Goal: Task Accomplishment & Management: Manage account settings

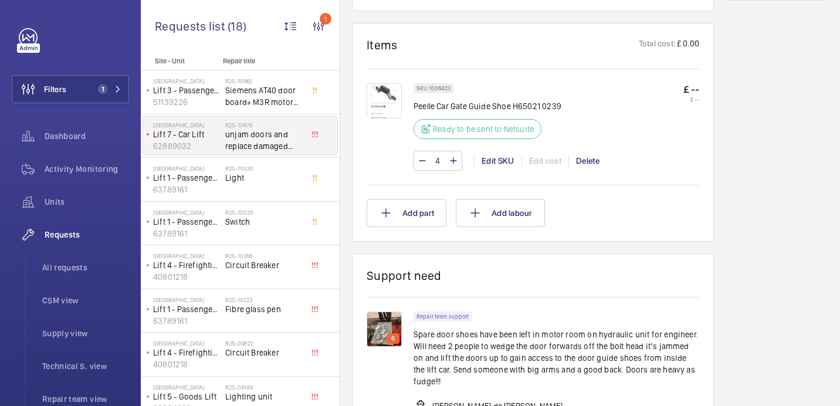
scroll to position [569, 0]
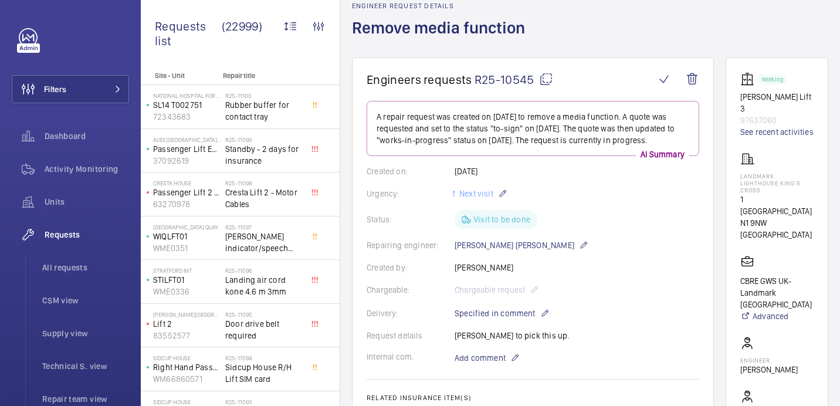
scroll to position [63, 0]
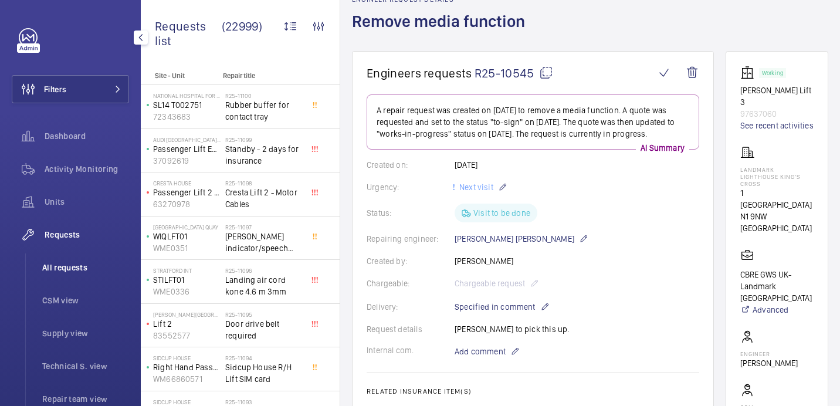
click at [54, 266] on span "All requests" at bounding box center [85, 268] width 87 height 12
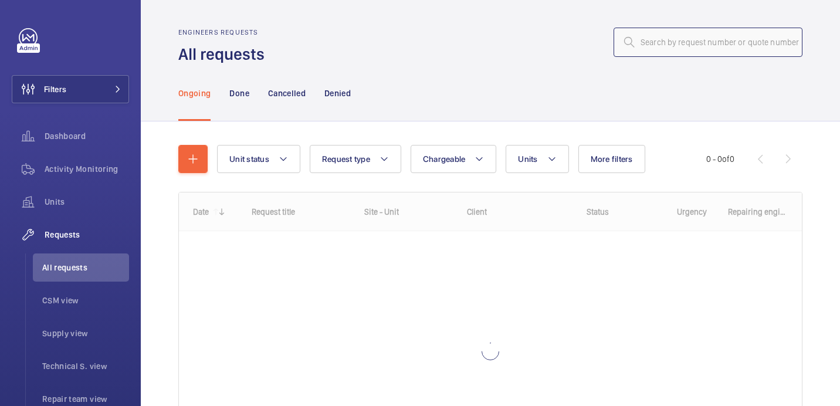
click at [746, 36] on input "text" at bounding box center [708, 42] width 189 height 29
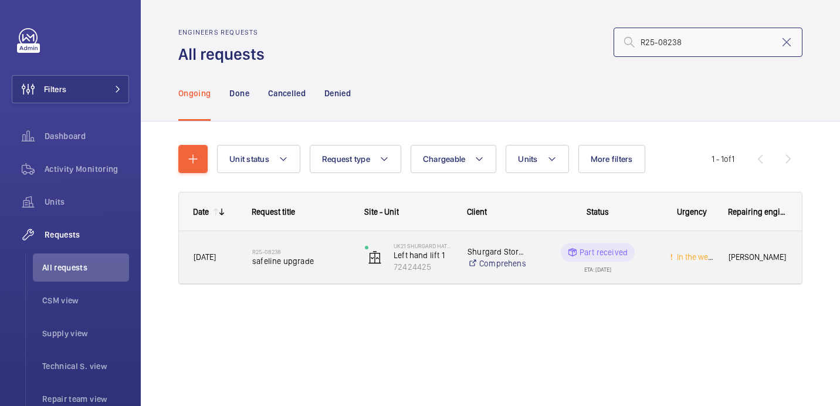
type input "R25-08238"
click at [322, 260] on span "safeline upgrade" at bounding box center [300, 261] width 97 height 12
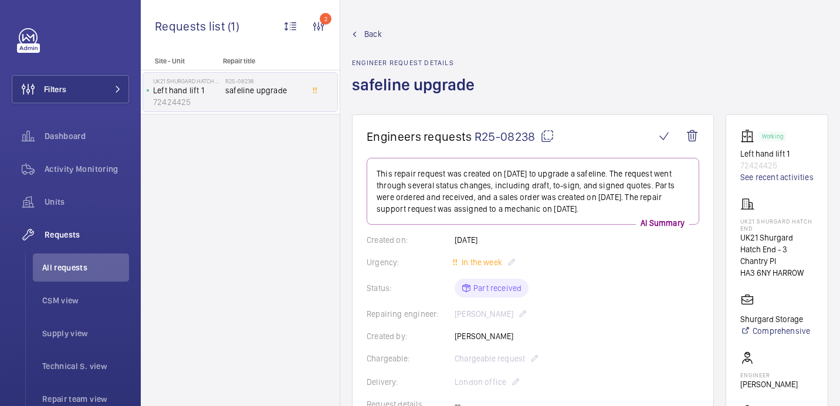
click at [376, 99] on h1 "safeline upgrade" at bounding box center [417, 94] width 130 height 40
click at [376, 94] on h1 "safeline upgrade" at bounding box center [417, 94] width 130 height 40
click at [376, 90] on h1 "safeline upgrade" at bounding box center [417, 94] width 130 height 40
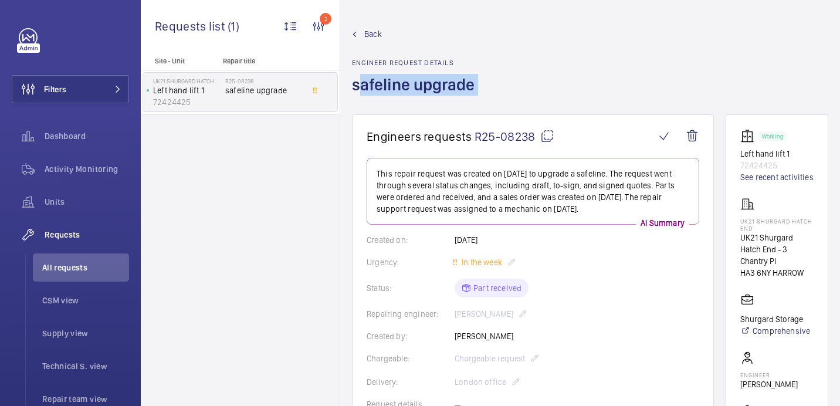
click at [376, 90] on h1 "safeline upgrade" at bounding box center [417, 94] width 130 height 40
copy h1 "safeline upgrade"
click at [773, 229] on p "UK21 Shurgard Hatch End" at bounding box center [776, 225] width 73 height 14
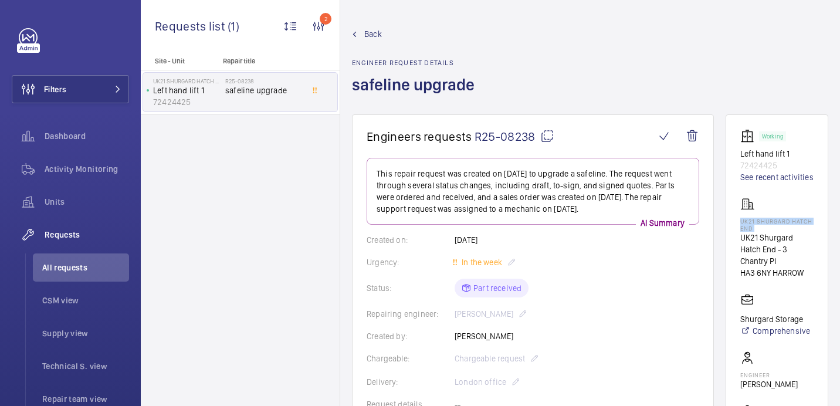
copy p "UK21 Shurgard Hatch End"
click at [772, 165] on p "72424425" at bounding box center [776, 166] width 73 height 12
copy p "72424425"
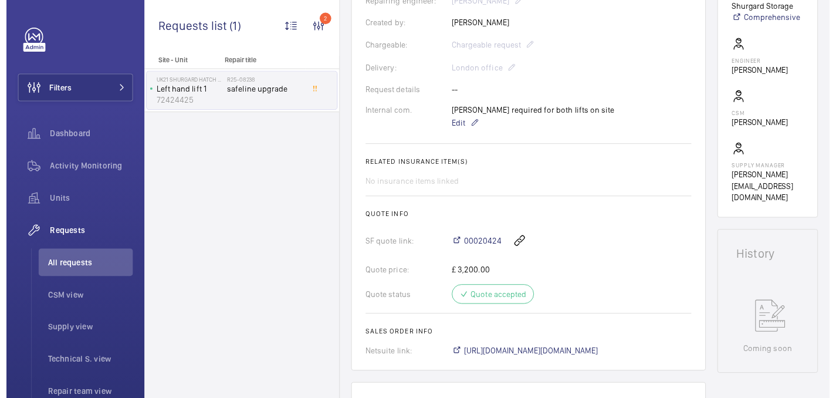
scroll to position [644, 0]
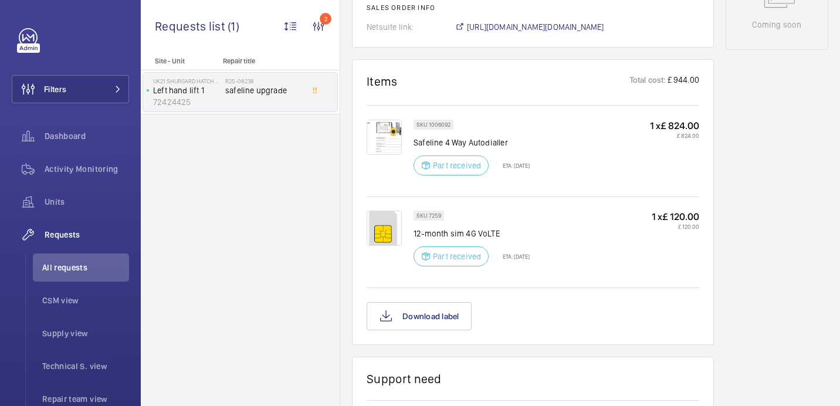
click at [436, 217] on p "SKU 7259" at bounding box center [429, 216] width 25 height 4
copy p "7259"
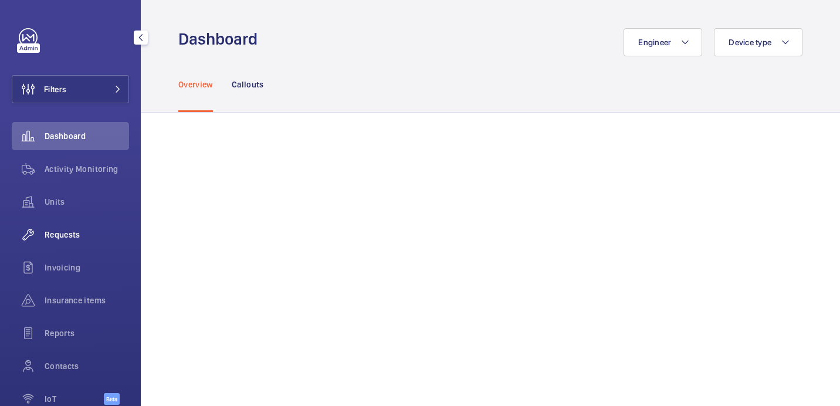
click at [65, 240] on span "Requests" at bounding box center [87, 235] width 84 height 12
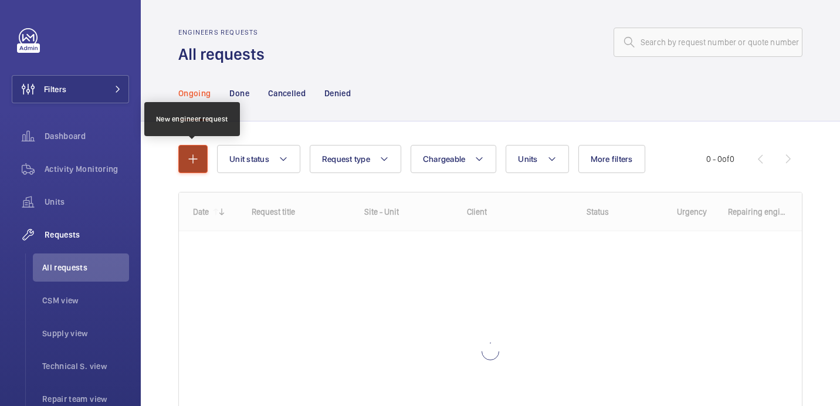
click at [197, 163] on mat-icon "button" at bounding box center [193, 159] width 14 height 14
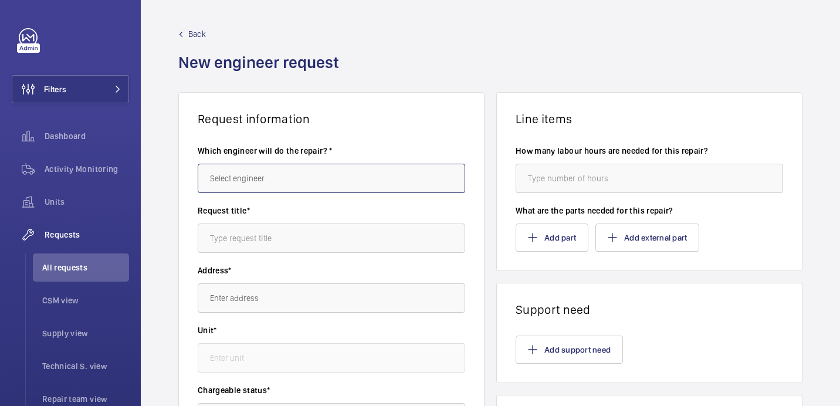
click at [330, 185] on input "text" at bounding box center [332, 178] width 268 height 29
type input "l"
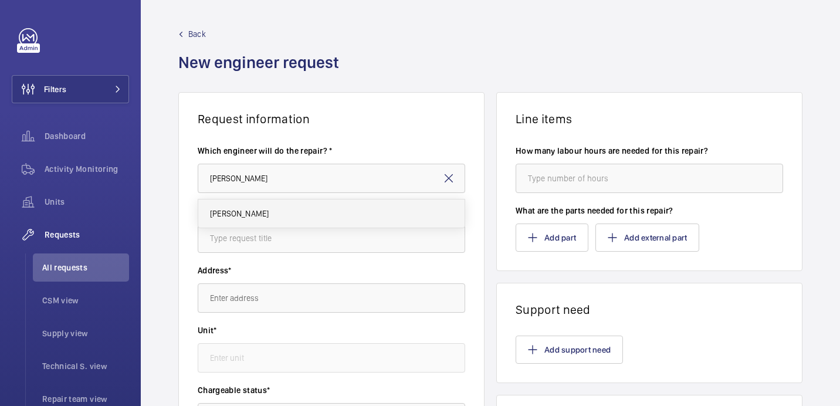
click at [253, 204] on mat-option "[PERSON_NAME]" at bounding box center [331, 213] width 266 height 28
type input "[PERSON_NAME]"
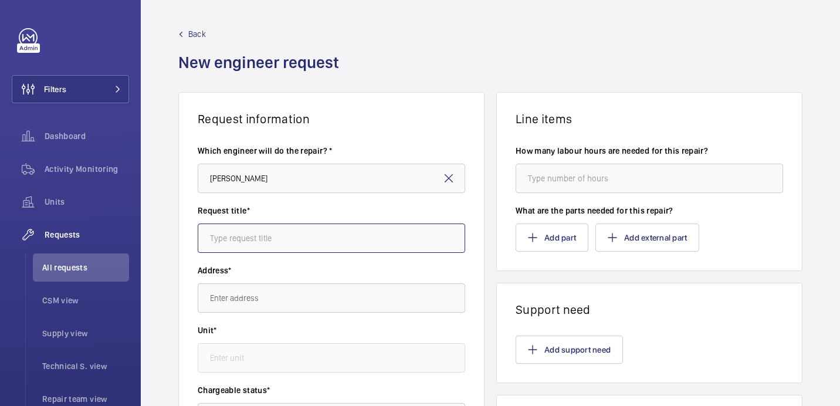
click at [371, 242] on input "text" at bounding box center [332, 238] width 268 height 29
paste input "safeline upgrade"
type input "safeline upgrade 2nd sim"
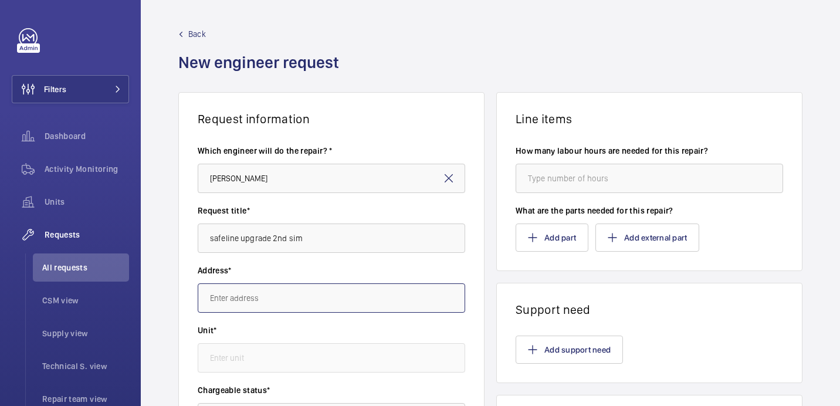
click at [270, 299] on input "text" at bounding box center [332, 297] width 268 height 29
paste input "UK21 Shurgard Hatch End"
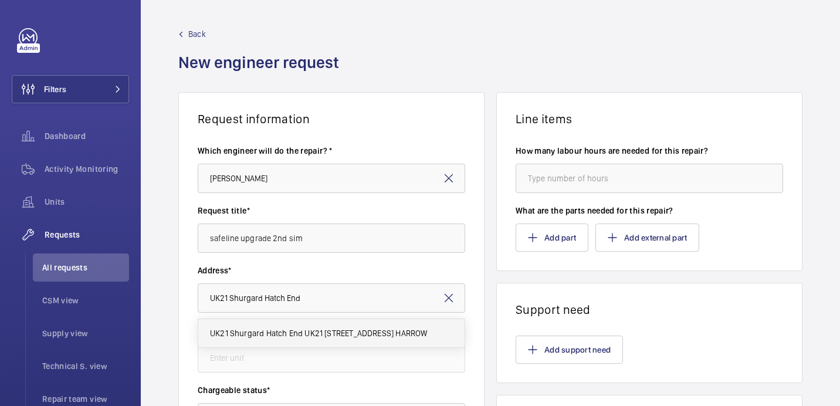
click at [297, 341] on mat-option "UK21 Shurgard Hatch End UK21 Shurgard Hatch End - 3 Chantry Pl, HA3 6NY HARROW" at bounding box center [331, 333] width 266 height 28
type input "UK21 Shurgard Hatch End UK21 Shurgard Hatch End - 3 Chantry Pl, HA3 6NY HARROW"
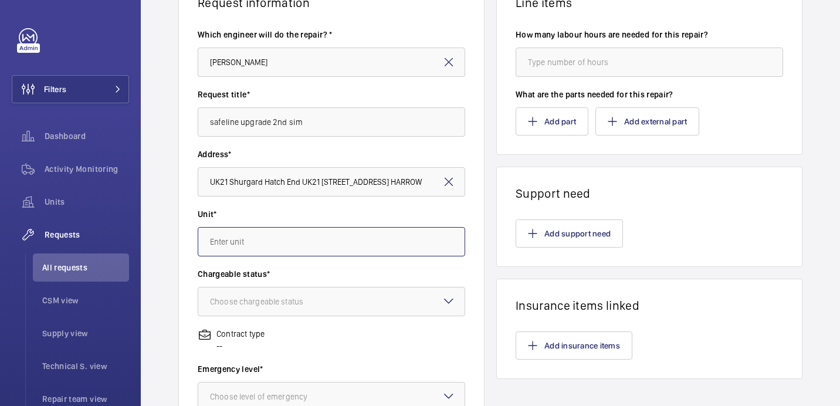
click at [378, 228] on input "text" at bounding box center [332, 241] width 268 height 29
paste input "72424425"
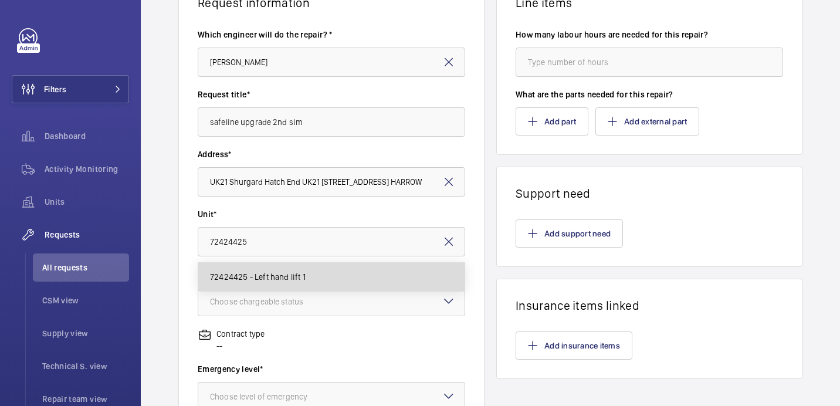
click at [307, 275] on mat-option "72424425 - Left hand lift 1" at bounding box center [331, 277] width 266 height 28
type input "72424425 - Left hand lift 1"
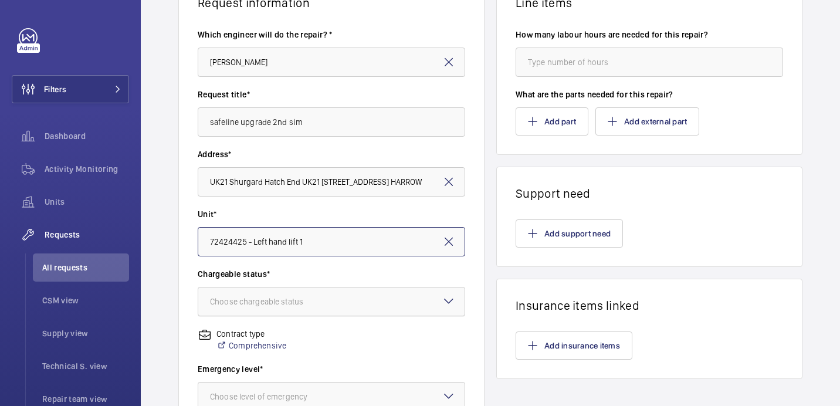
click at [307, 302] on div "Choose chargeable status" at bounding box center [271, 302] width 123 height 12
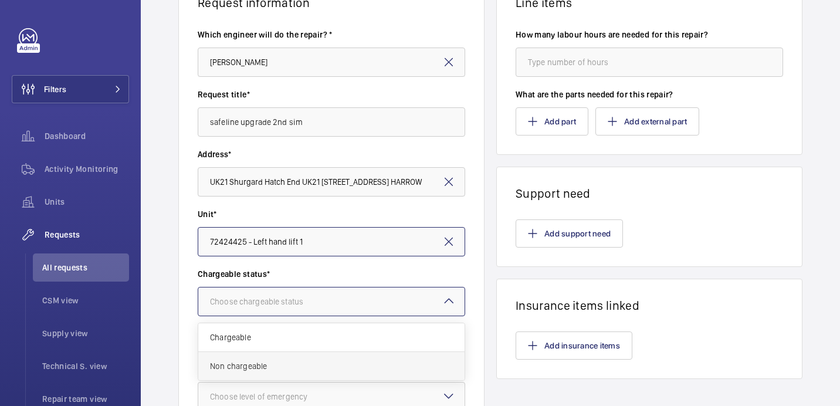
click at [308, 359] on div "Non chargeable" at bounding box center [331, 366] width 266 height 28
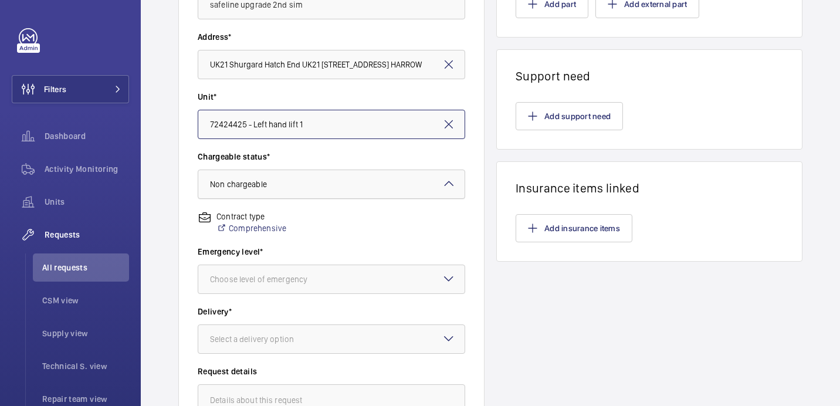
scroll to position [251, 0]
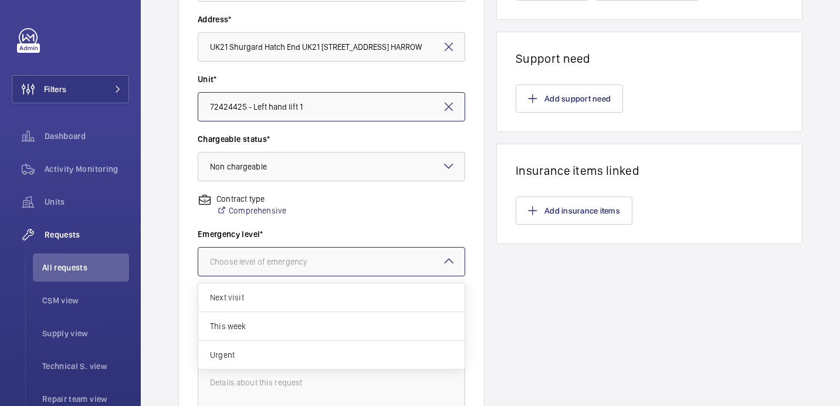
click at [293, 259] on div "Choose level of emergency" at bounding box center [273, 262] width 127 height 12
click at [401, 325] on span "This week" at bounding box center [331, 326] width 243 height 12
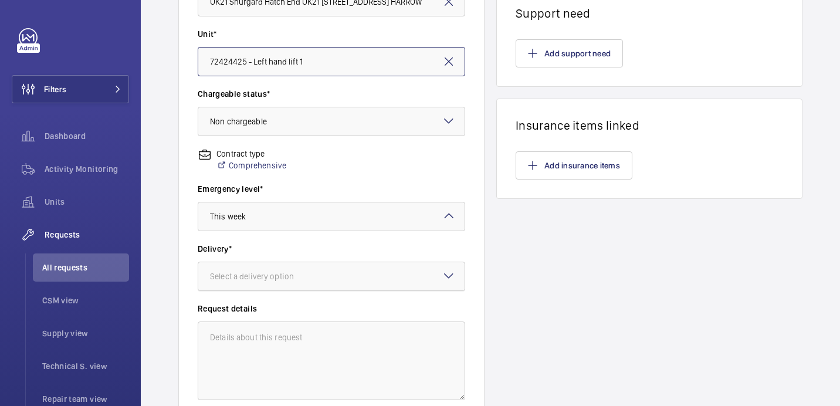
scroll to position [310, 0]
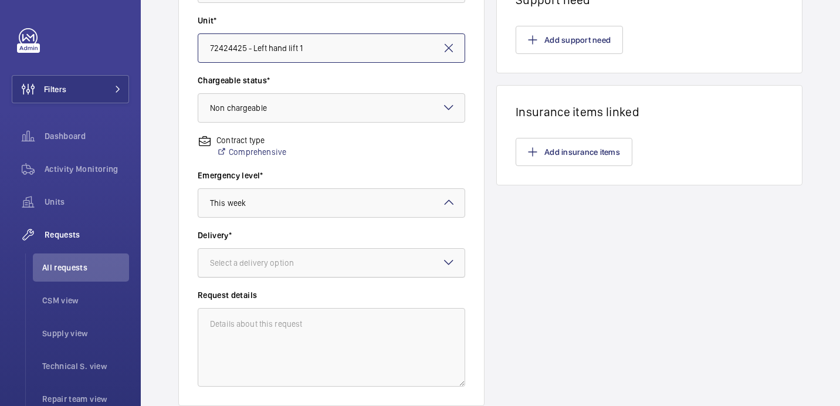
click at [378, 271] on div at bounding box center [331, 263] width 266 height 28
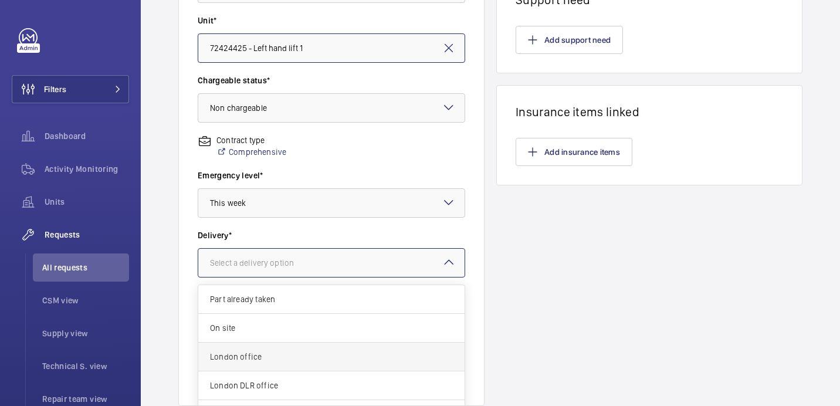
click at [346, 359] on span "London office" at bounding box center [331, 357] width 243 height 12
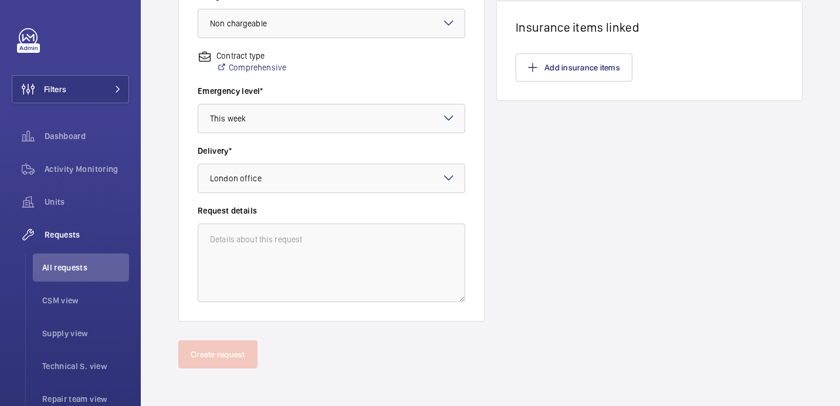
scroll to position [85, 0]
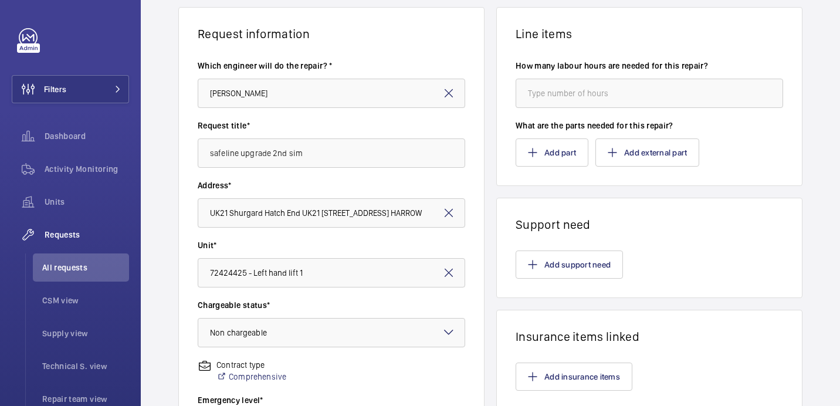
click at [554, 173] on wm-front-card-body "How many labour hours are needed for this repair? What are the parts needed for…" at bounding box center [649, 113] width 305 height 144
click at [545, 155] on button "Add part" at bounding box center [552, 152] width 73 height 28
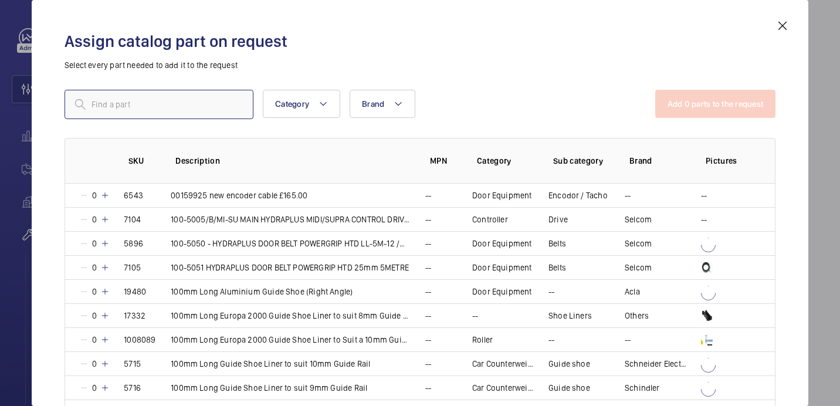
click at [201, 110] on input "text" at bounding box center [159, 104] width 189 height 29
paste input "7259"
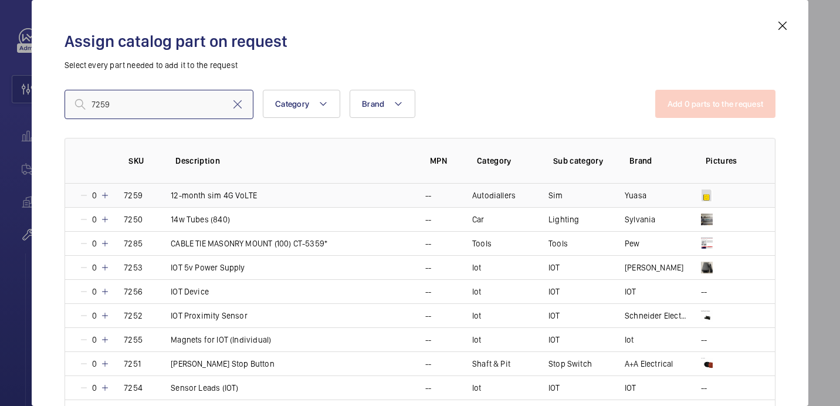
type input "7259"
click at [110, 192] on td "7259" at bounding box center [133, 195] width 47 height 23
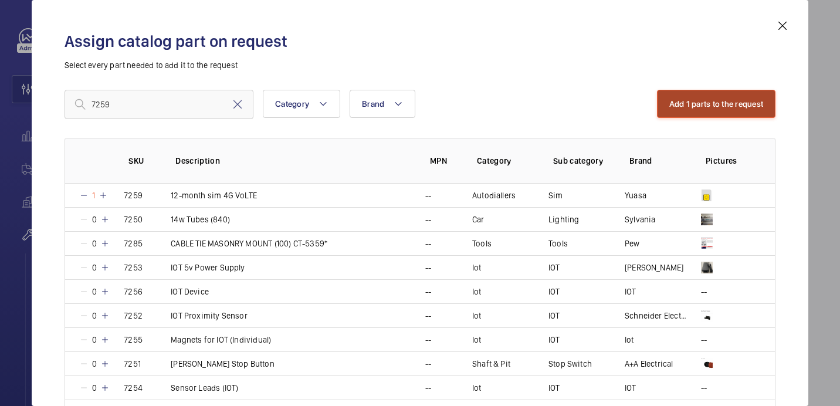
click at [725, 96] on button "Add 1 parts to the request" at bounding box center [716, 104] width 119 height 28
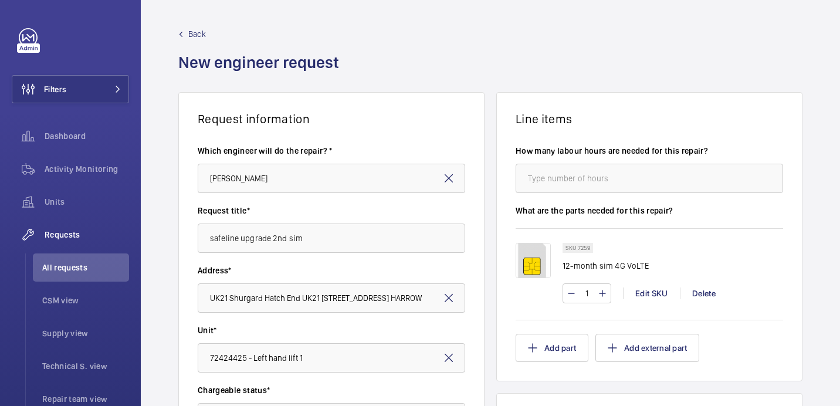
scroll to position [394, 0]
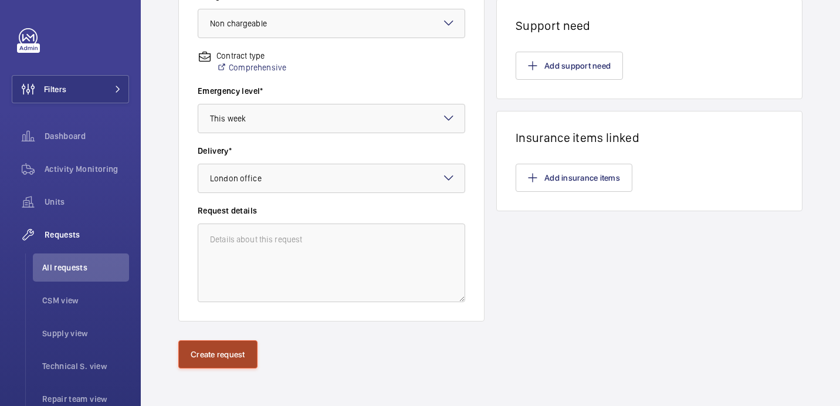
click at [203, 364] on button "Create request" at bounding box center [217, 354] width 79 height 28
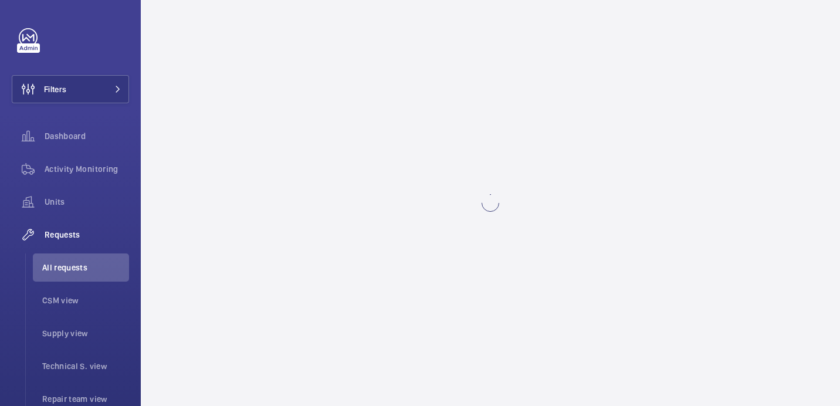
scroll to position [0, 0]
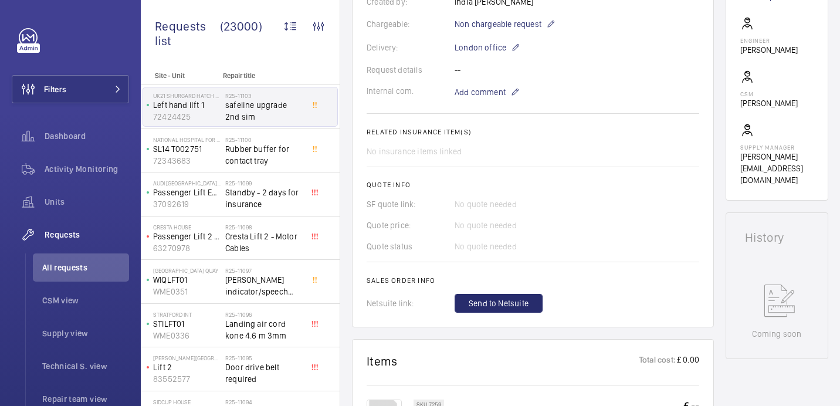
scroll to position [378, 0]
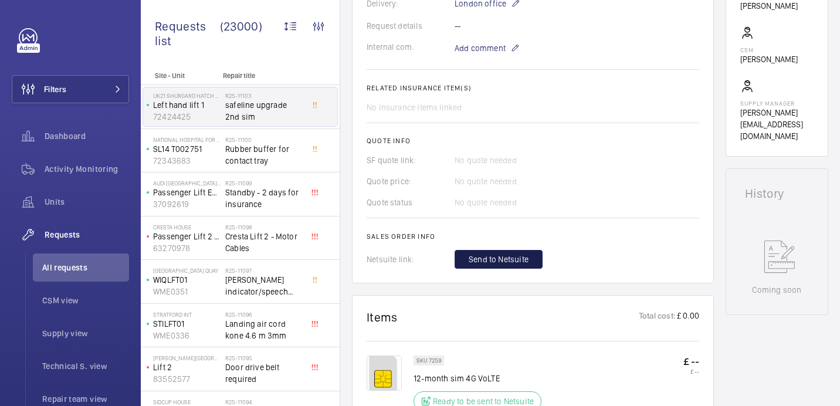
click at [508, 260] on span "Send to Netsuite" at bounding box center [499, 259] width 60 height 12
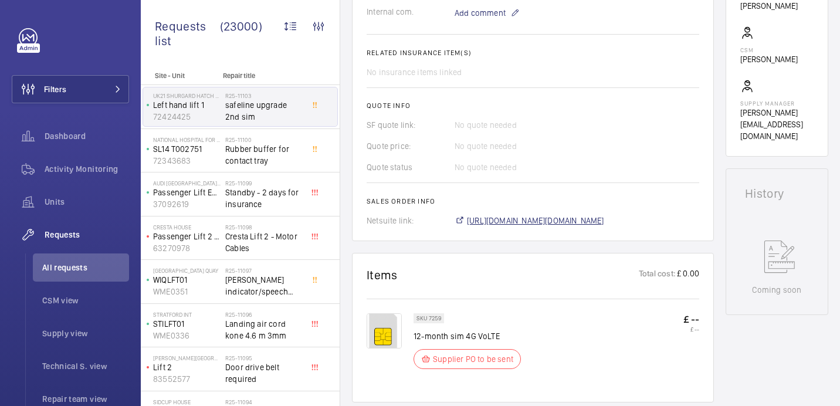
click at [498, 223] on span "https://6461500.app.netsuite.com/app/accounting/transactions/salesord.nl?id=292…" at bounding box center [535, 221] width 137 height 12
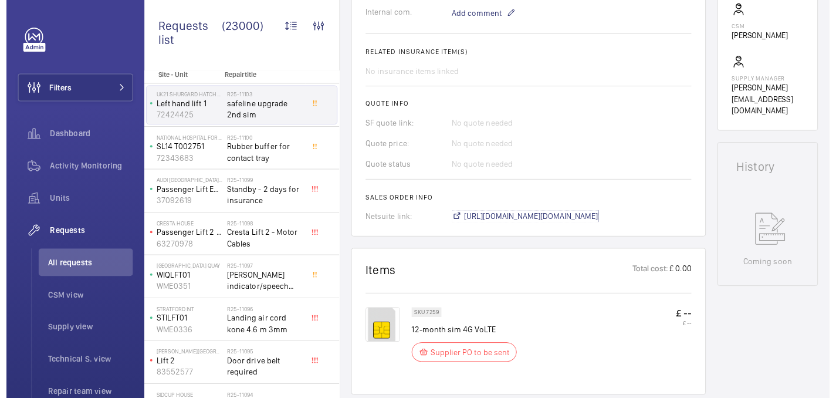
scroll to position [0, 0]
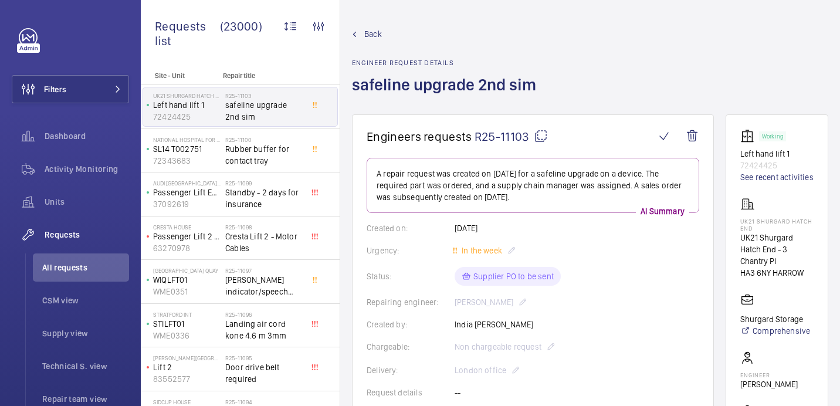
click at [757, 232] on p "UK21 Shurgard Hatch End" at bounding box center [776, 225] width 73 height 14
copy p "UK21 Shurgard Hatch End"
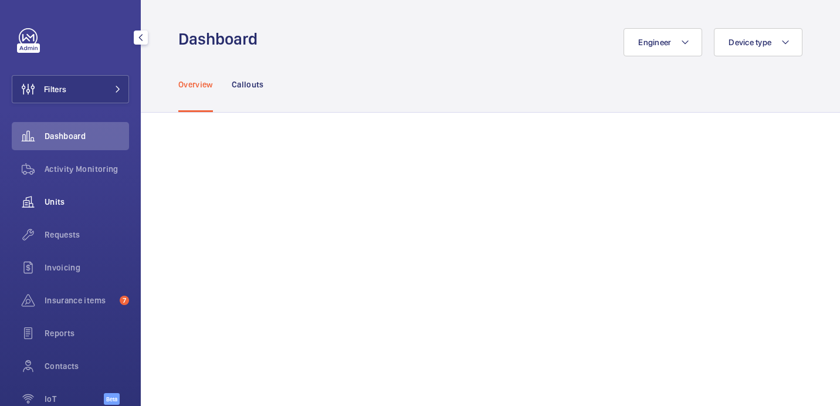
click at [57, 198] on span "Units" at bounding box center [87, 202] width 84 height 12
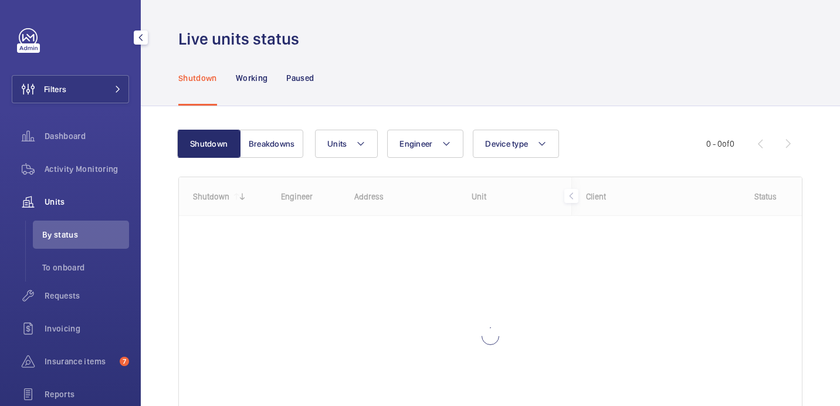
click at [103, 73] on div "Filters Dashboard Activity Monitoring Units By status To onboard Requests Invoi…" at bounding box center [70, 253] width 117 height 451
click at [82, 96] on button "Filters" at bounding box center [70, 89] width 117 height 28
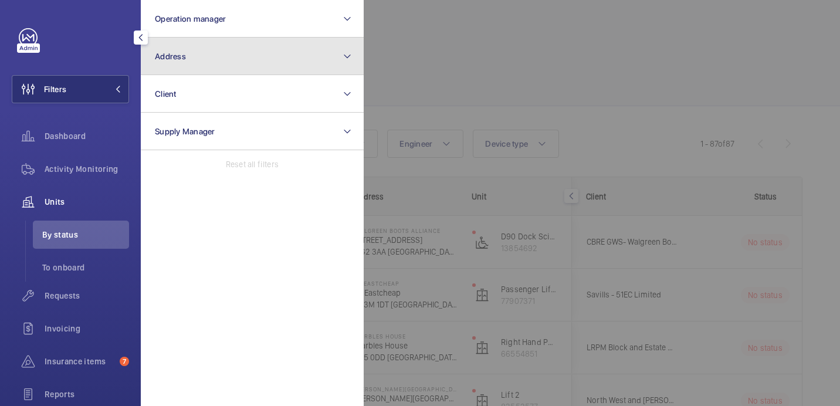
click at [197, 57] on button "Address" at bounding box center [252, 57] width 223 height 38
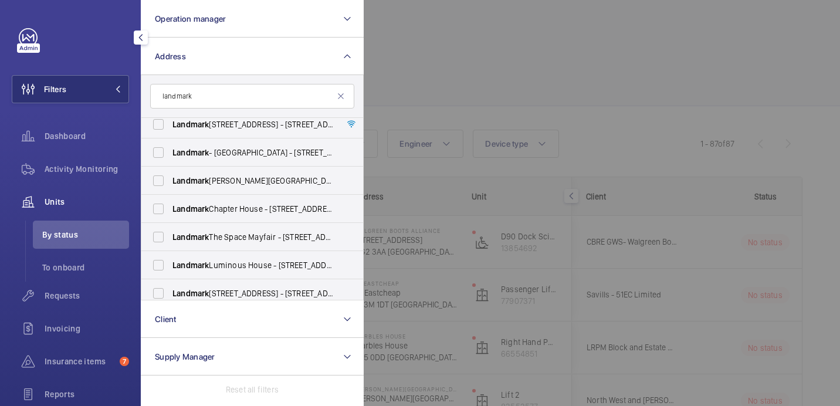
scroll to position [124, 0]
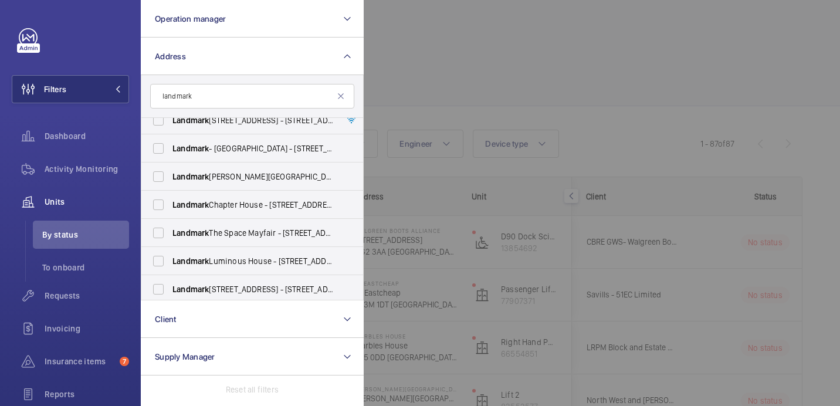
type input "landmark"
click at [342, 97] on mat-icon at bounding box center [340, 96] width 9 height 9
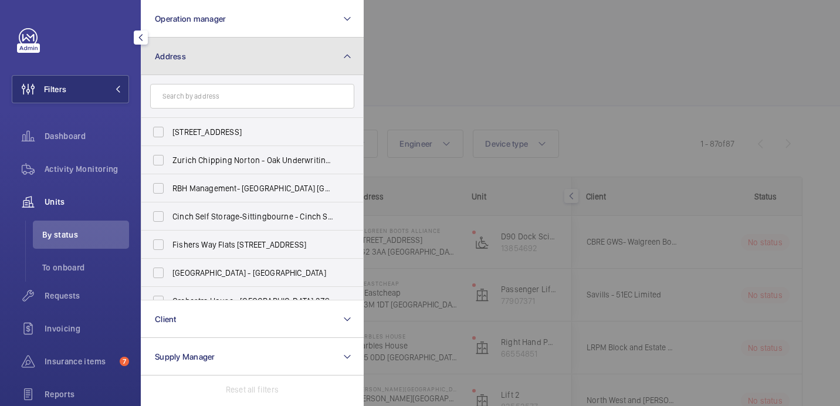
click at [290, 61] on button "Address" at bounding box center [252, 57] width 223 height 38
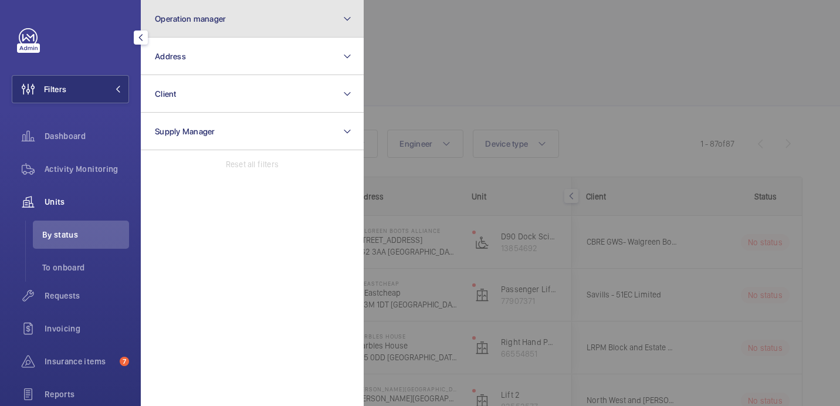
click at [275, 25] on button "Operation manager" at bounding box center [252, 19] width 223 height 38
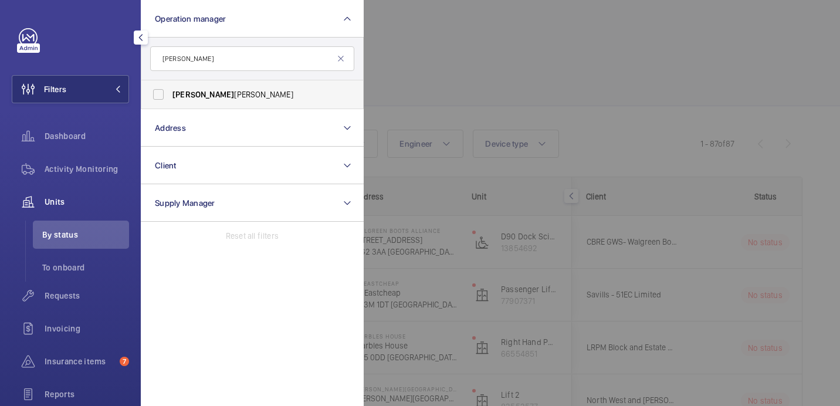
type input "john"
click at [252, 84] on label "John Smith" at bounding box center [243, 94] width 204 height 28
click at [170, 84] on input "John Smith" at bounding box center [158, 94] width 23 height 23
checkbox input "true"
click at [503, 90] on div at bounding box center [784, 203] width 840 height 406
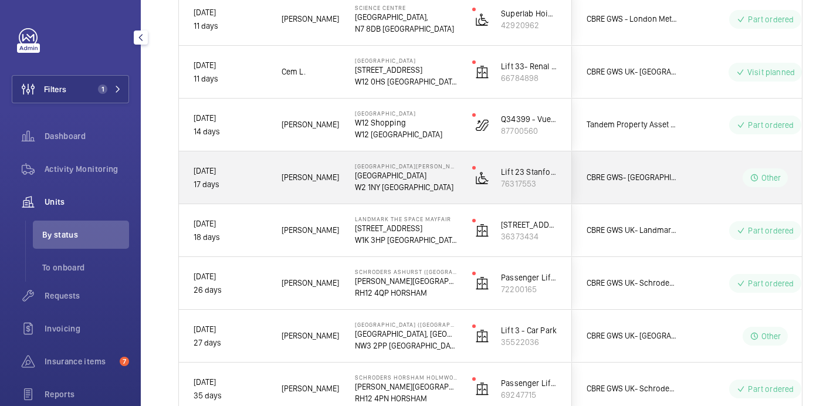
scroll to position [753, 0]
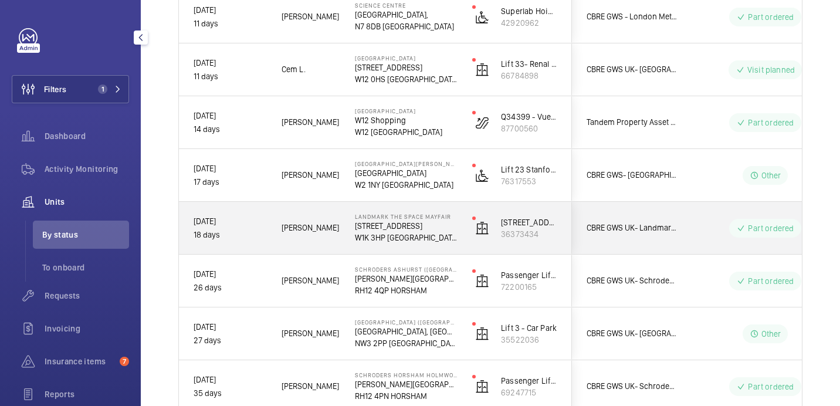
click at [323, 246] on div "David H." at bounding box center [303, 228] width 73 height 52
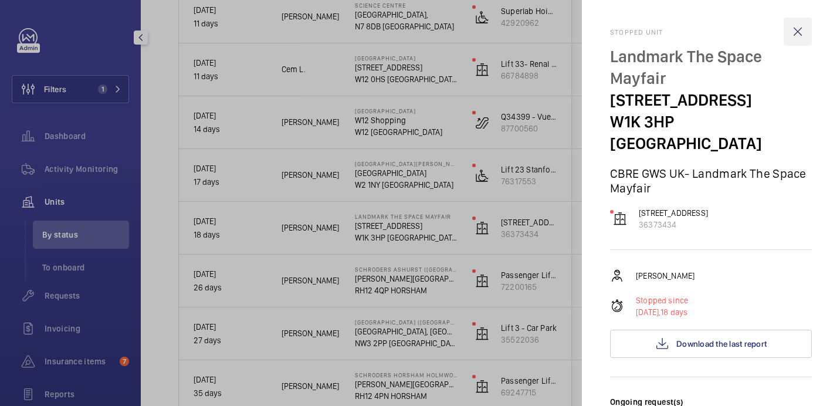
click at [800, 25] on wm-front-icon-button at bounding box center [798, 32] width 28 height 28
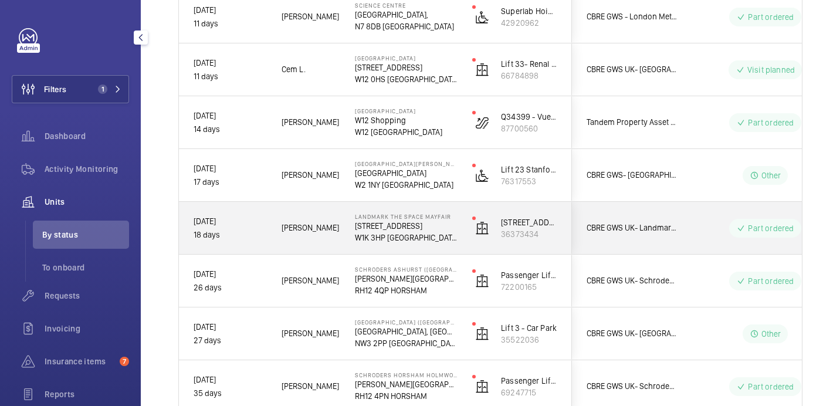
click at [336, 237] on div "David H." at bounding box center [304, 227] width 72 height 37
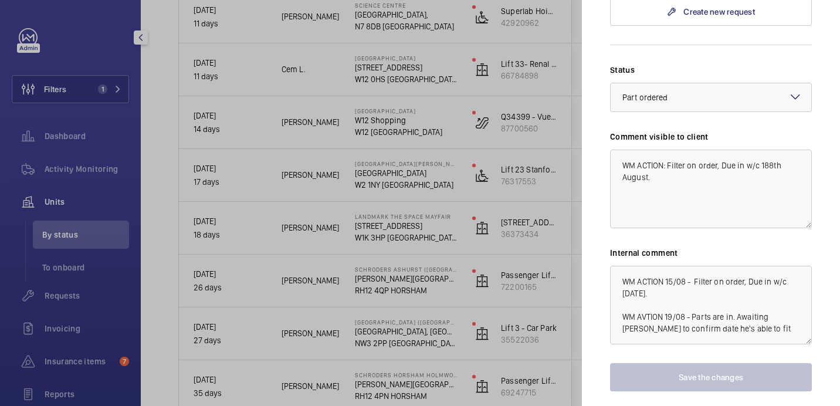
scroll to position [799, 0]
click at [659, 293] on textarea "WM ACTION 15/08 - Filter on order, Due in w/c 18th August. WM AVTION 19/08 - Pa…" at bounding box center [711, 304] width 202 height 79
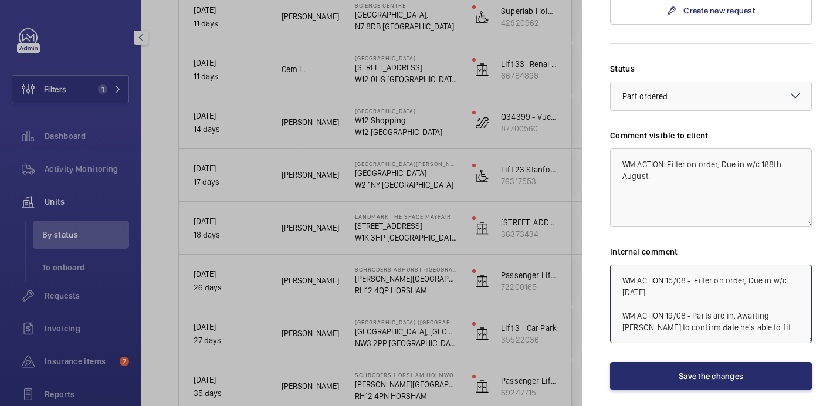
drag, startPoint x: 728, startPoint y: 306, endPoint x: 695, endPoint y: 289, distance: 37.3
click at [695, 289] on textarea "WM ACTION 15/08 - Filter on order, Due in w/c 18th August. WM ACTION 19/08 - Pa…" at bounding box center [711, 304] width 202 height 79
click at [760, 292] on textarea "WM ACTION 15/08 - Filter on order, Due in w/c 18th August. WM ACTION 19/08 - Da…" at bounding box center [711, 304] width 202 height 79
click at [707, 305] on textarea "WM ACTION 15/08 - Filter on order, Due in w/c 18th August. WM ACTION 19/08 - Da…" at bounding box center [711, 304] width 202 height 79
type textarea "WM ACTION 15/08 - Filter on order, Due in w/c 18th August. WM ACTION 19/08 - Da…"
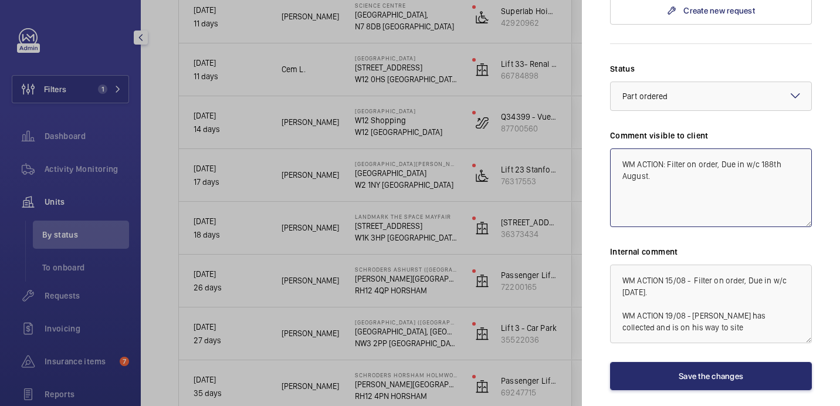
click at [687, 158] on textarea "WM ACTION: Filter on order, Due in w/c 188th August." at bounding box center [711, 187] width 202 height 79
drag, startPoint x: 665, startPoint y: 144, endPoint x: 614, endPoint y: 142, distance: 51.7
click at [614, 148] on textarea "WM ACTION: Filter on order, Due in w/c 188th August." at bounding box center [711, 187] width 202 height 79
click at [654, 160] on textarea "WM ACTION: Filter on order, Due in w/c 188th August." at bounding box center [711, 187] width 202 height 79
paste textarea "WM ACTION:"
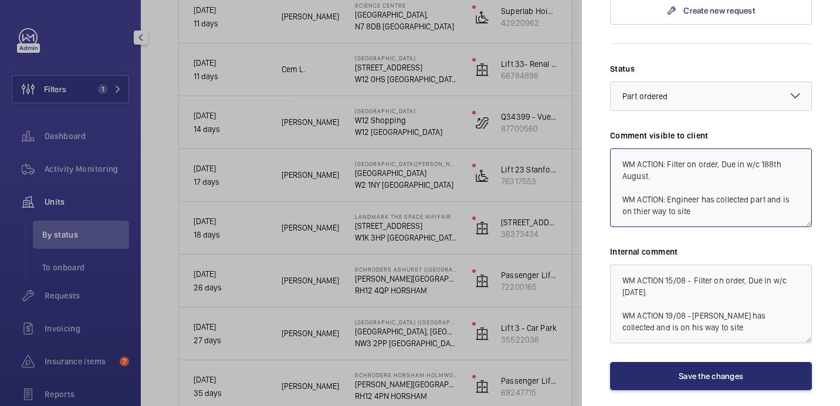
click at [640, 193] on textarea "WM ACTION: Filter on order, Due in w/c 188th August. WM ACTION: Engineer has co…" at bounding box center [711, 187] width 202 height 79
type textarea "WM ACTION: Filter on order, Due in w/c 188th August. WM ACTION: Engineer has co…"
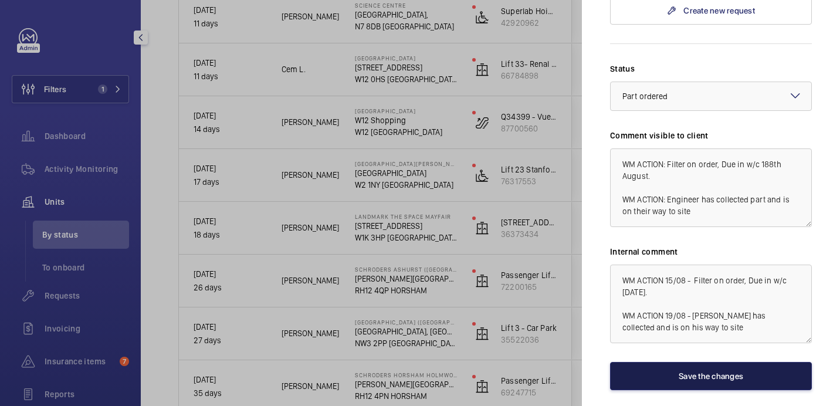
click at [696, 362] on button "Save the changes" at bounding box center [711, 376] width 202 height 28
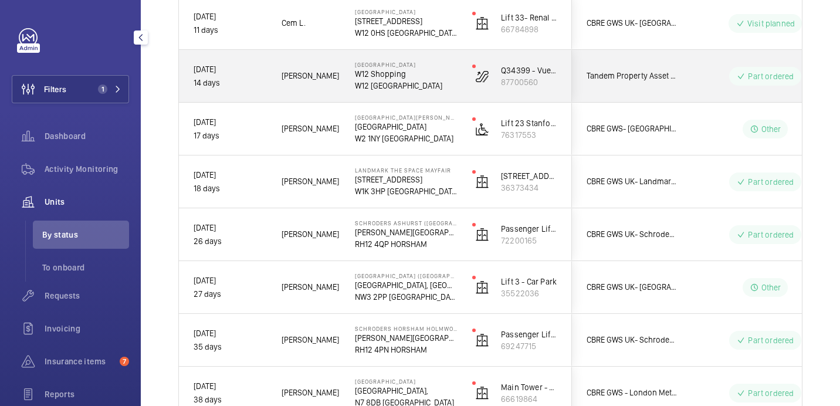
scroll to position [804, 0]
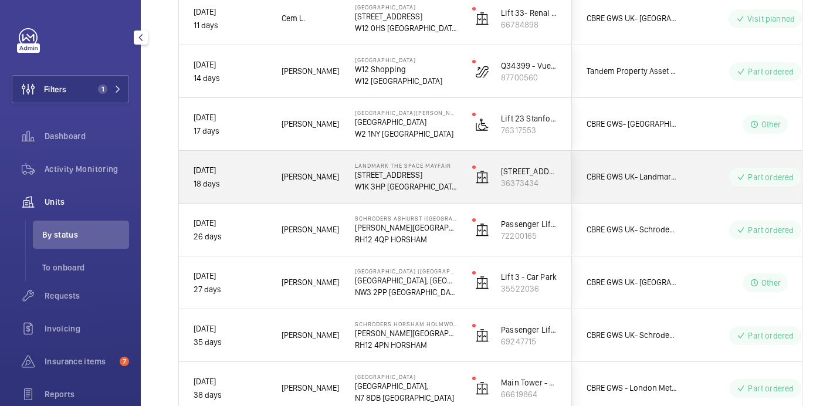
click at [429, 187] on p "W1K 3HP LONDON" at bounding box center [406, 187] width 102 height 12
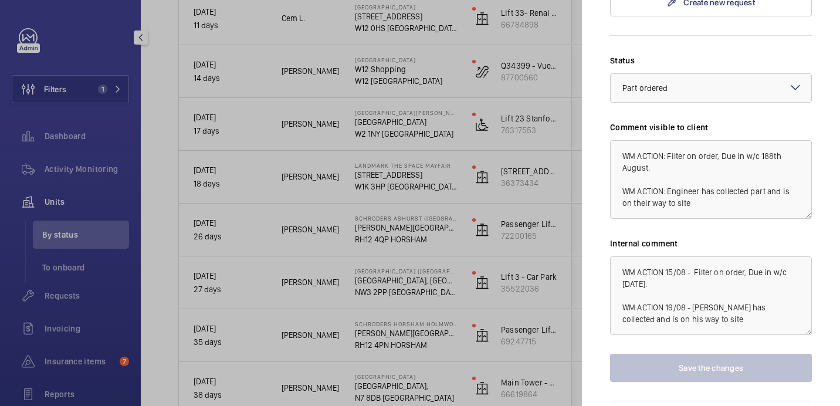
scroll to position [801, 0]
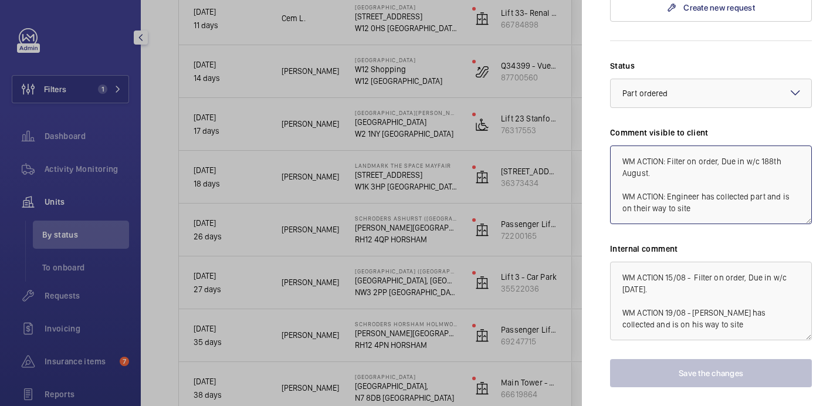
click at [664, 175] on textarea "WM ACTION: Filter on order, Due in w/c 188th August. WM ACTION: Engineer has co…" at bounding box center [711, 185] width 202 height 79
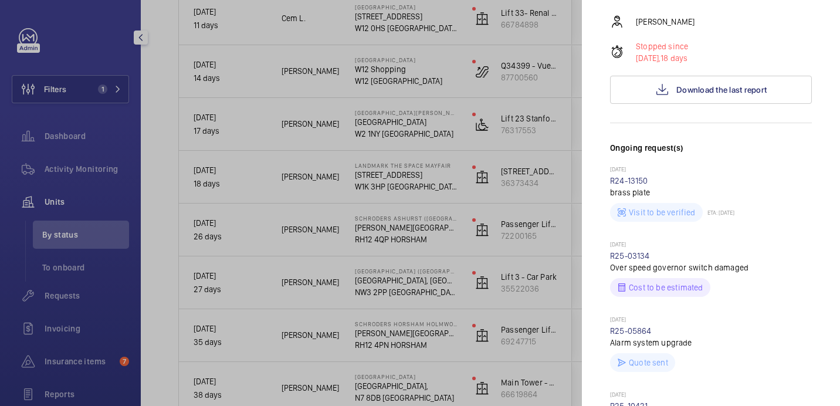
scroll to position [0, 0]
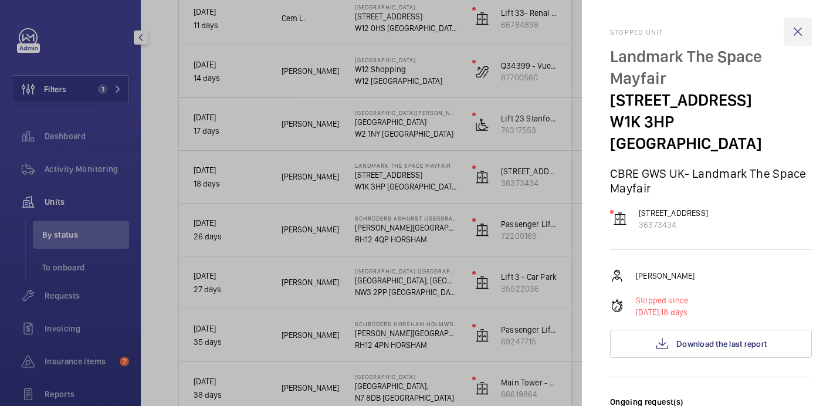
click at [797, 35] on wm-front-icon-button at bounding box center [798, 32] width 28 height 28
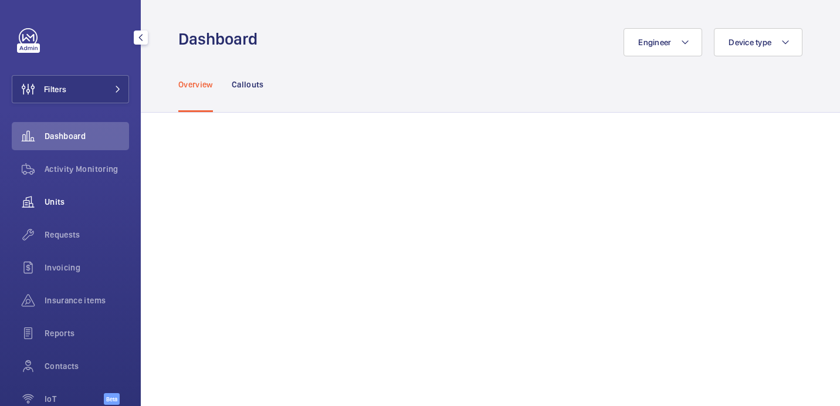
drag, startPoint x: 93, startPoint y: 233, endPoint x: 119, endPoint y: 204, distance: 39.1
click at [92, 233] on span "Requests" at bounding box center [87, 235] width 84 height 12
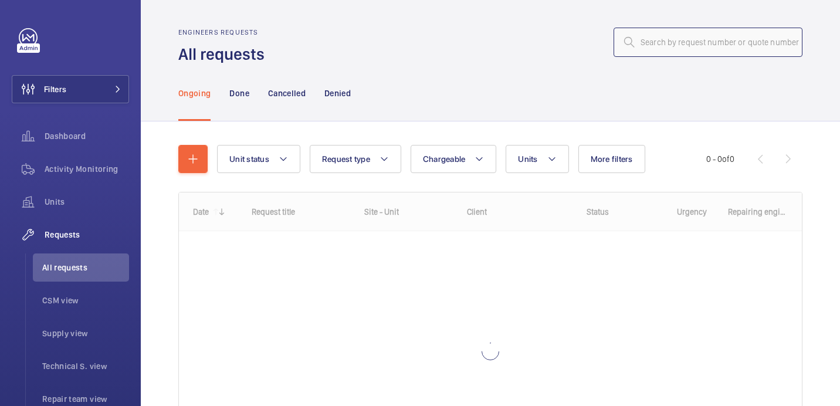
click at [658, 46] on input "text" at bounding box center [708, 42] width 189 height 29
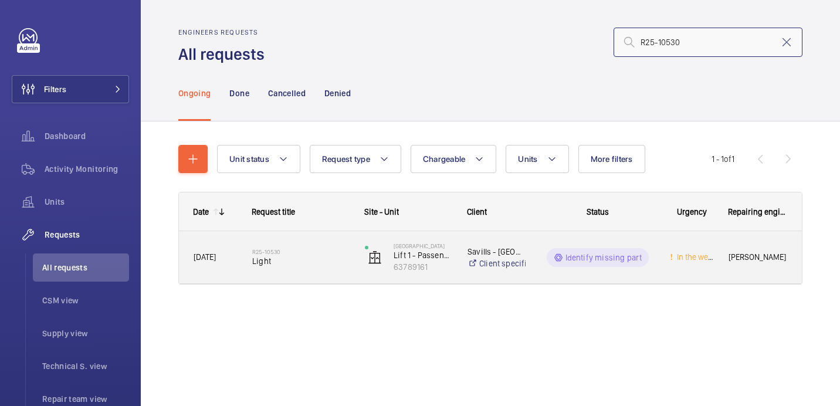
type input "R25-10530"
click at [300, 279] on div "R25-10530 Light" at bounding box center [293, 257] width 111 height 53
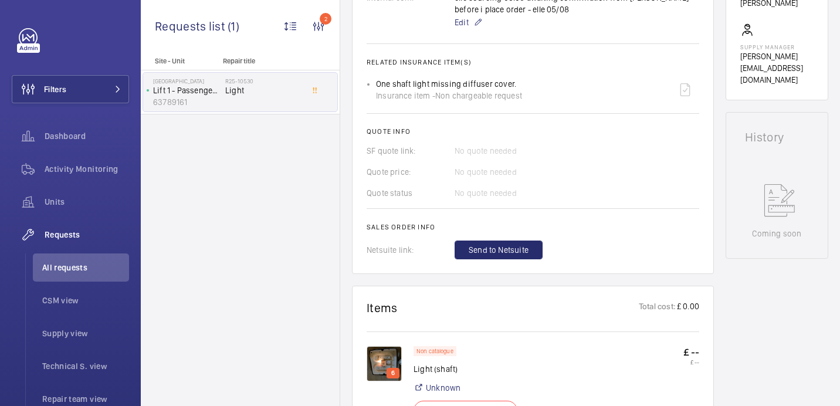
scroll to position [440, 0]
click at [384, 357] on img at bounding box center [384, 363] width 35 height 35
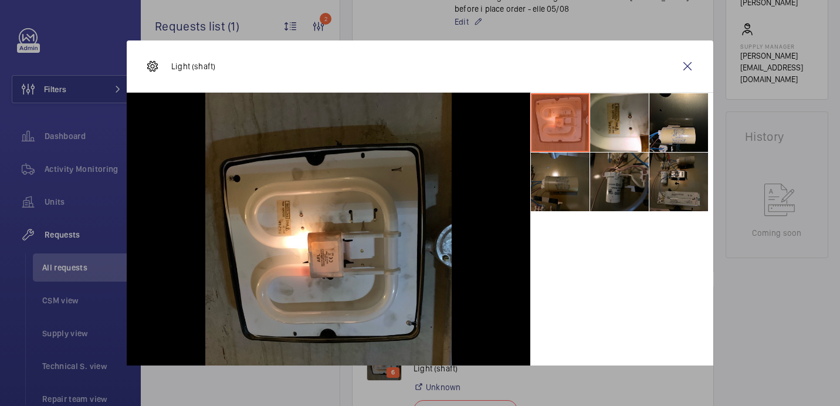
scroll to position [20, 0]
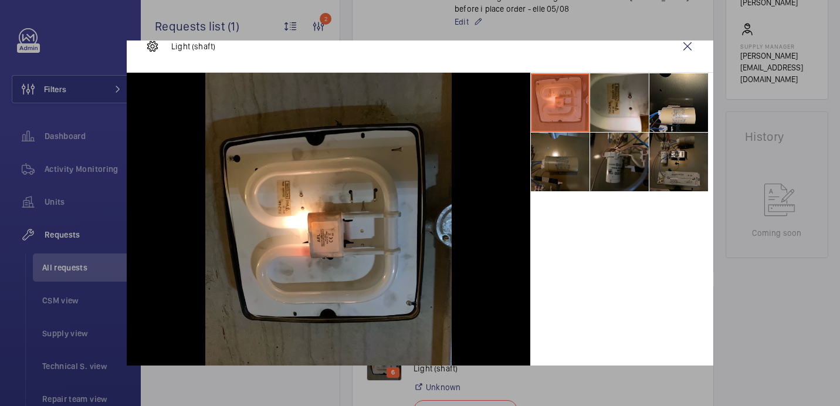
click at [605, 102] on li at bounding box center [619, 102] width 59 height 59
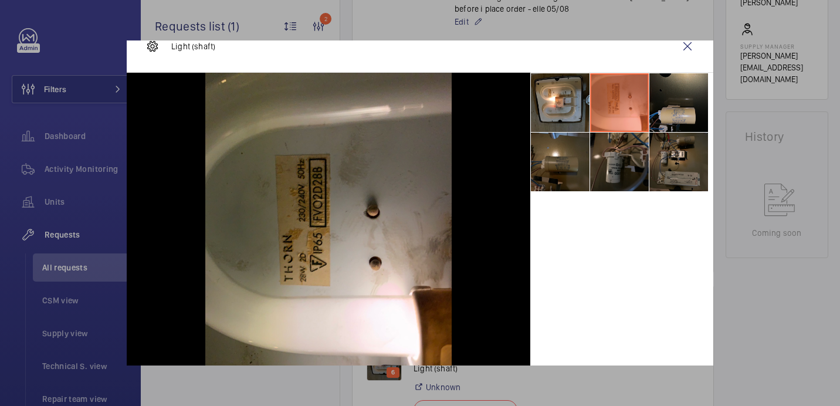
click at [685, 100] on li at bounding box center [679, 102] width 59 height 59
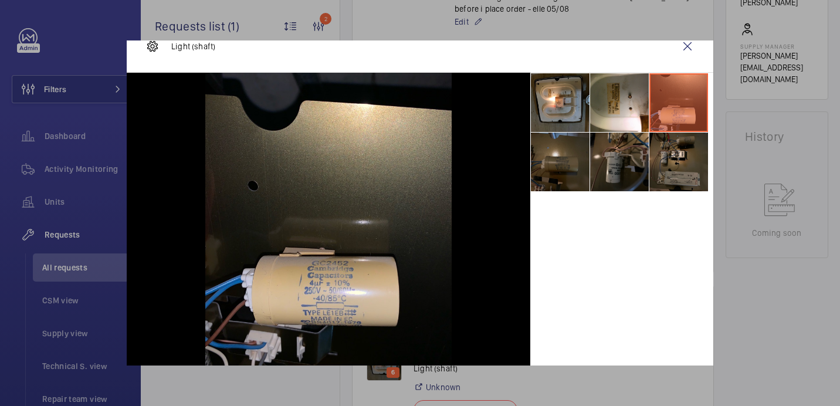
click at [583, 165] on li at bounding box center [560, 162] width 59 height 59
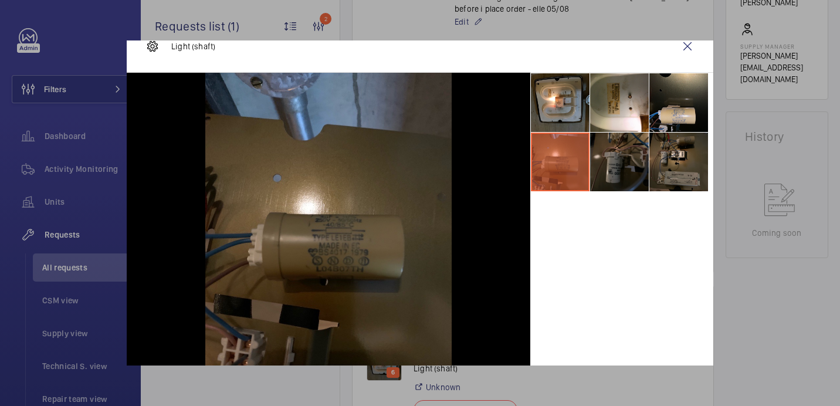
click at [628, 165] on li at bounding box center [619, 162] width 59 height 59
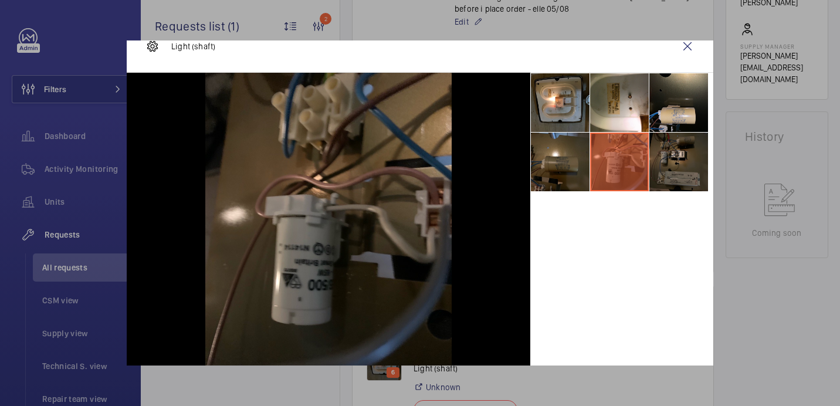
click at [664, 165] on li at bounding box center [679, 162] width 59 height 59
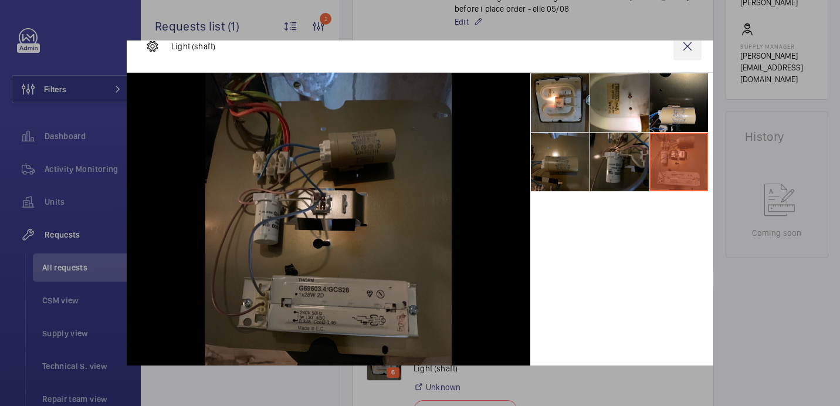
click at [677, 49] on wm-front-icon-button at bounding box center [688, 46] width 28 height 28
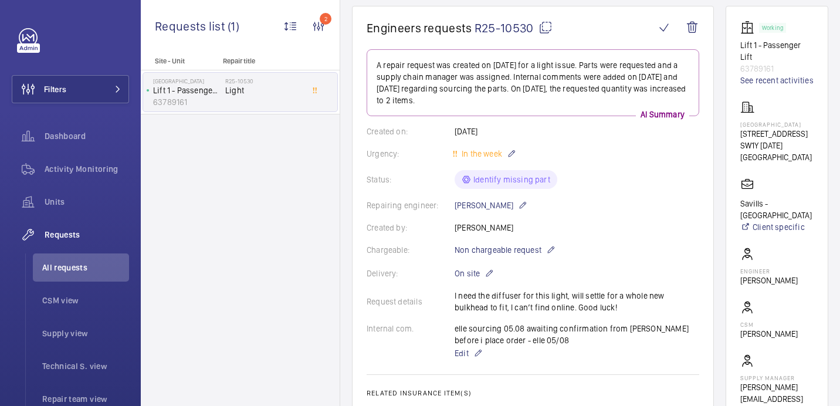
scroll to position [0, 0]
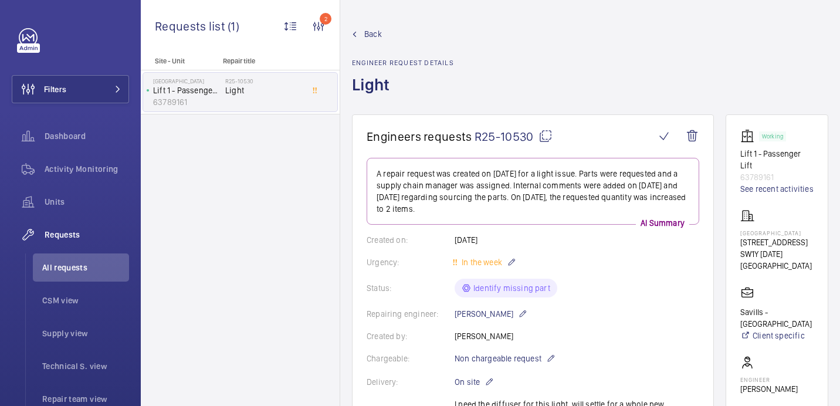
click at [541, 133] on mat-icon at bounding box center [546, 136] width 14 height 14
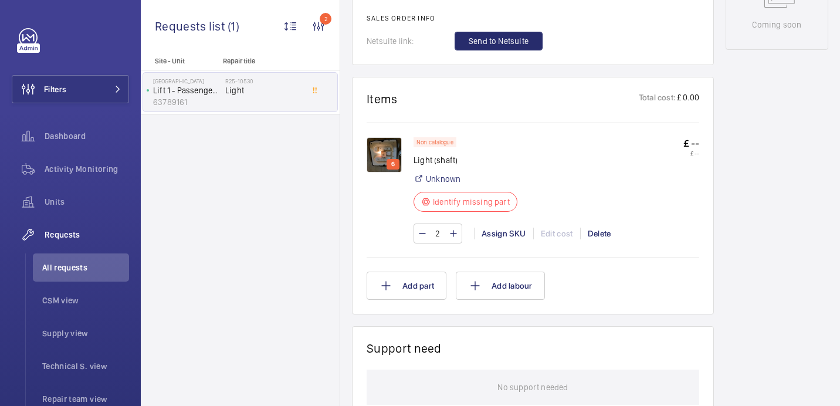
scroll to position [648, 0]
click at [423, 161] on p "Light (shaft)" at bounding box center [469, 160] width 111 height 12
click at [533, 169] on div "Non catalogue Light (shaft) Unknown Identify missing part £ -- £ --" at bounding box center [557, 178] width 286 height 82
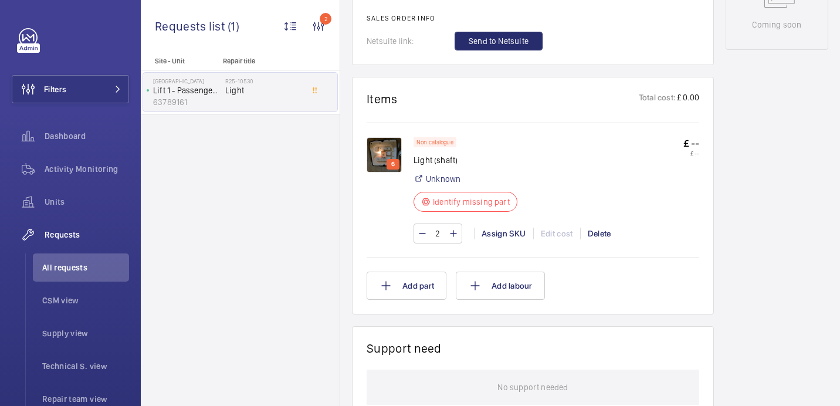
click at [384, 152] on img at bounding box center [384, 154] width 35 height 35
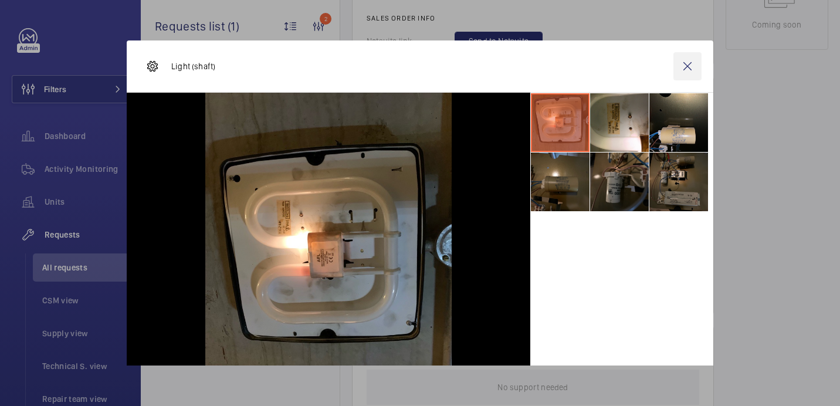
click at [689, 61] on wm-front-icon-button at bounding box center [688, 66] width 28 height 28
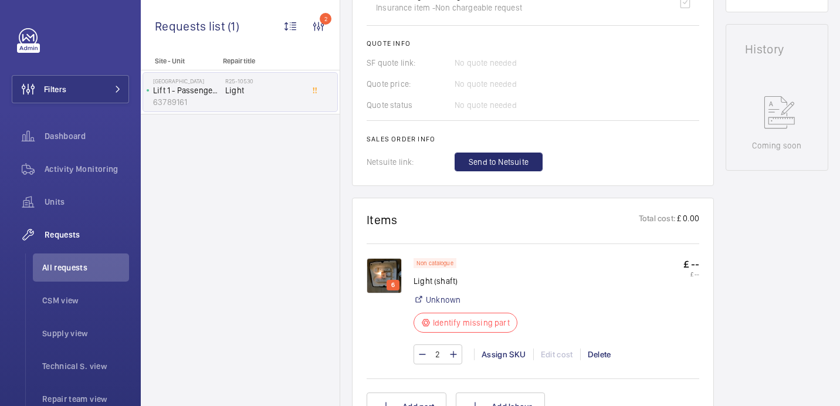
scroll to position [528, 0]
click at [377, 276] on img at bounding box center [384, 275] width 35 height 35
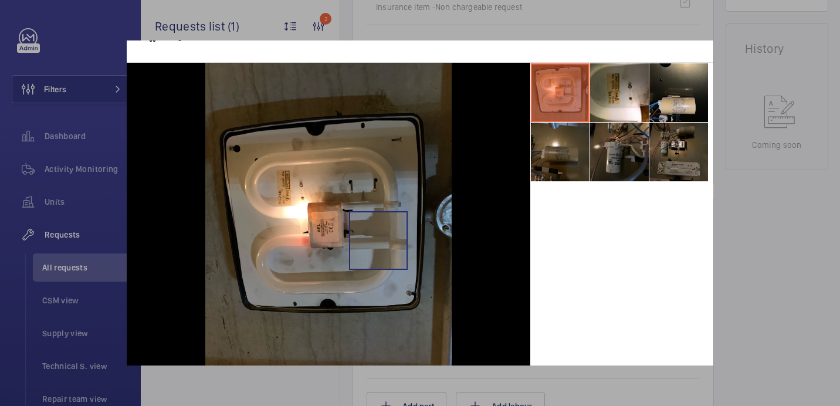
scroll to position [32, 0]
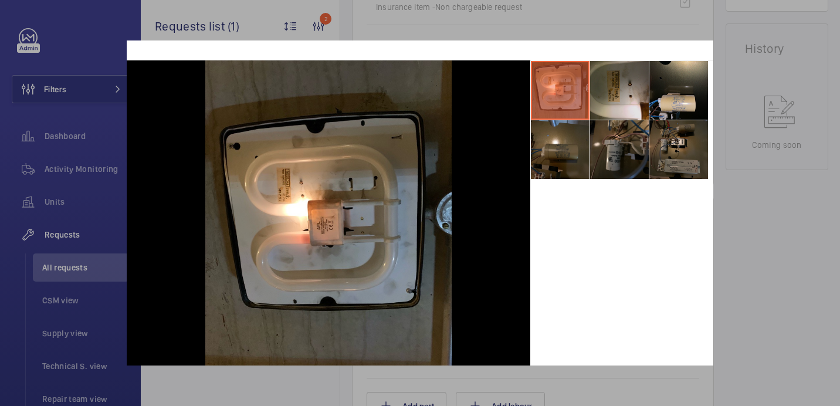
click at [620, 110] on li at bounding box center [619, 90] width 59 height 59
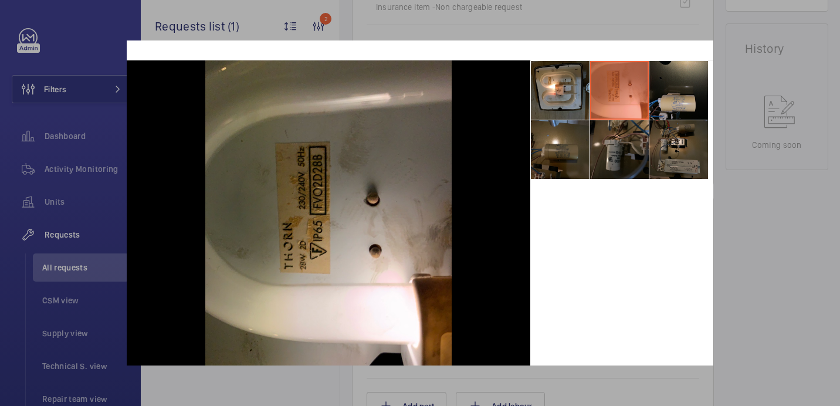
click at [680, 87] on li at bounding box center [679, 90] width 59 height 59
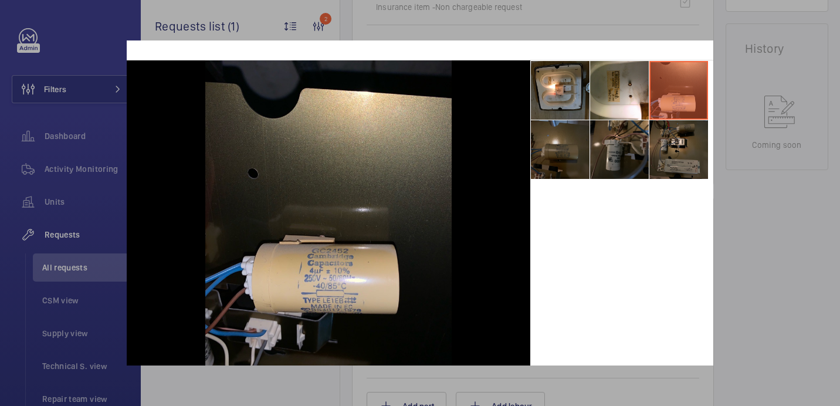
drag, startPoint x: 549, startPoint y: 184, endPoint x: 550, endPoint y: 178, distance: 6.0
click at [549, 184] on div at bounding box center [621, 224] width 183 height 329
click at [550, 163] on li at bounding box center [560, 149] width 59 height 59
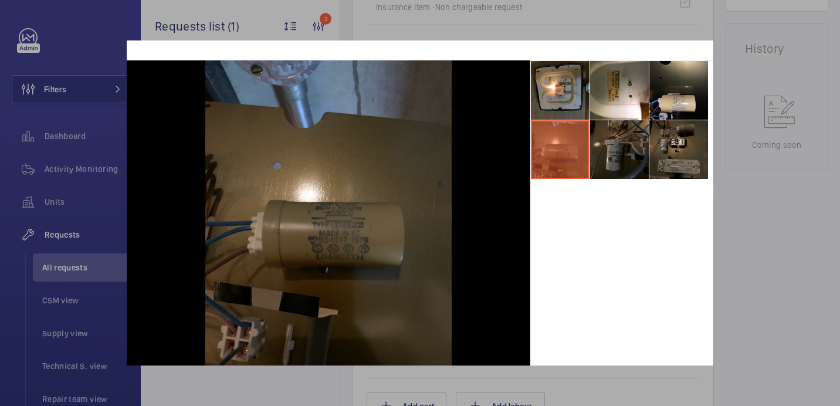
click at [624, 153] on li at bounding box center [619, 149] width 59 height 59
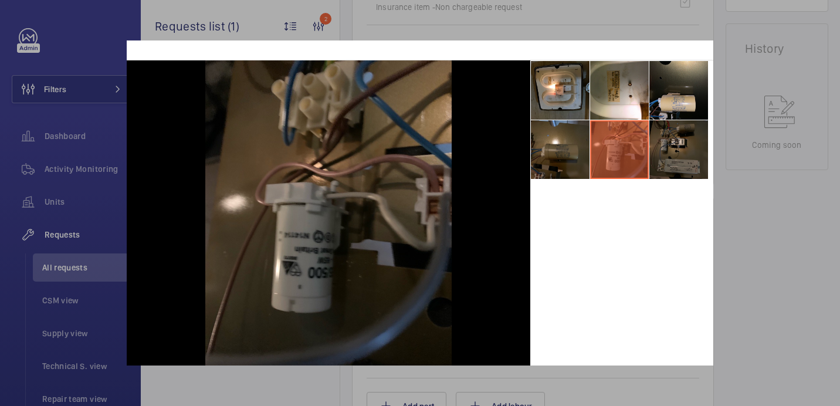
click at [657, 146] on li at bounding box center [679, 149] width 59 height 59
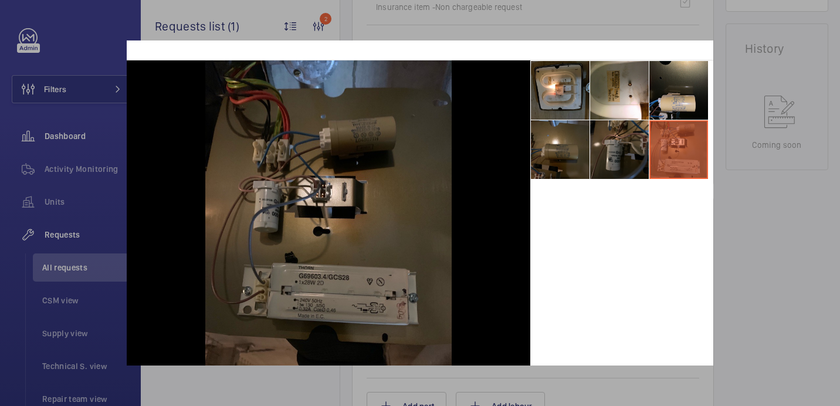
click at [101, 131] on div at bounding box center [420, 203] width 840 height 406
click at [101, 131] on span "Dashboard" at bounding box center [87, 136] width 84 height 12
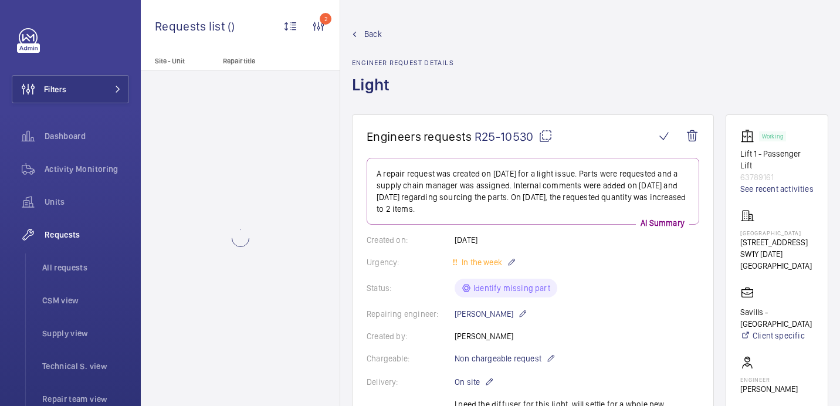
click at [539, 136] on mat-icon at bounding box center [546, 136] width 14 height 14
click at [761, 229] on p "Stirling Square" at bounding box center [776, 232] width 73 height 7
copy p "Stirling Square"
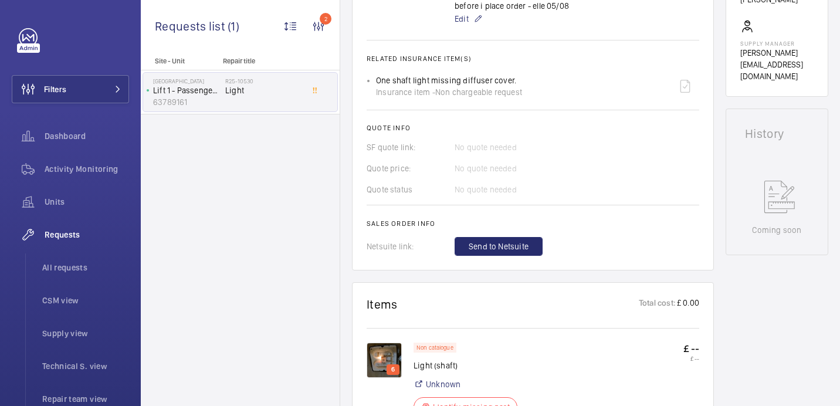
scroll to position [457, 0]
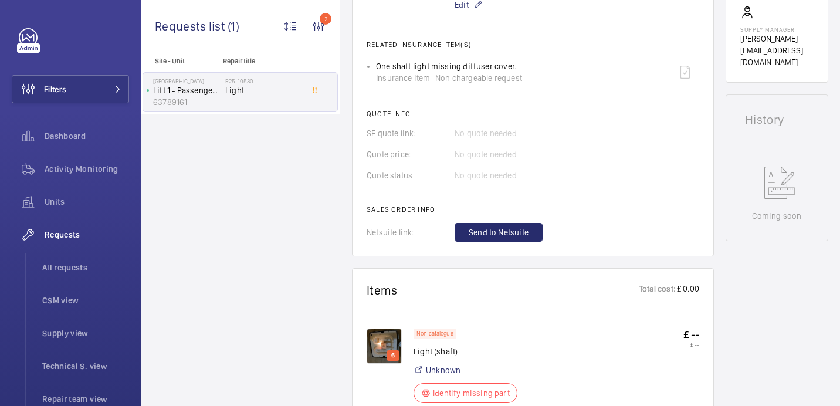
click at [425, 348] on p "Light (shaft)" at bounding box center [469, 352] width 111 height 12
copy div "Light (shaft)"
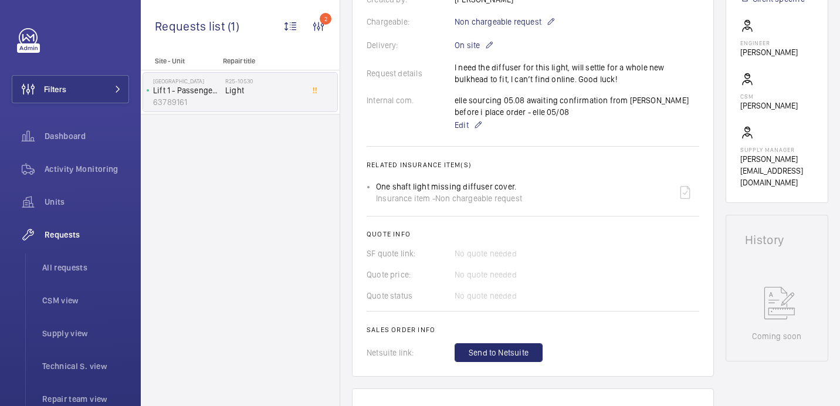
scroll to position [322, 0]
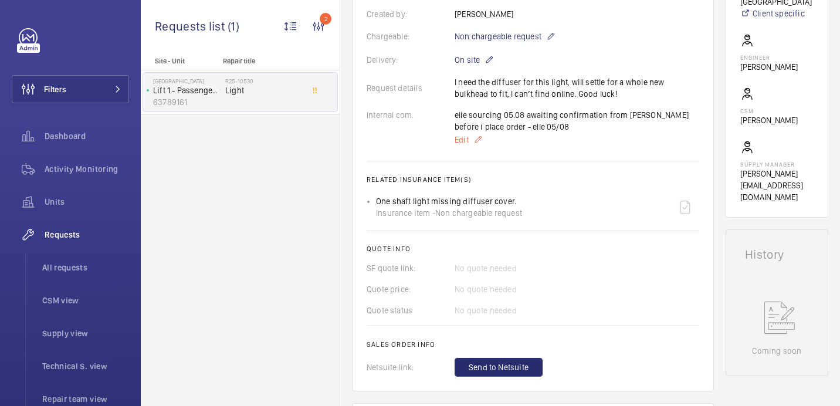
click at [462, 139] on span "Edit" at bounding box center [462, 140] width 14 height 12
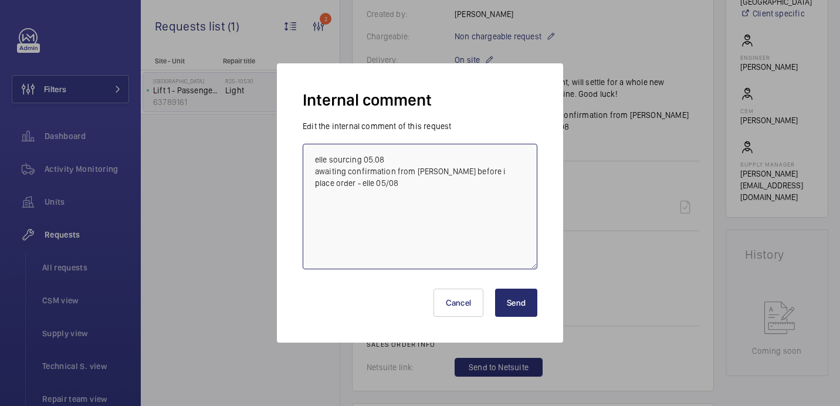
click at [460, 195] on textarea "elle sourcing 05.08 awaiting confirmation from archie before i place order - el…" at bounding box center [420, 207] width 235 height 126
type textarea "elle sourcing 05.08 awaiting confirmation from archie before i place order - el…"
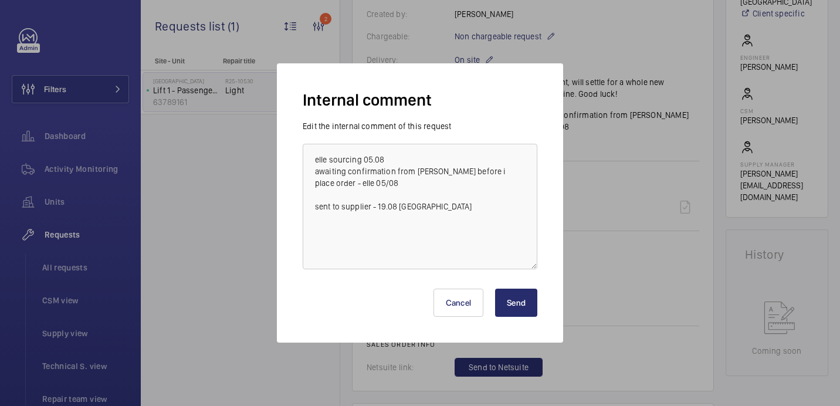
click at [520, 309] on button "Send" at bounding box center [516, 303] width 42 height 28
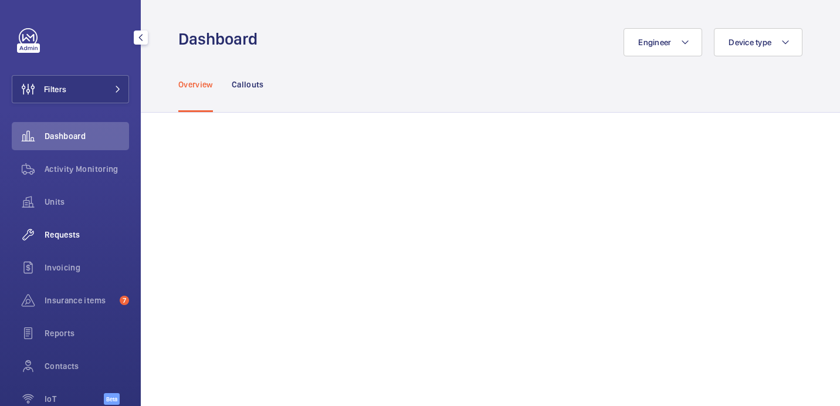
click at [48, 245] on div "Requests" at bounding box center [70, 235] width 117 height 28
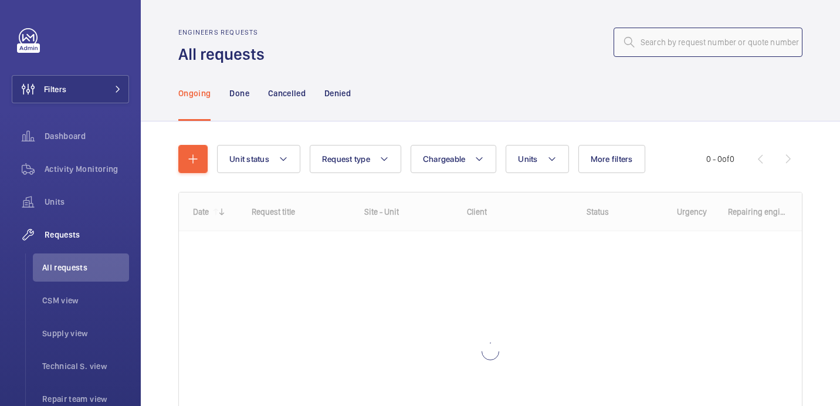
click at [650, 32] on input "text" at bounding box center [708, 42] width 189 height 29
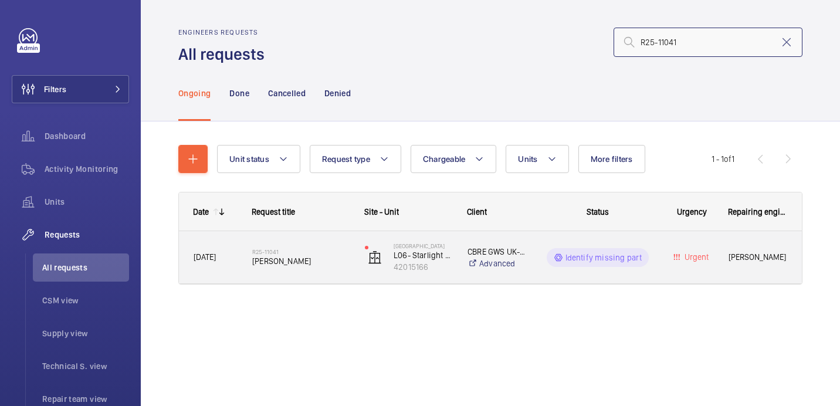
type input "R25-11041"
click at [274, 254] on h2 "R25-11041" at bounding box center [300, 251] width 97 height 7
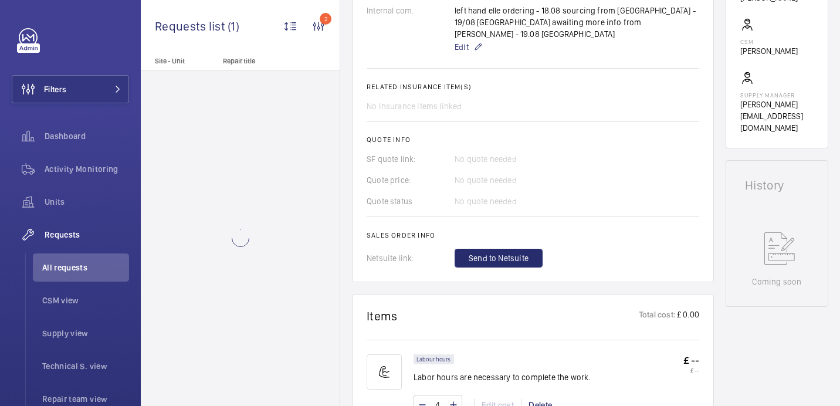
scroll to position [686, 0]
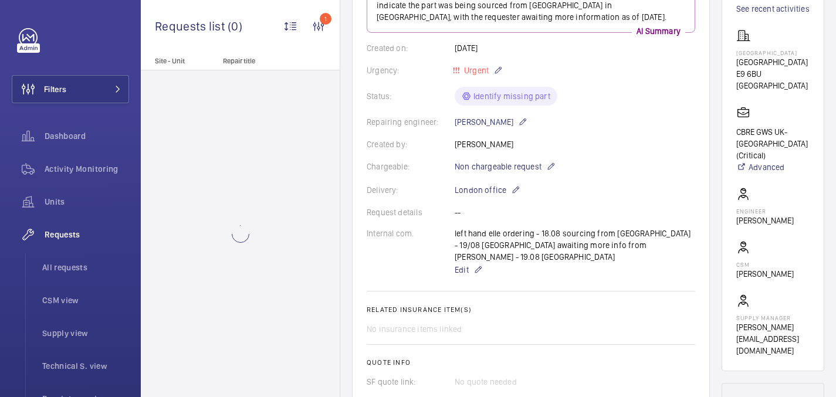
scroll to position [406, 0]
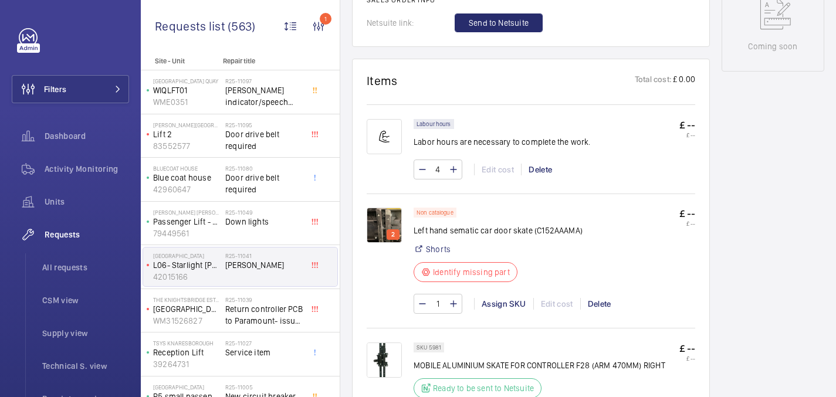
scroll to position [651, 0]
click at [389, 207] on img at bounding box center [384, 224] width 35 height 35
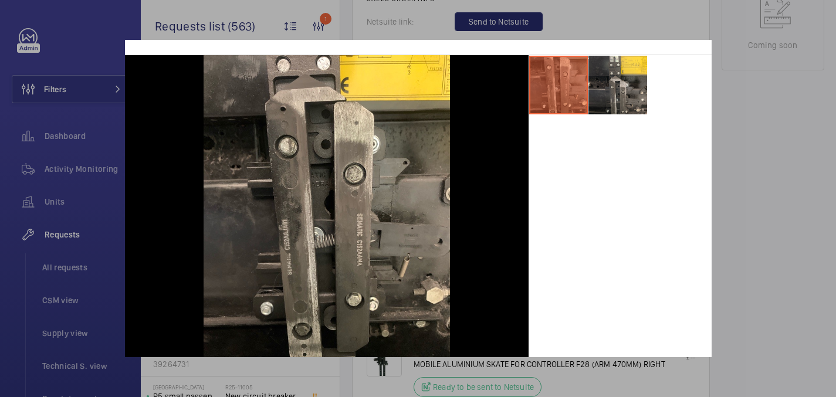
scroll to position [36, 0]
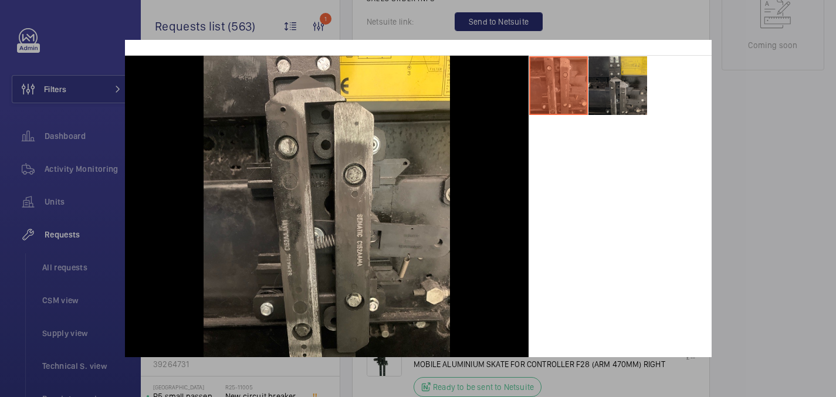
click at [625, 98] on li at bounding box center [617, 85] width 59 height 59
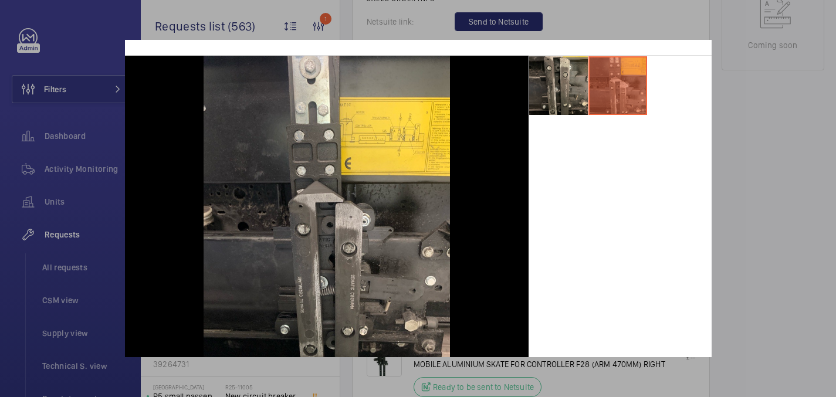
click at [755, 123] on div at bounding box center [418, 198] width 836 height 397
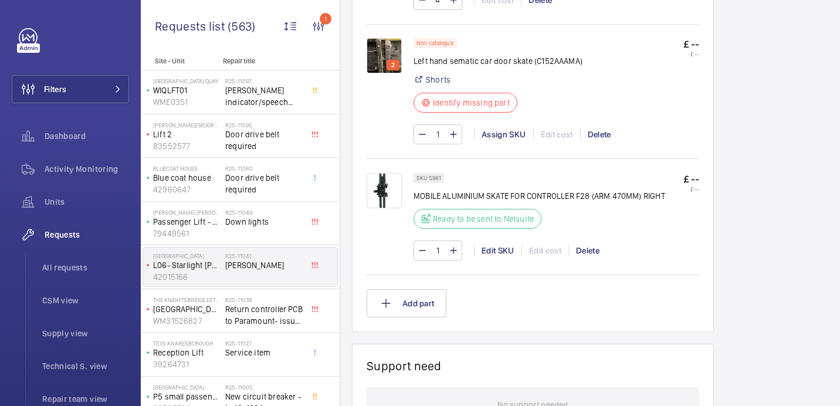
scroll to position [766, 0]
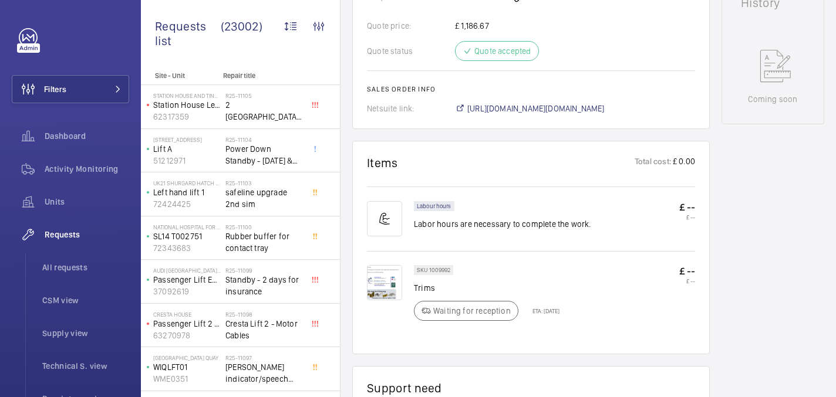
scroll to position [569, 0]
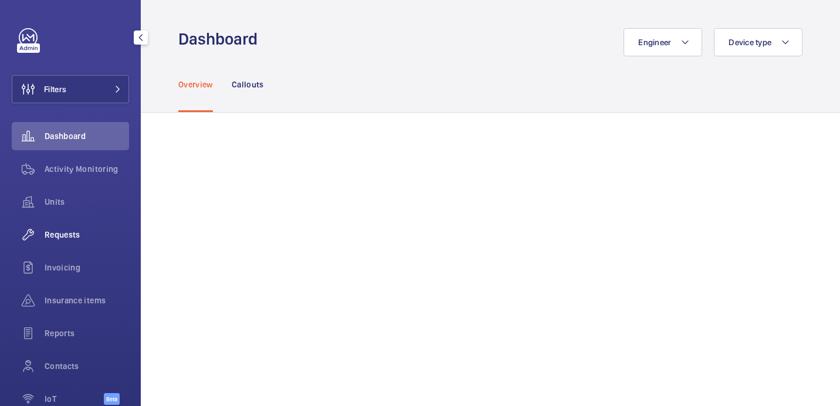
click at [79, 246] on div "Requests" at bounding box center [70, 235] width 117 height 28
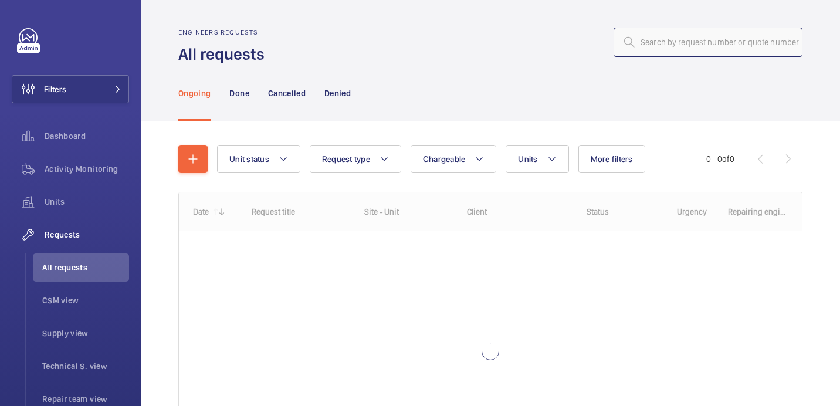
click at [729, 39] on input "text" at bounding box center [708, 42] width 189 height 29
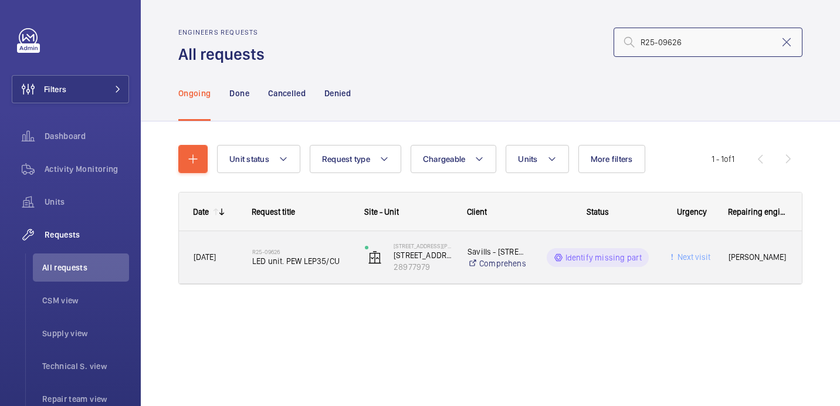
type input "R25-09626"
click at [316, 270] on div "R25-09626 LED unit. PEW LEP35/CU" at bounding box center [300, 258] width 97 height 34
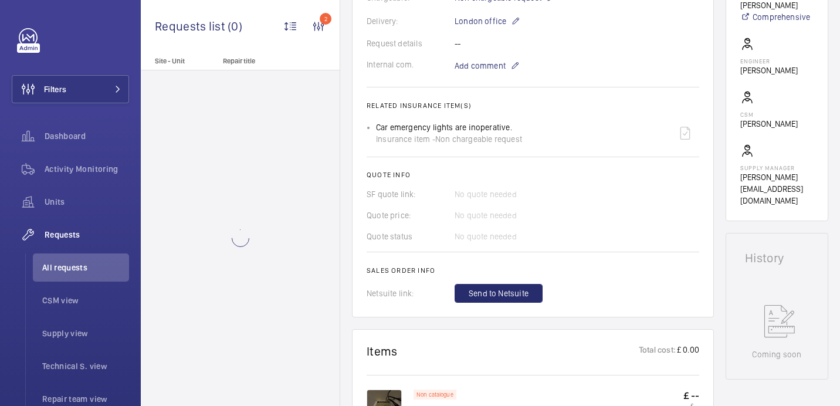
scroll to position [635, 0]
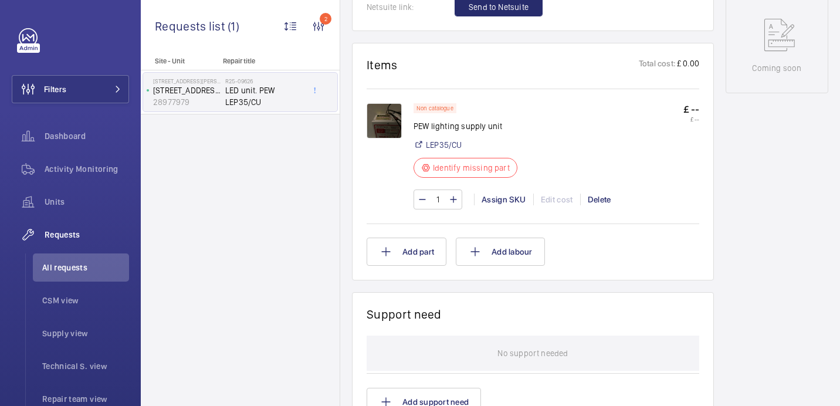
click at [382, 119] on img at bounding box center [384, 120] width 35 height 35
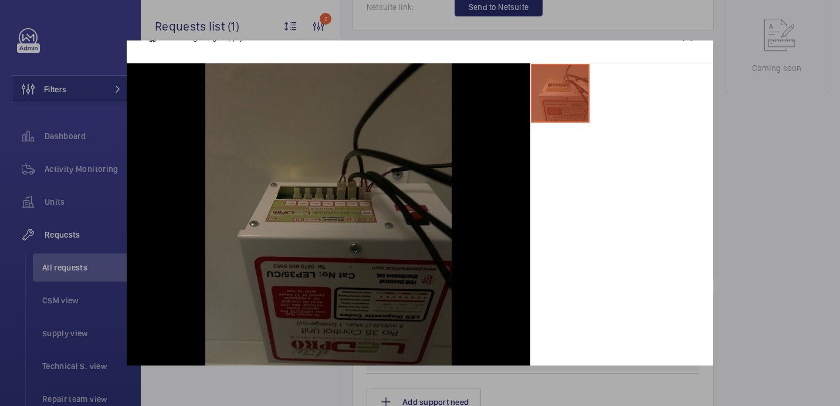
scroll to position [56, 0]
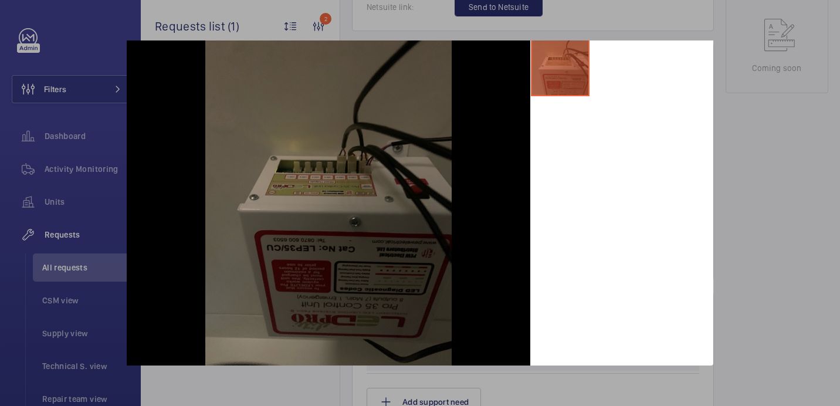
click at [753, 212] on div at bounding box center [420, 203] width 840 height 406
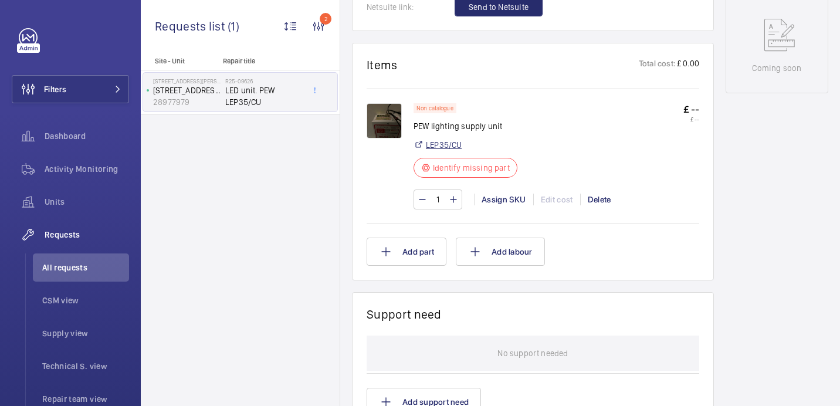
click at [460, 143] on link "LEP35/CU" at bounding box center [444, 145] width 36 height 12
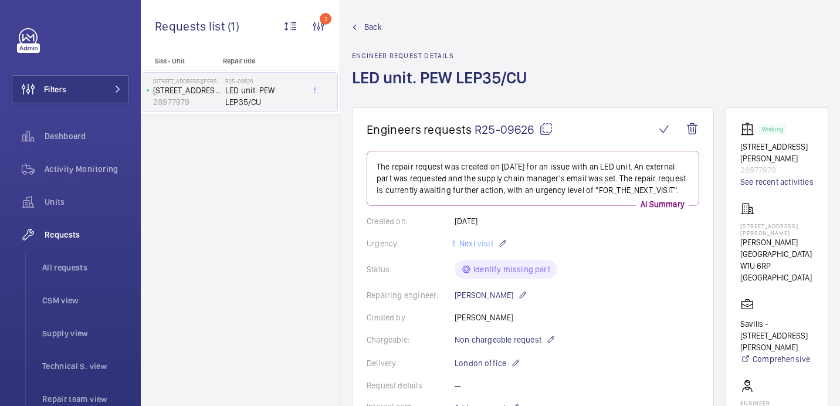
scroll to position [0, 0]
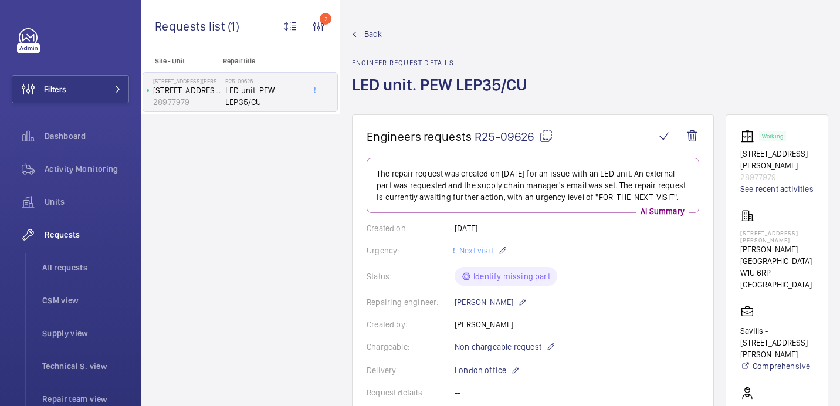
click at [548, 139] on mat-icon at bounding box center [546, 136] width 14 height 14
click at [749, 229] on p "109 Baker Street" at bounding box center [776, 236] width 73 height 14
copy p "109 Baker Street"
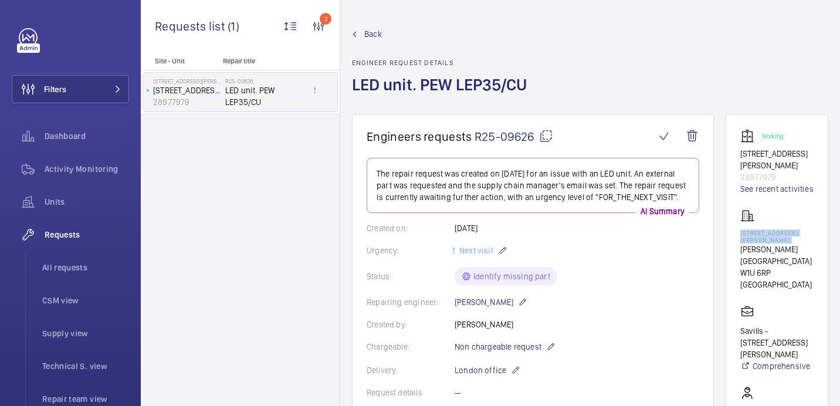
scroll to position [502, 0]
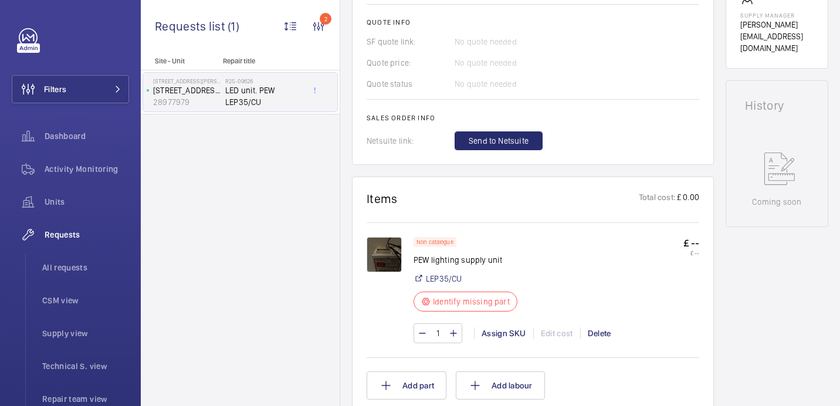
click at [437, 261] on p "PEW lighting supply unit" at bounding box center [469, 260] width 111 height 12
copy div "PEW lighting supply unit"
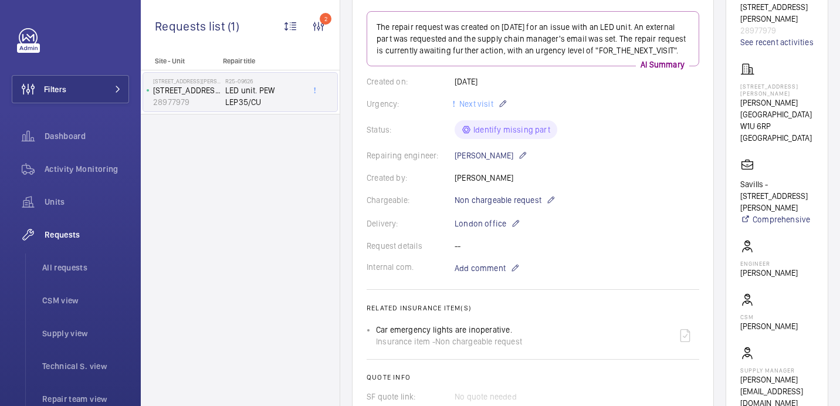
scroll to position [191, 0]
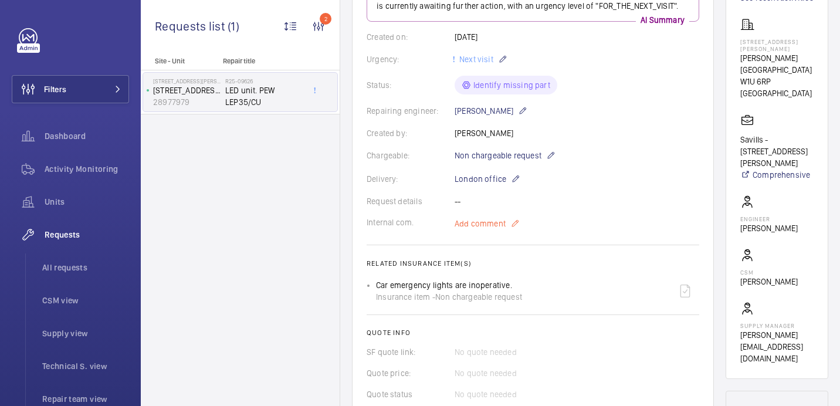
click at [491, 221] on span "Add comment" at bounding box center [480, 224] width 51 height 12
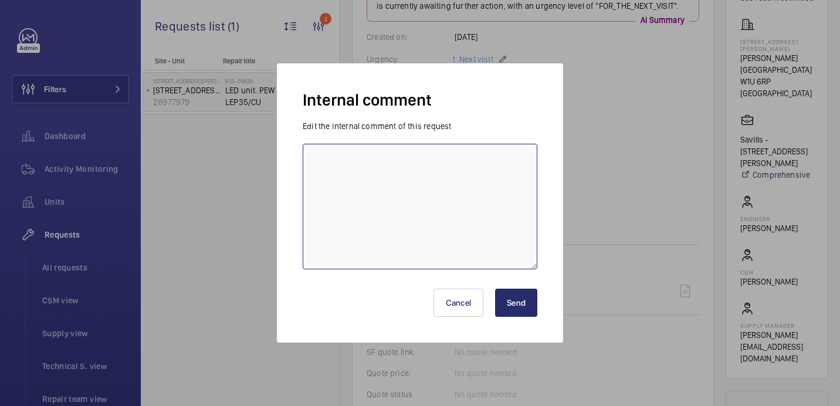
click at [438, 221] on textarea at bounding box center [420, 207] width 235 height 126
click at [354, 162] on textarea "confimfing rice form pew - 19.08 india" at bounding box center [420, 207] width 235 height 126
click at [370, 163] on textarea "confirming rice form pew - 19.08 india" at bounding box center [420, 207] width 235 height 126
click at [390, 162] on textarea "confirming price form pew - 19.08 india" at bounding box center [420, 207] width 235 height 126
type textarea "confirming price from pew - 19.08 india"
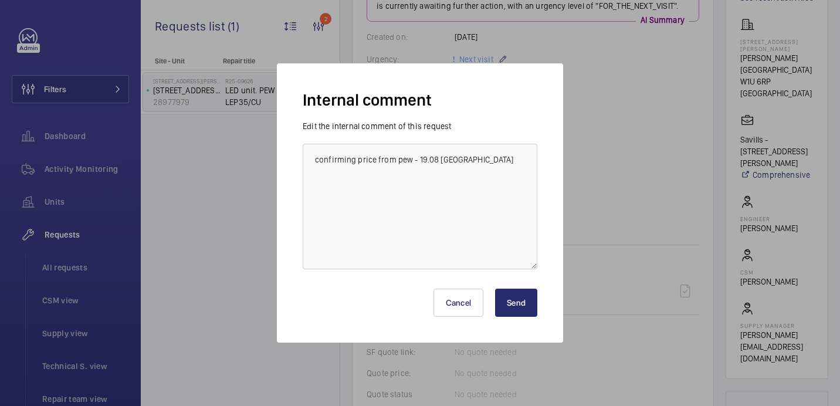
click at [503, 300] on button "Send" at bounding box center [516, 303] width 42 height 28
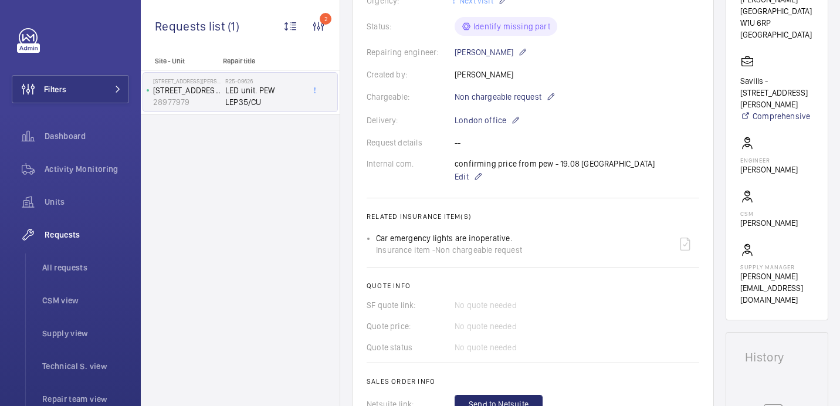
scroll to position [249, 0]
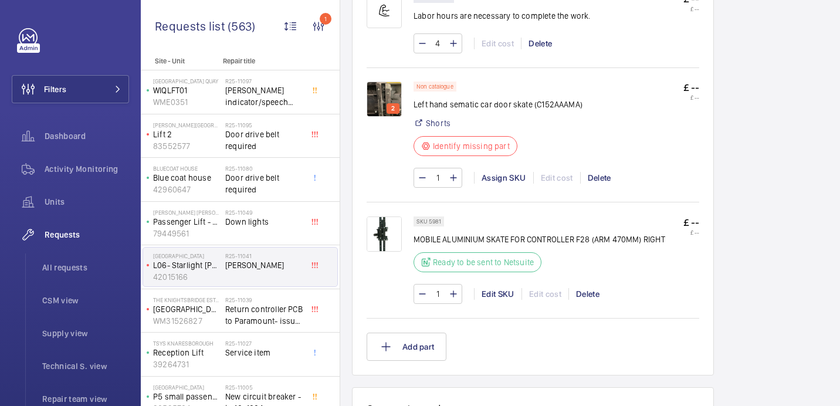
scroll to position [779, 0]
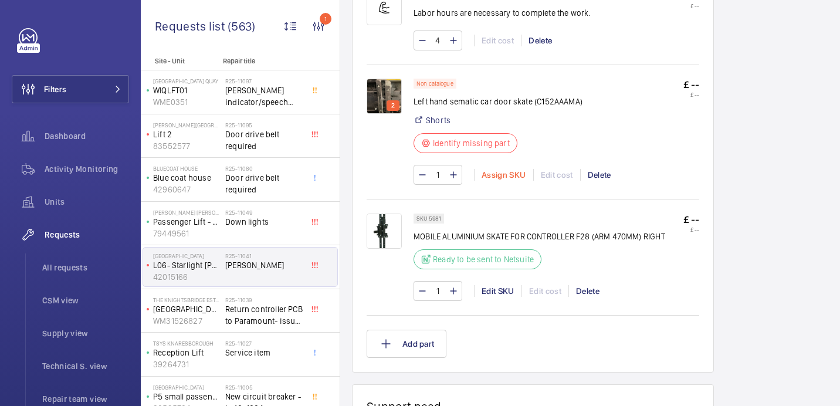
click at [490, 169] on div "Assign SKU" at bounding box center [503, 175] width 59 height 12
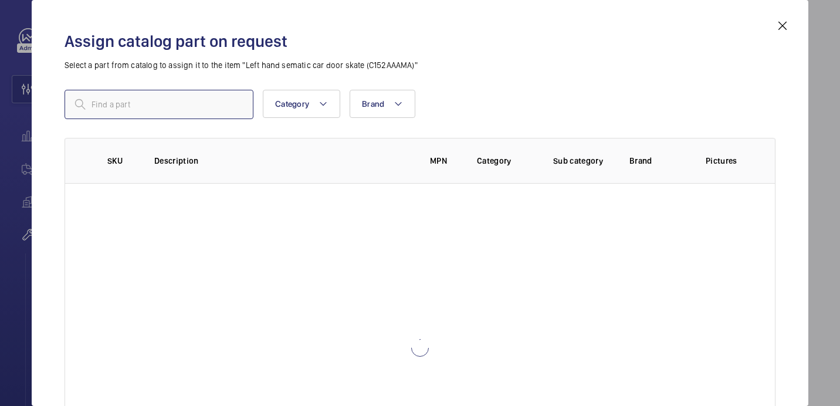
click at [197, 114] on input "text" at bounding box center [159, 104] width 189 height 29
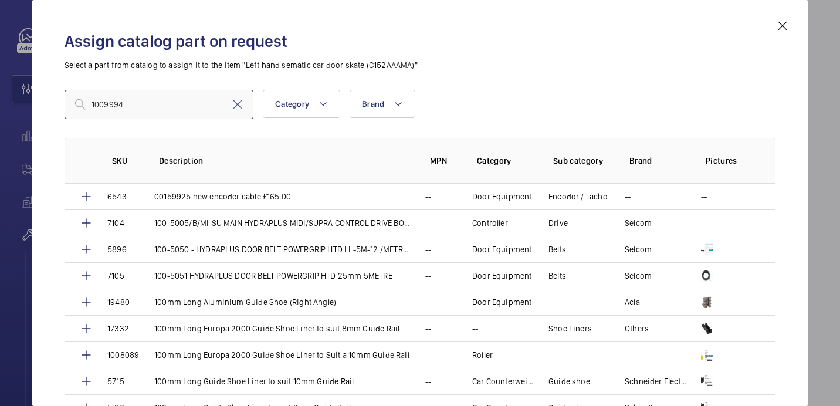
click at [94, 107] on input "1009994" at bounding box center [159, 104] width 189 height 29
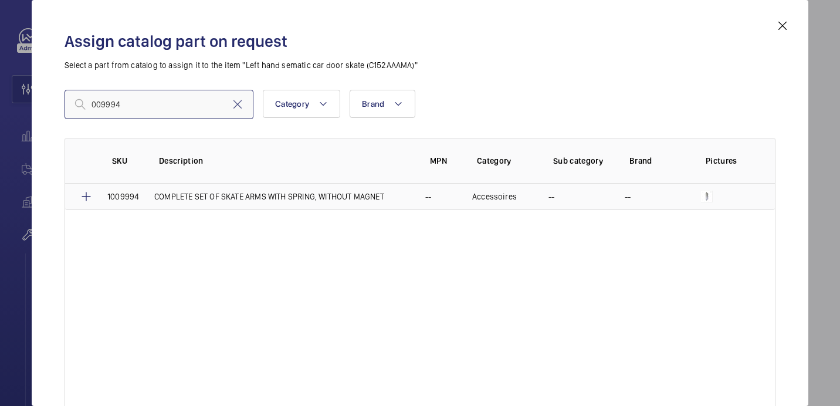
type input "009994"
click at [86, 194] on mat-icon at bounding box center [86, 197] width 14 height 14
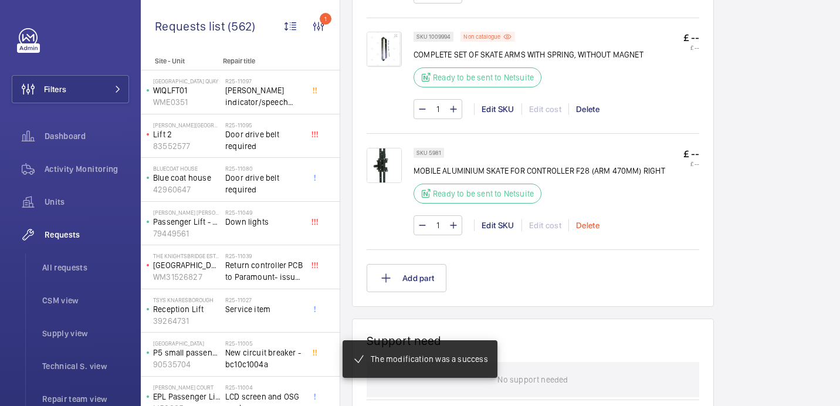
scroll to position [814, 0]
click at [588, 219] on div "Delete" at bounding box center [588, 225] width 38 height 12
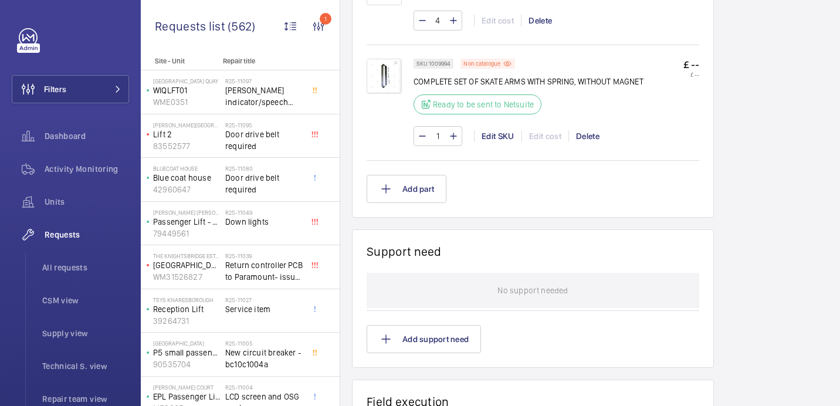
scroll to position [606, 0]
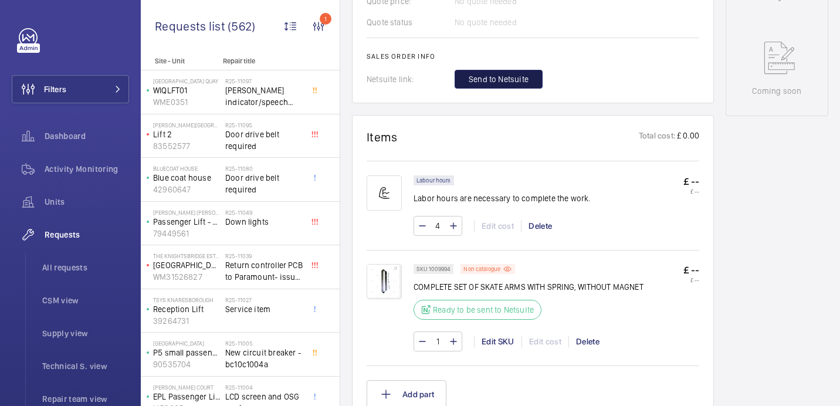
click at [495, 77] on button "Send to Netsuite" at bounding box center [499, 79] width 88 height 19
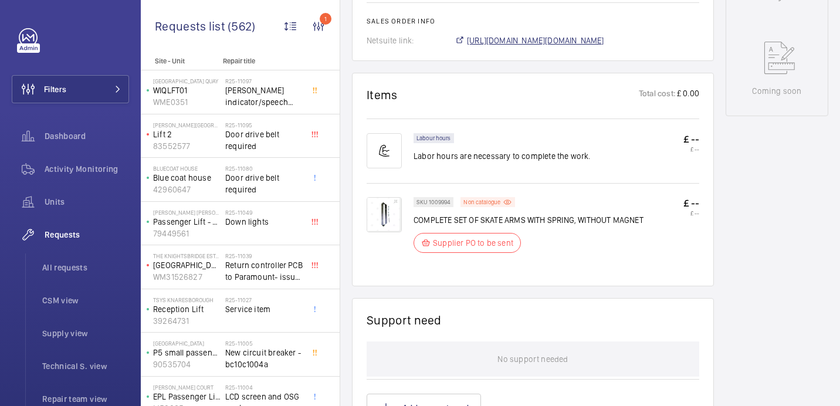
scroll to position [617, 0]
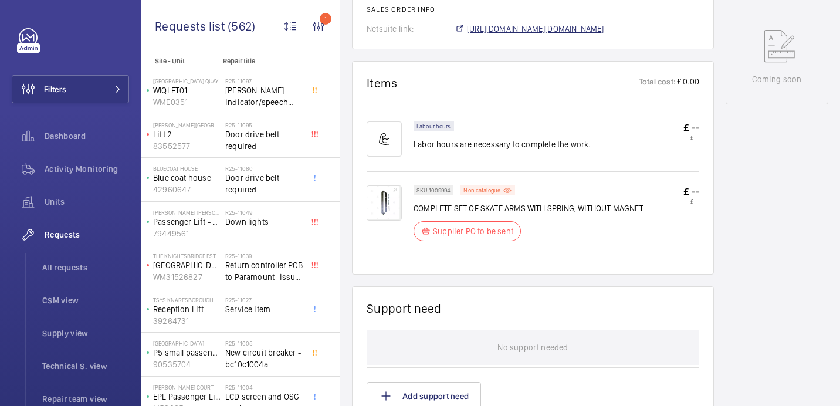
click at [527, 23] on span "[URL][DOMAIN_NAME][DOMAIN_NAME]" at bounding box center [535, 29] width 137 height 12
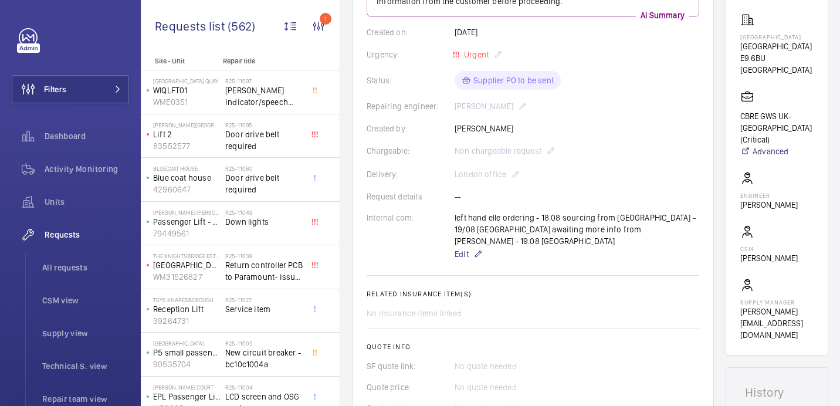
scroll to position [205, 0]
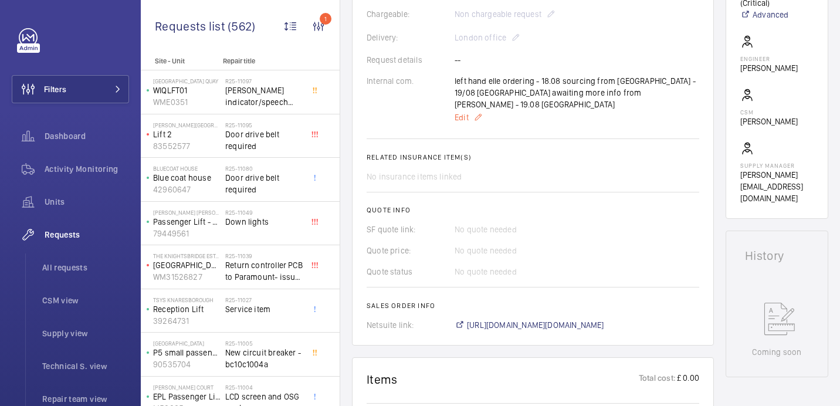
click at [462, 111] on span "Edit" at bounding box center [462, 117] width 14 height 12
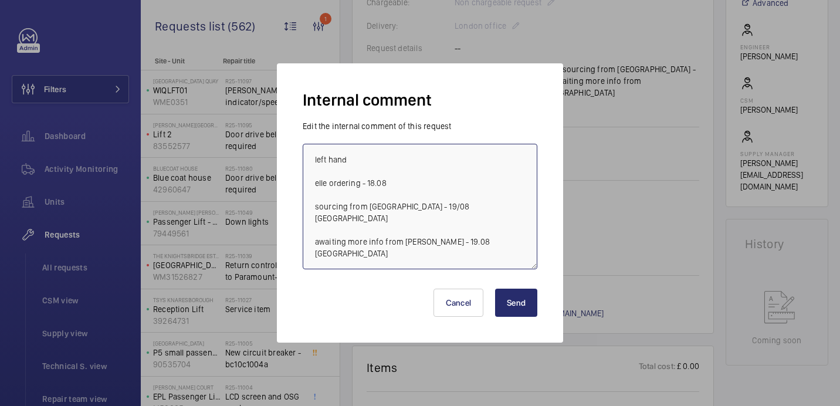
drag, startPoint x: 421, startPoint y: 232, endPoint x: 289, endPoint y: 231, distance: 132.0
click at [289, 231] on div "Internal comment Edit the internal comment of this request left hand elle order…" at bounding box center [420, 202] width 286 height 279
type textarea "left hand elle ordering - 18.08 sourcing from [GEOGRAPHIC_DATA] - 19/08 [GEOGRA…"
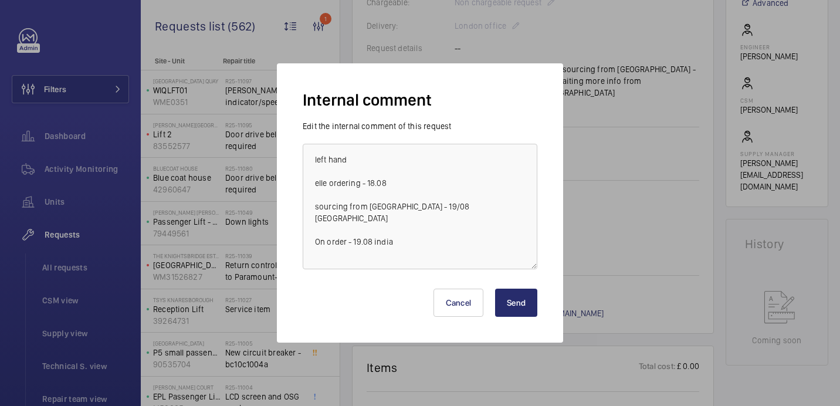
click at [511, 298] on button "Send" at bounding box center [516, 303] width 42 height 28
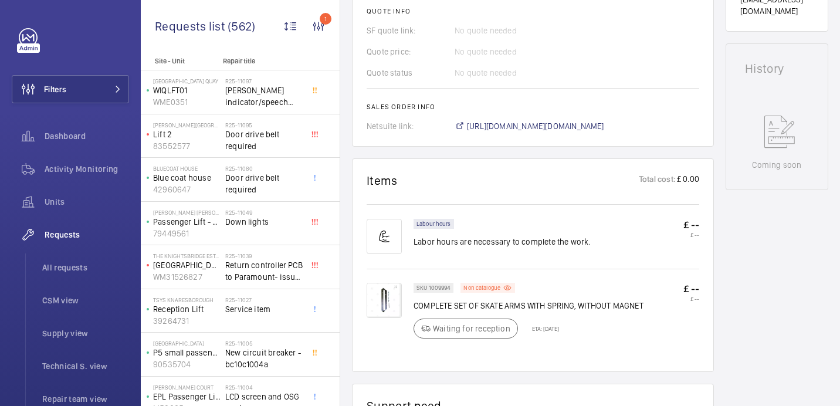
scroll to position [117, 0]
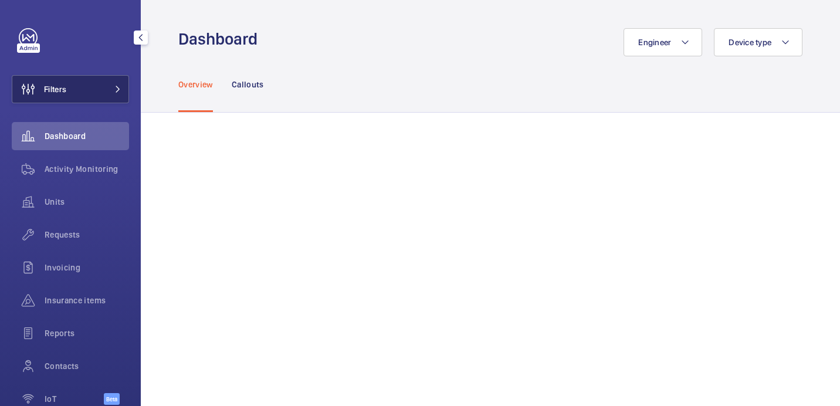
click at [94, 81] on button "Filters" at bounding box center [70, 89] width 117 height 28
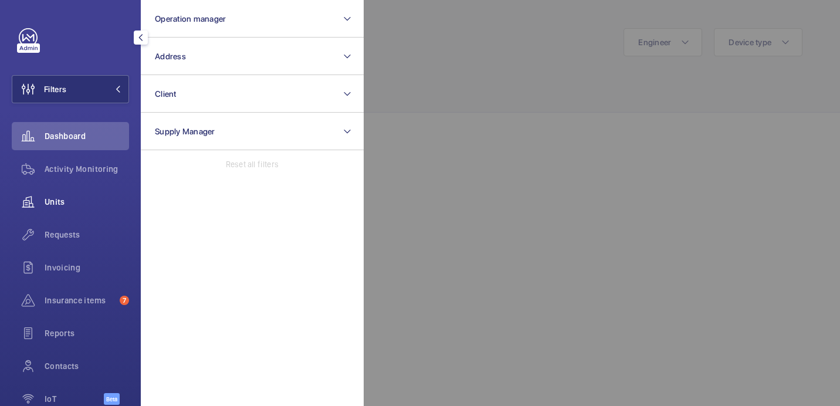
click at [78, 206] on span "Units" at bounding box center [87, 202] width 84 height 12
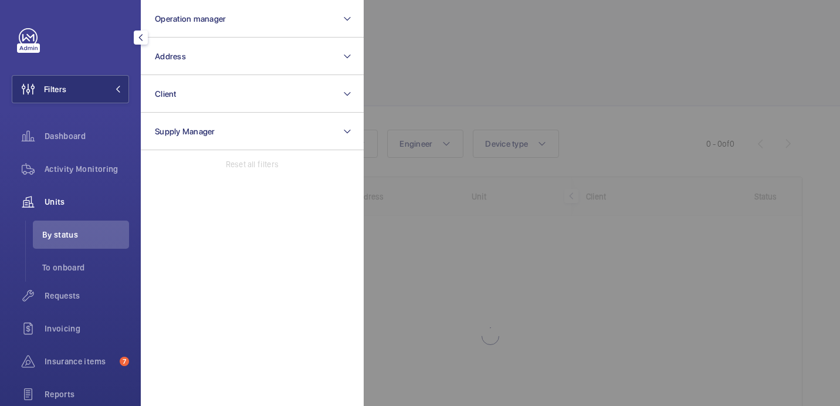
drag, startPoint x: 481, startPoint y: 68, endPoint x: 475, endPoint y: 66, distance: 6.7
click at [481, 68] on div at bounding box center [784, 203] width 840 height 406
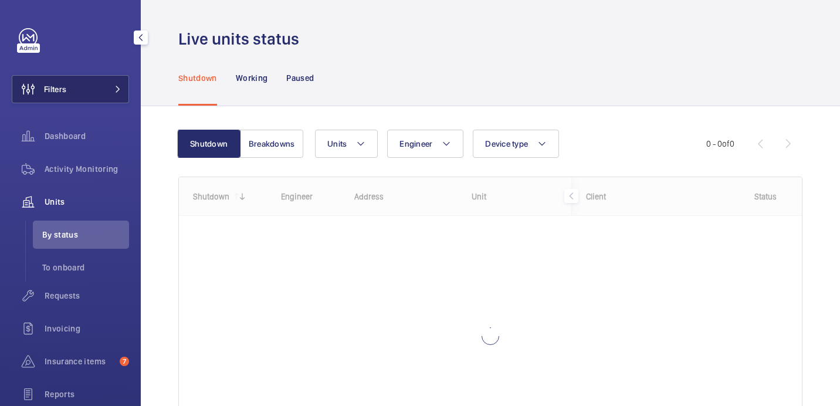
click at [76, 100] on button "Filters" at bounding box center [70, 89] width 117 height 28
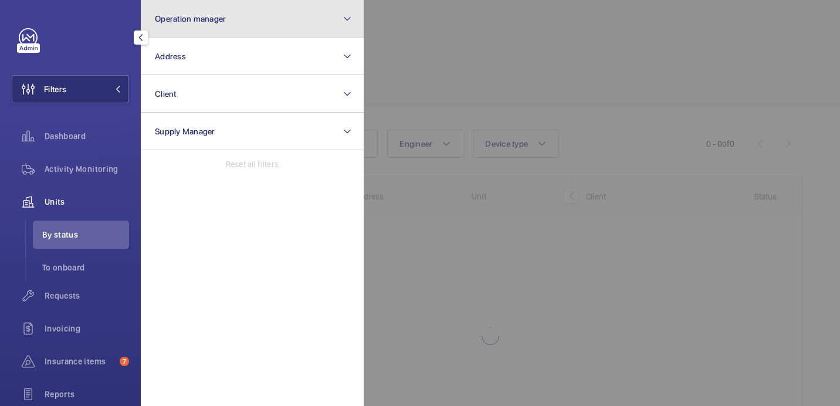
click at [229, 23] on button "Operation manager" at bounding box center [252, 19] width 223 height 38
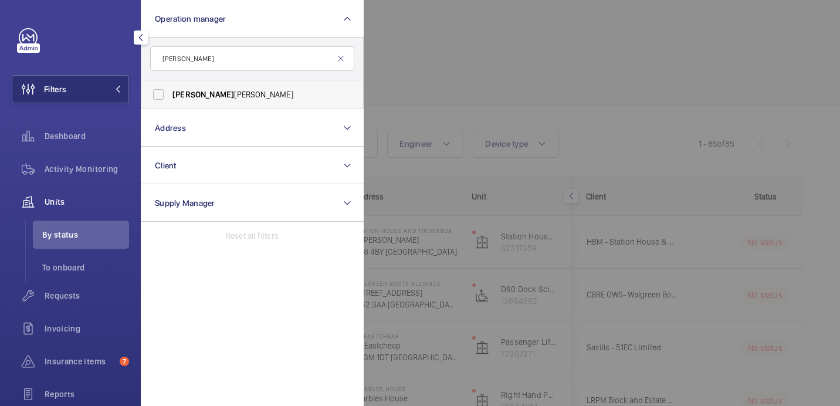
type input "[PERSON_NAME]"
click at [210, 94] on span "[PERSON_NAME]" at bounding box center [252, 95] width 161 height 12
click at [170, 94] on input "[PERSON_NAME]" at bounding box center [158, 94] width 23 height 23
checkbox input "true"
click at [471, 56] on div at bounding box center [784, 203] width 840 height 406
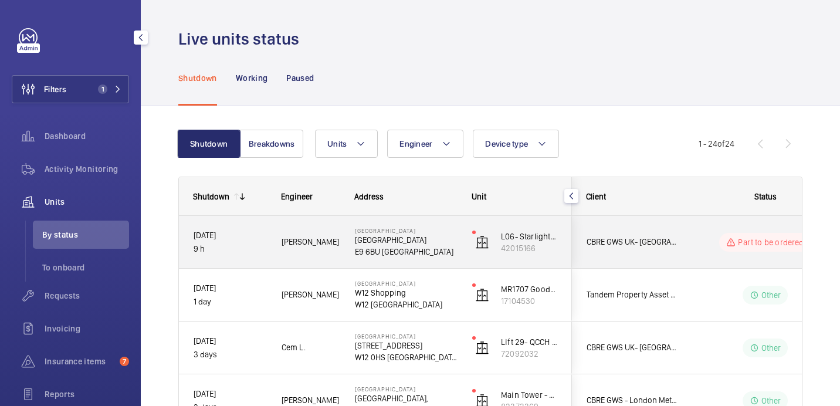
click at [324, 239] on span "[PERSON_NAME]" at bounding box center [311, 241] width 58 height 13
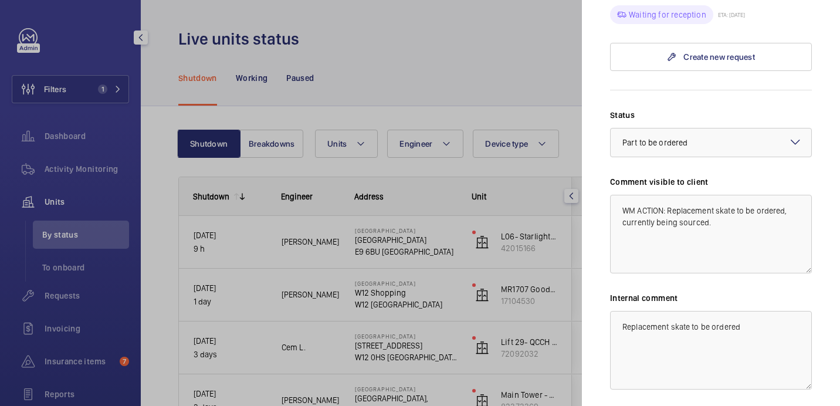
scroll to position [505, 0]
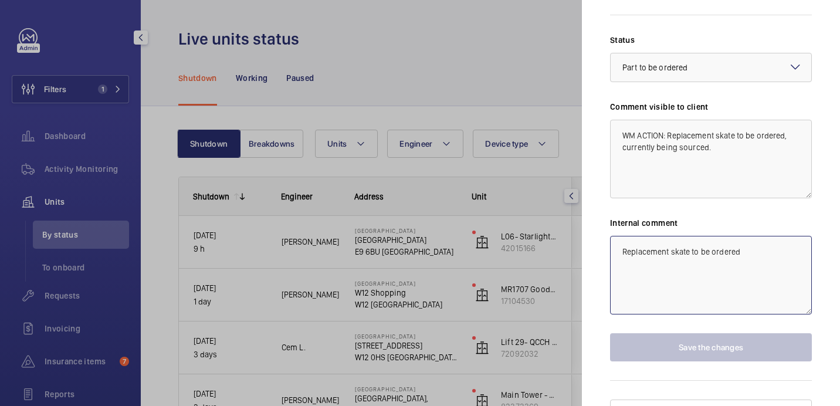
click at [766, 237] on textarea "Replacement skate to be ordered" at bounding box center [711, 275] width 202 height 79
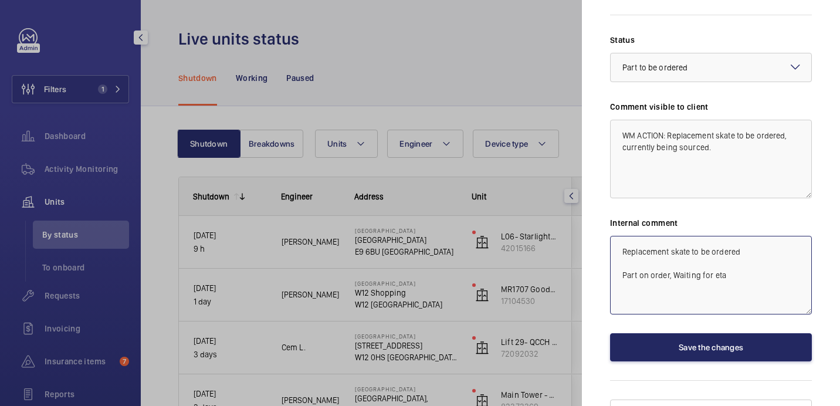
type textarea "Replacement skate to be ordered Part on order, Waiting for eta"
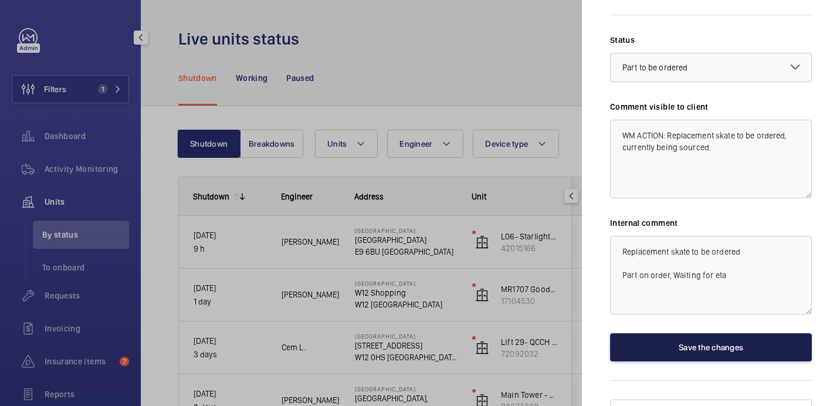
click at [753, 333] on button "Save the changes" at bounding box center [711, 347] width 202 height 28
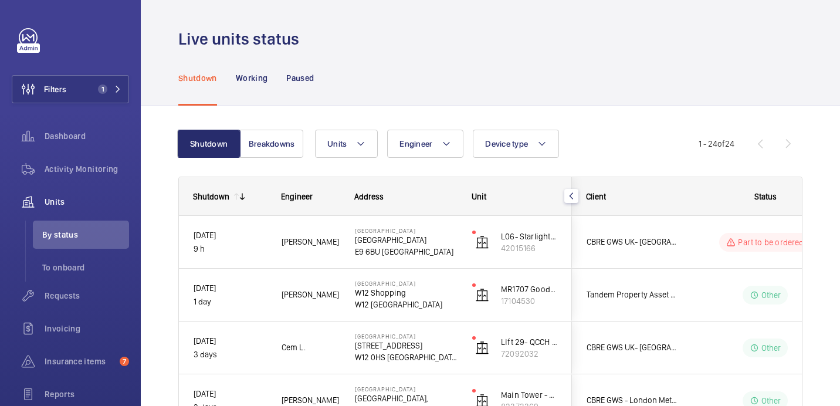
scroll to position [19, 0]
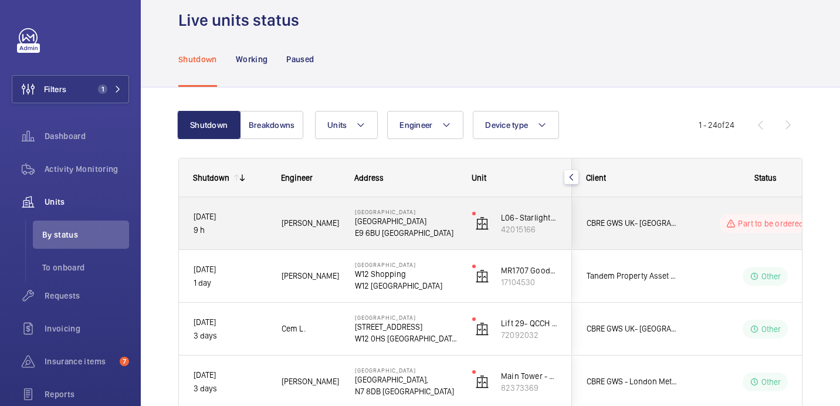
click at [679, 230] on div "Part to be ordered" at bounding box center [758, 223] width 160 height 42
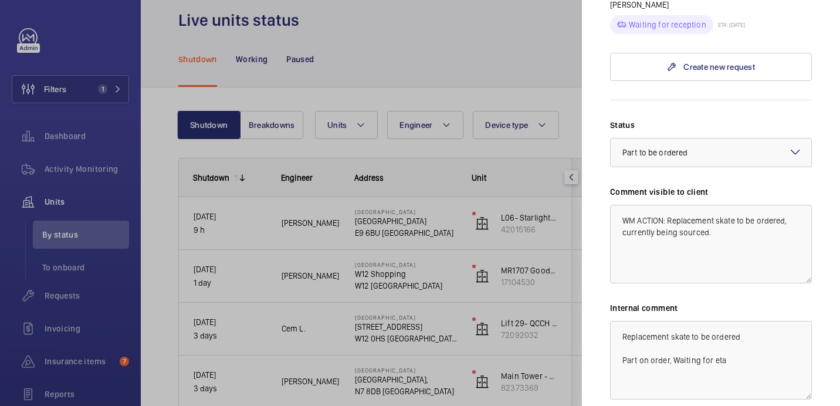
scroll to position [488, 0]
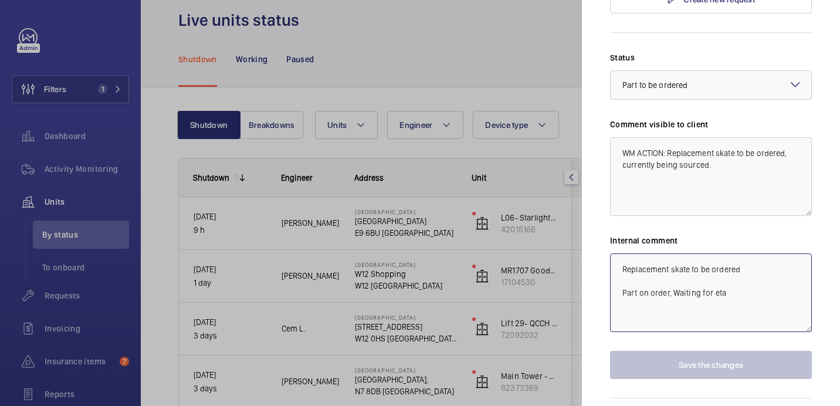
click at [732, 273] on textarea "Replacement skate to be ordered Part on order, Waiting for eta" at bounding box center [711, 292] width 202 height 79
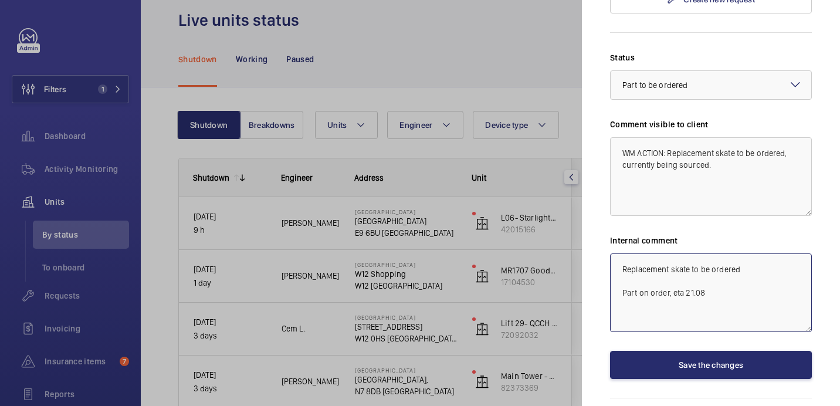
type textarea "Replacement skate to be ordered Part on order, eta 21.08"
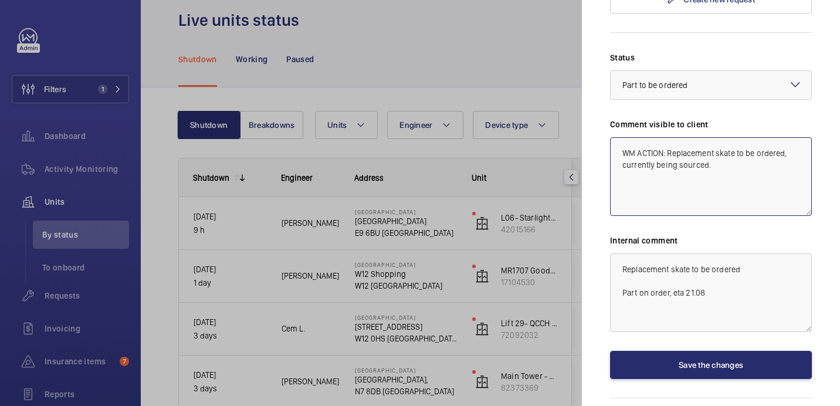
click at [721, 144] on textarea "WM ACTION: Replacement skate to be ordered, currently being sourced." at bounding box center [711, 176] width 202 height 79
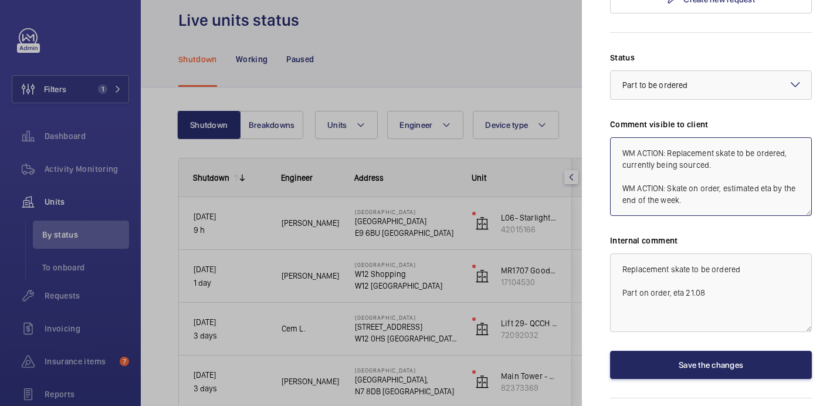
type textarea "WM ACTION: Replacement skate to be ordered, currently being sourced. WM ACTION:…"
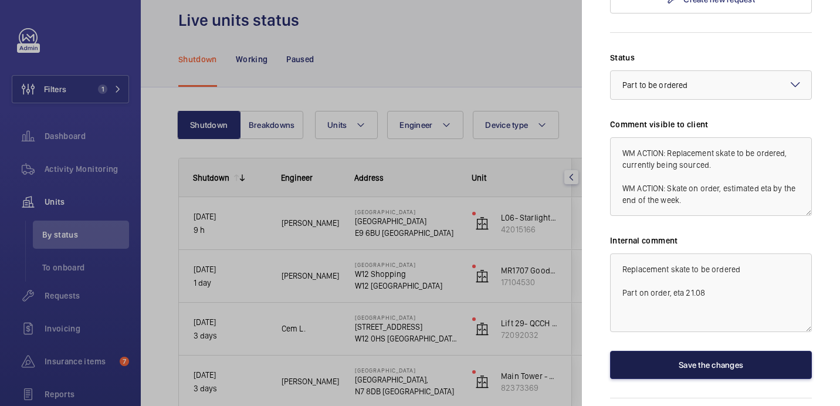
click at [702, 351] on button "Save the changes" at bounding box center [711, 365] width 202 height 28
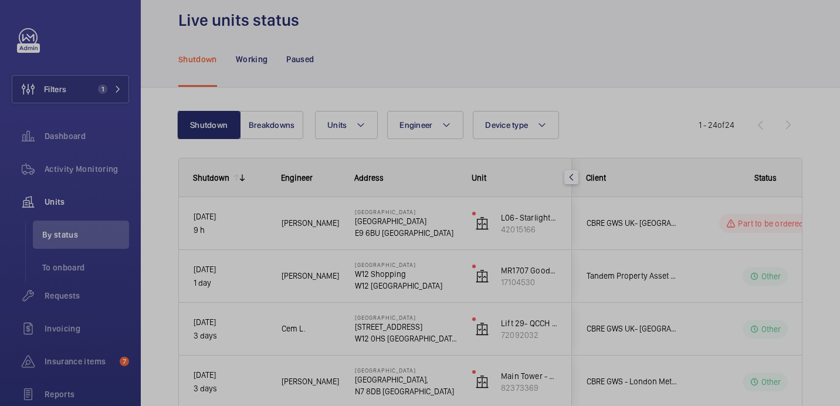
scroll to position [0, 0]
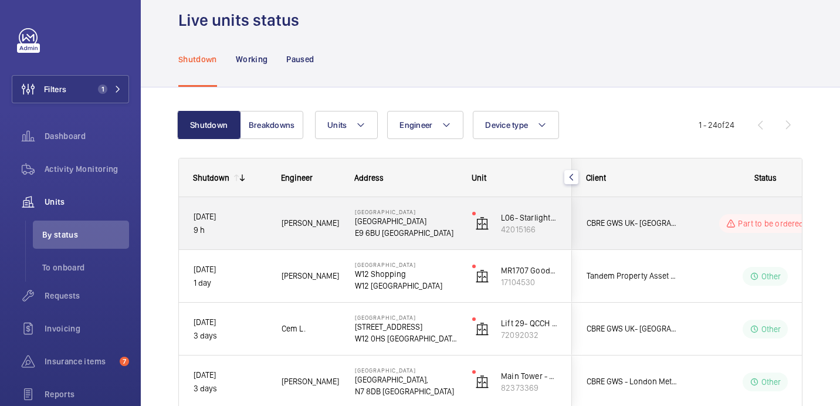
click at [692, 235] on div "Part to be ordered" at bounding box center [758, 223] width 160 height 42
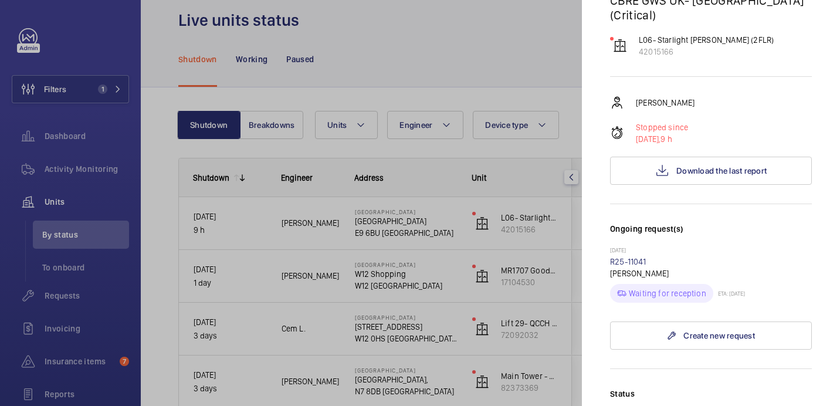
scroll to position [327, 0]
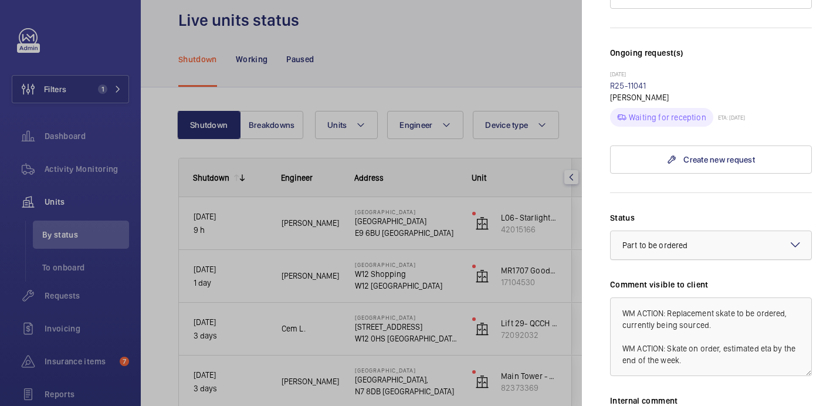
click at [694, 231] on div at bounding box center [711, 245] width 201 height 28
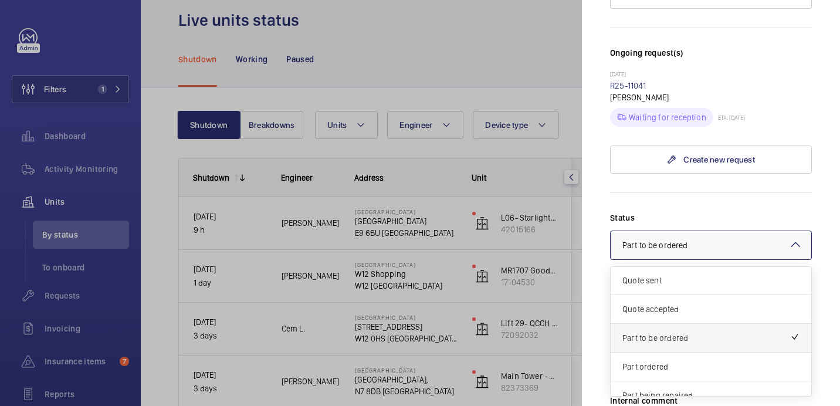
scroll to position [33, 0]
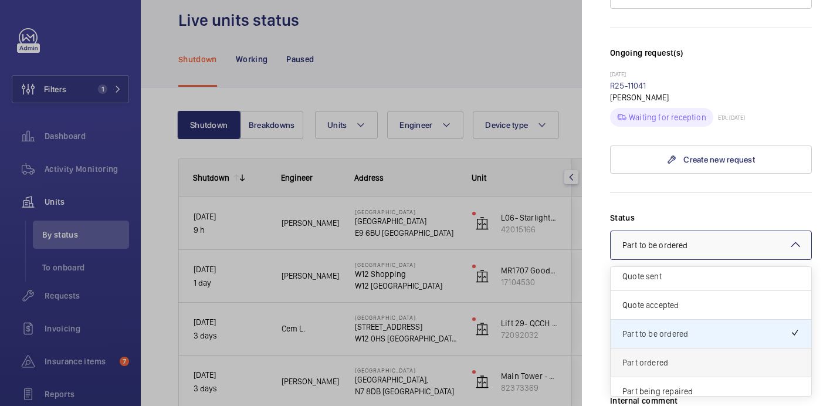
click at [673, 357] on span "Part ordered" at bounding box center [711, 363] width 177 height 12
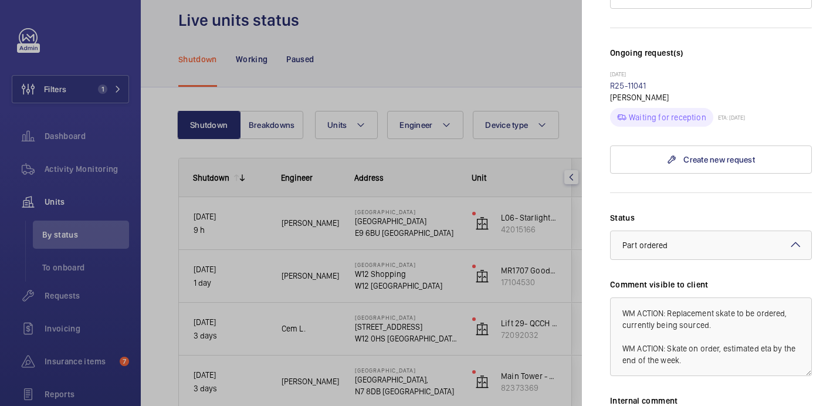
scroll to position [505, 0]
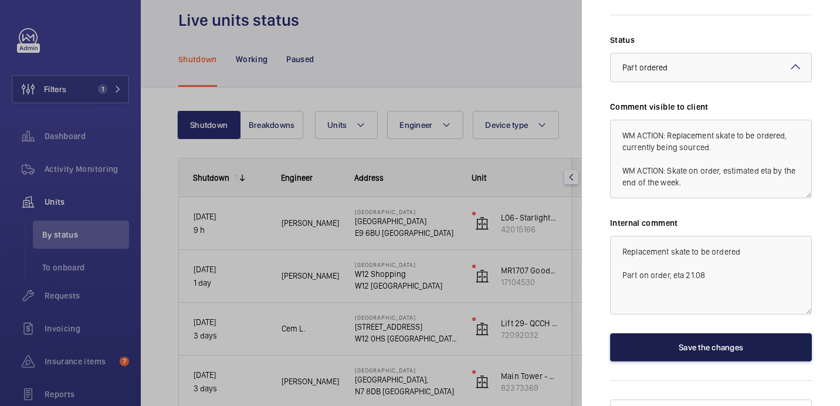
click at [692, 333] on button "Save the changes" at bounding box center [711, 347] width 202 height 28
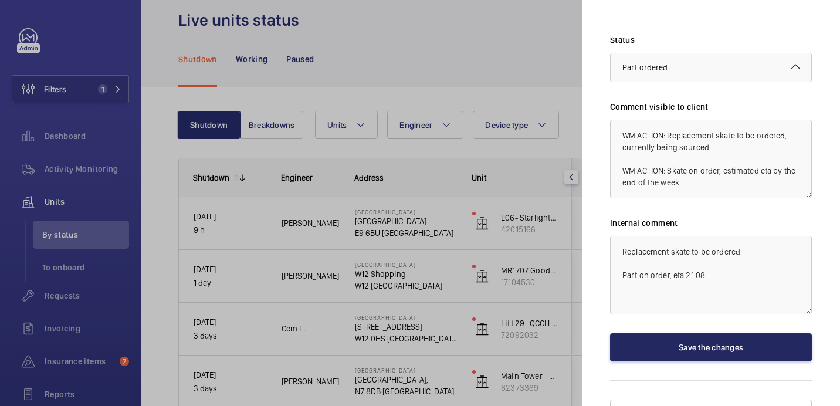
scroll to position [0, 0]
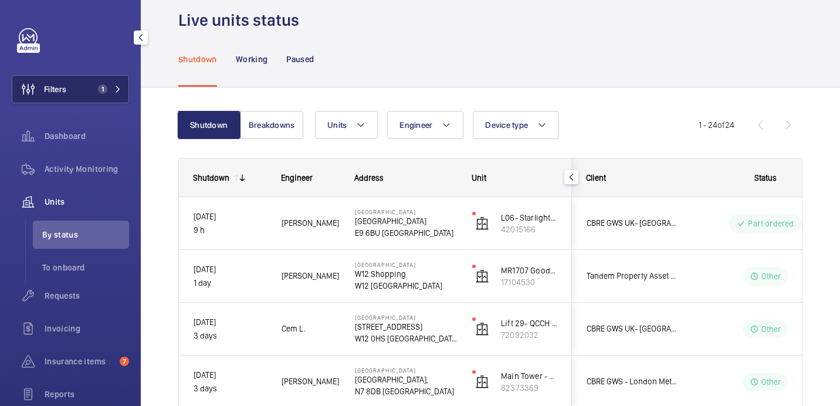
click at [90, 87] on button "Filters 1" at bounding box center [70, 89] width 117 height 28
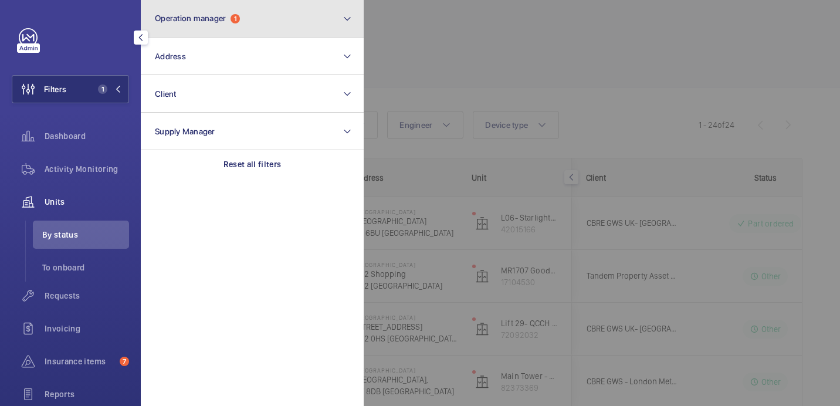
click at [204, 28] on button "Operation manager 1" at bounding box center [252, 19] width 223 height 38
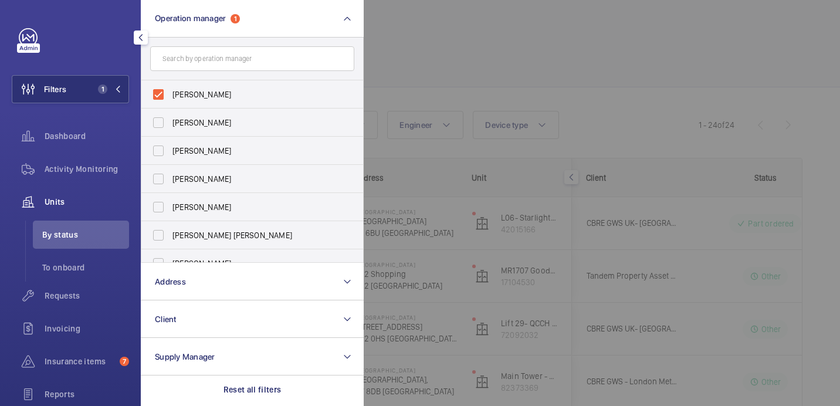
drag, startPoint x: 184, startPoint y: 92, endPoint x: 192, endPoint y: 60, distance: 33.2
click at [184, 89] on span "[PERSON_NAME]" at bounding box center [252, 95] width 161 height 12
click at [170, 89] on input "[PERSON_NAME]" at bounding box center [158, 94] width 23 height 23
checkbox input "false"
click at [192, 60] on input "text" at bounding box center [252, 58] width 204 height 25
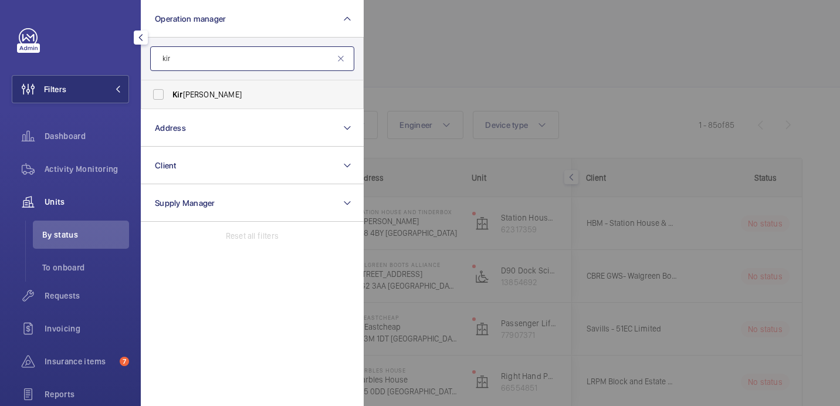
type input "kir"
click at [215, 99] on span "Kir [PERSON_NAME]" at bounding box center [252, 95] width 161 height 12
click at [170, 99] on input "Kir [PERSON_NAME]" at bounding box center [158, 94] width 23 height 23
checkbox input "true"
click at [424, 55] on div at bounding box center [784, 203] width 840 height 406
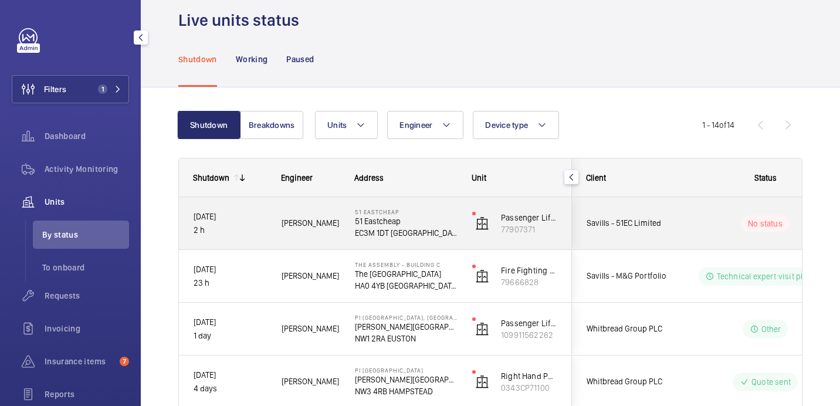
click at [297, 232] on div "[PERSON_NAME]" at bounding box center [304, 223] width 72 height 37
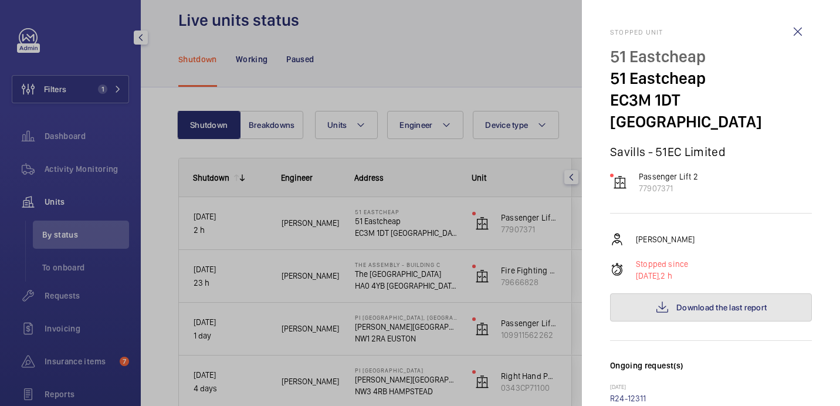
click at [676, 294] on button "Download the last report" at bounding box center [711, 307] width 202 height 28
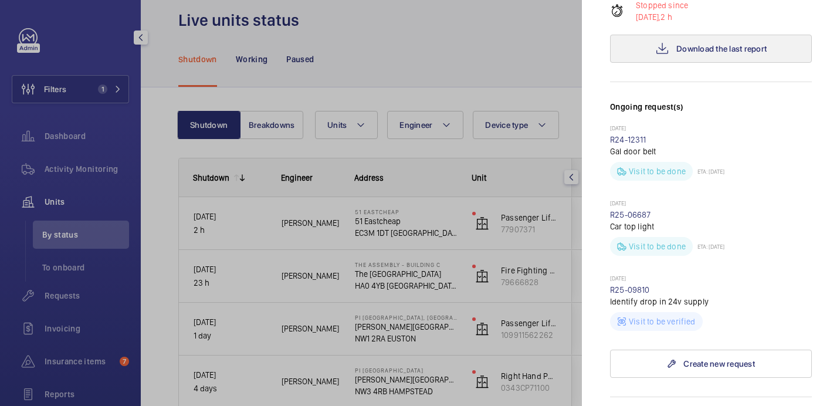
scroll to position [267, 0]
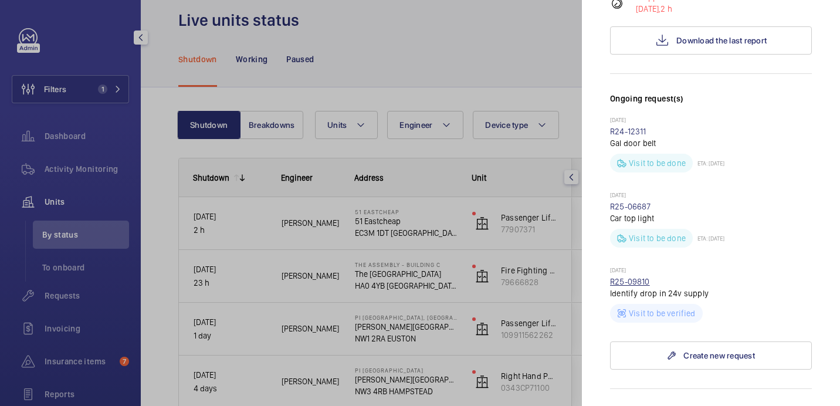
click at [627, 277] on link "R25-09810" at bounding box center [630, 281] width 40 height 9
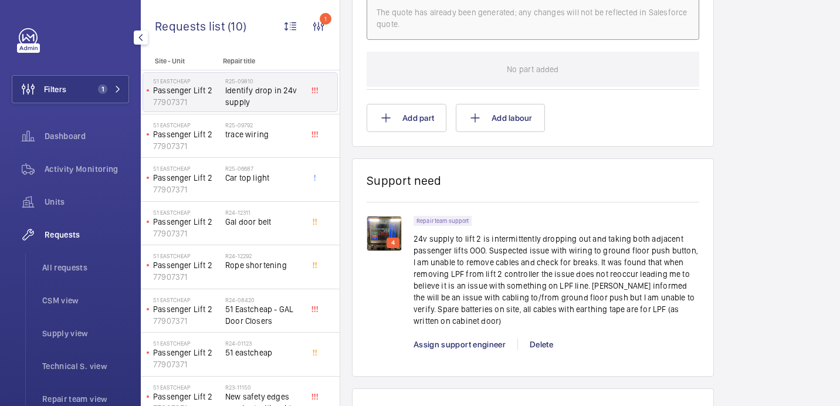
scroll to position [750, 0]
click at [392, 225] on img at bounding box center [384, 233] width 35 height 35
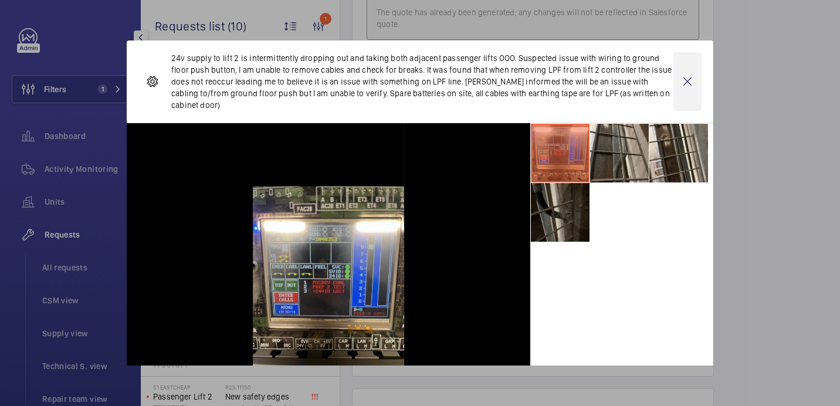
click at [677, 82] on wm-front-icon-button at bounding box center [688, 81] width 28 height 59
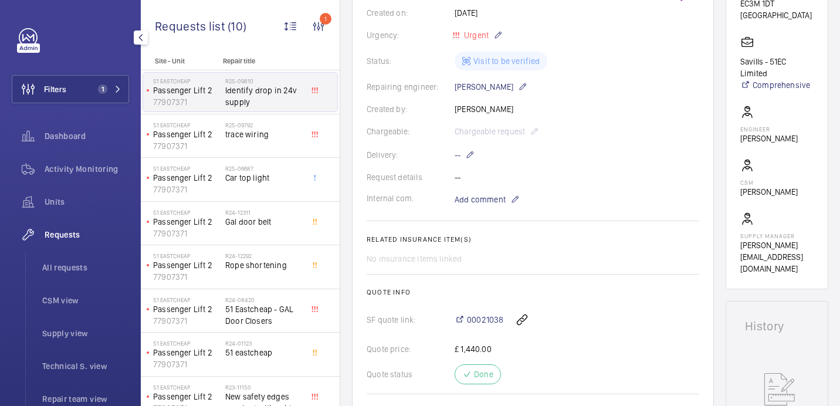
scroll to position [0, 0]
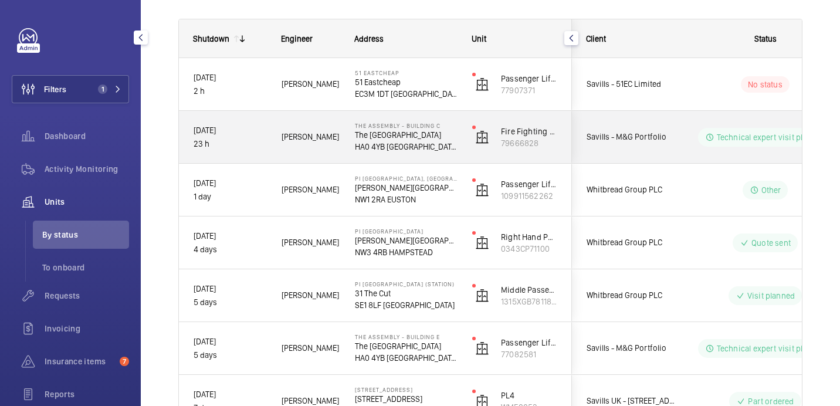
scroll to position [160, 0]
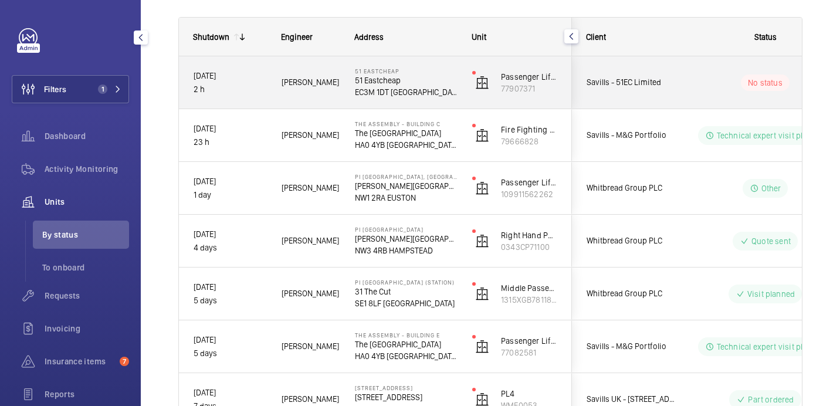
click at [665, 82] on span "Savills - 51EC Limited" at bounding box center [632, 82] width 90 height 13
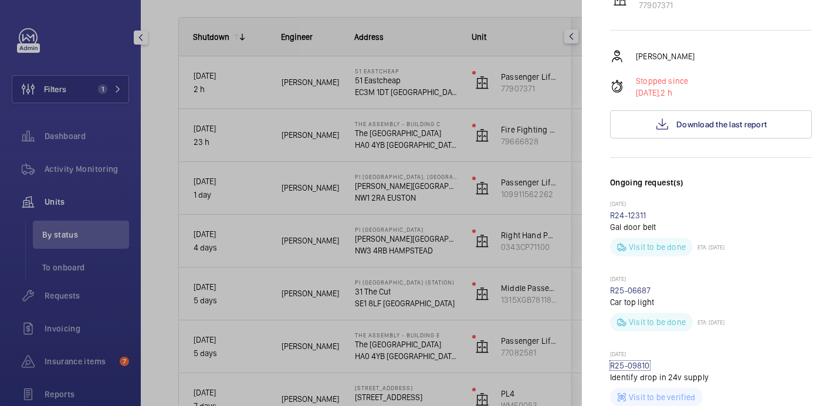
scroll to position [0, 0]
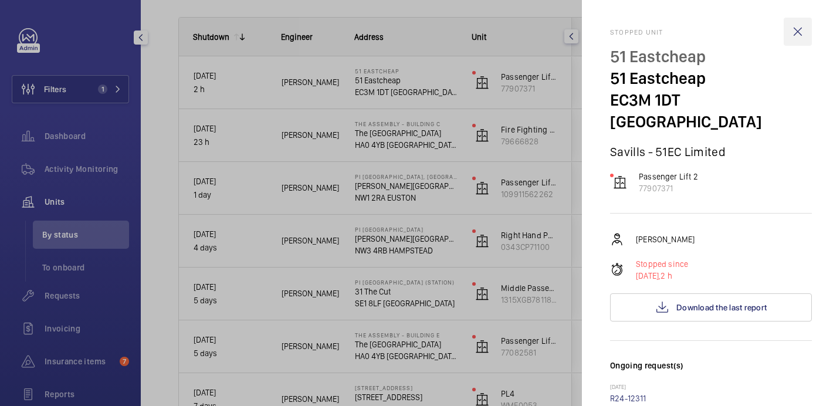
click at [806, 32] on wm-front-icon-button at bounding box center [798, 32] width 28 height 28
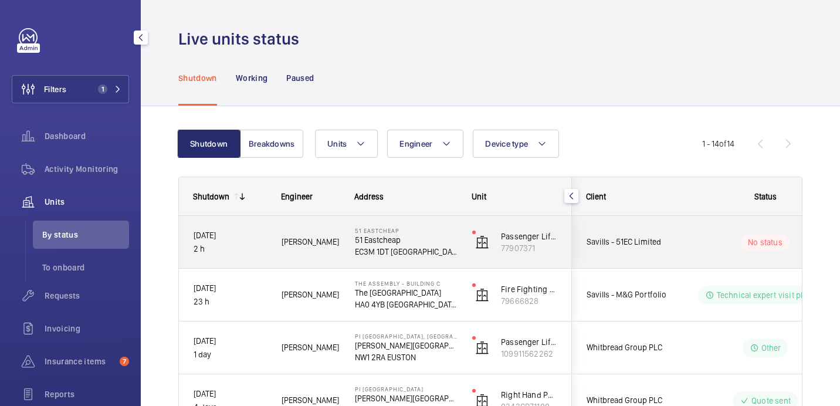
click at [417, 236] on p "51 Eastcheap" at bounding box center [406, 240] width 102 height 12
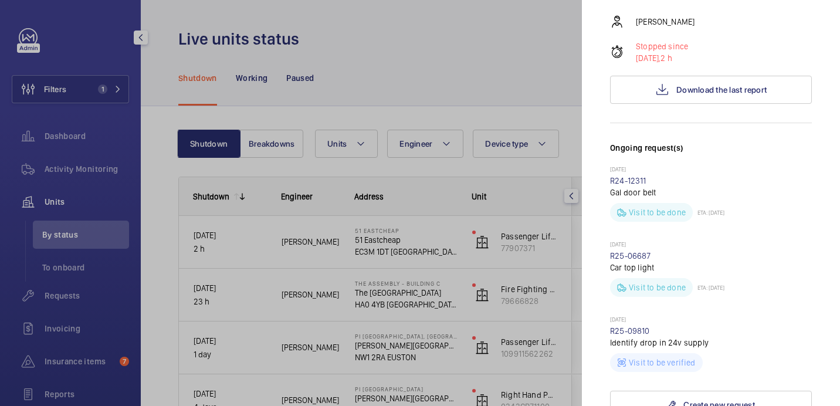
scroll to position [235, 0]
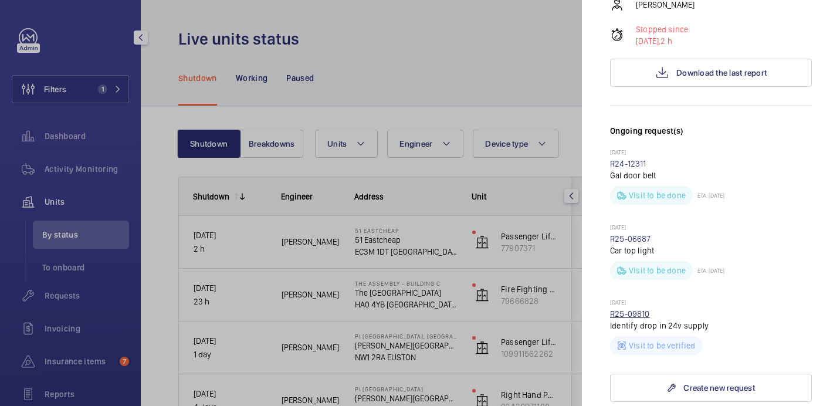
click at [625, 309] on link "R25-09810" at bounding box center [630, 313] width 40 height 9
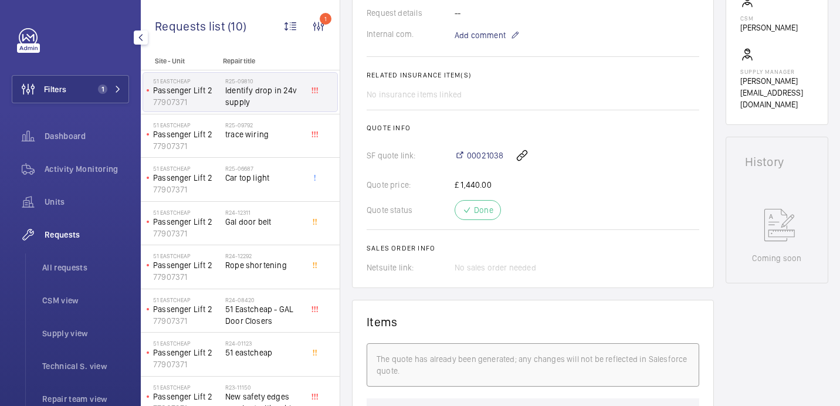
scroll to position [552, 0]
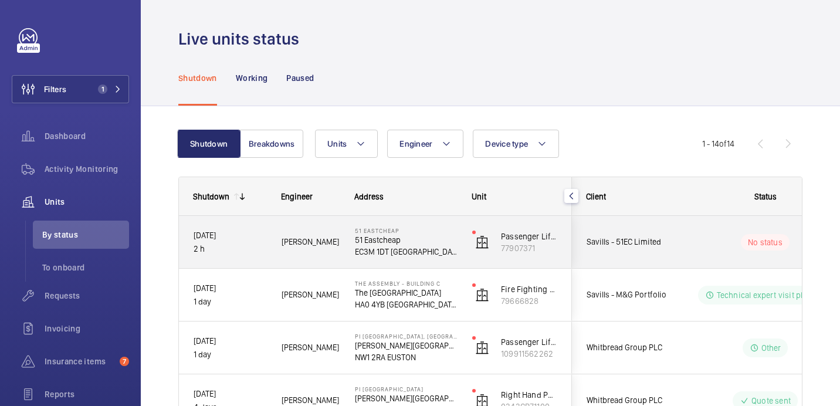
click at [427, 234] on p "51 Eastcheap" at bounding box center [406, 240] width 102 height 12
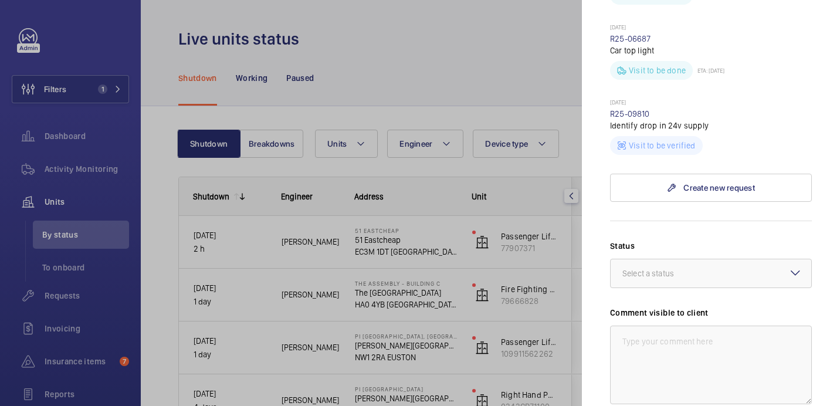
scroll to position [431, 0]
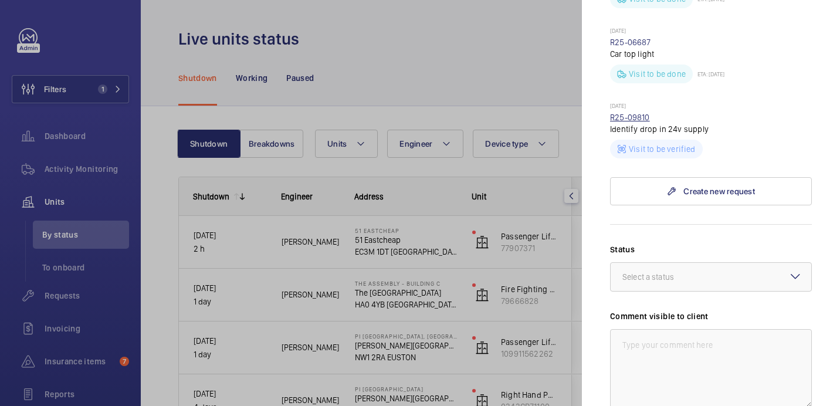
click at [638, 113] on link "R25-09810" at bounding box center [630, 117] width 40 height 9
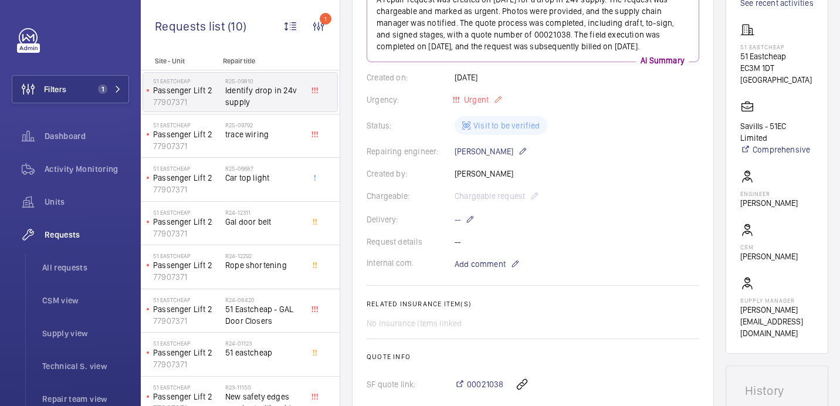
scroll to position [175, 0]
click at [87, 171] on span "Activity Monitoring" at bounding box center [87, 169] width 84 height 12
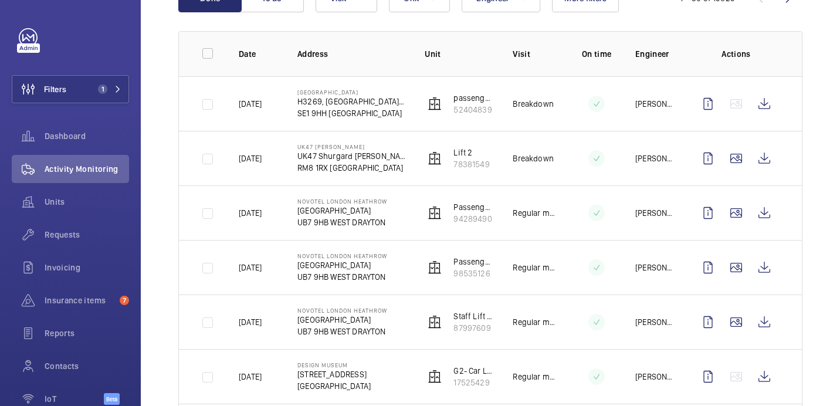
scroll to position [136, 0]
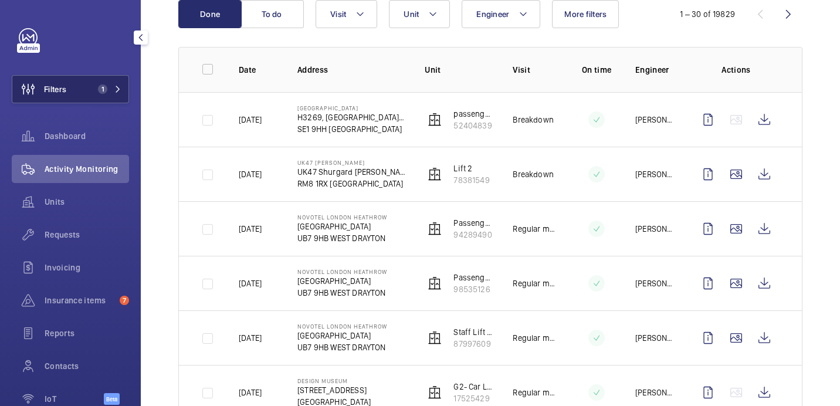
click at [93, 91] on span "1" at bounding box center [100, 88] width 14 height 9
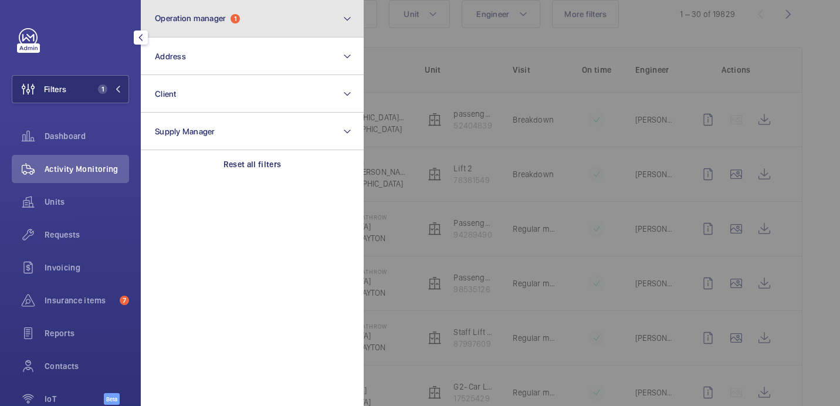
click at [256, 20] on button "Operation manager 1" at bounding box center [252, 19] width 223 height 38
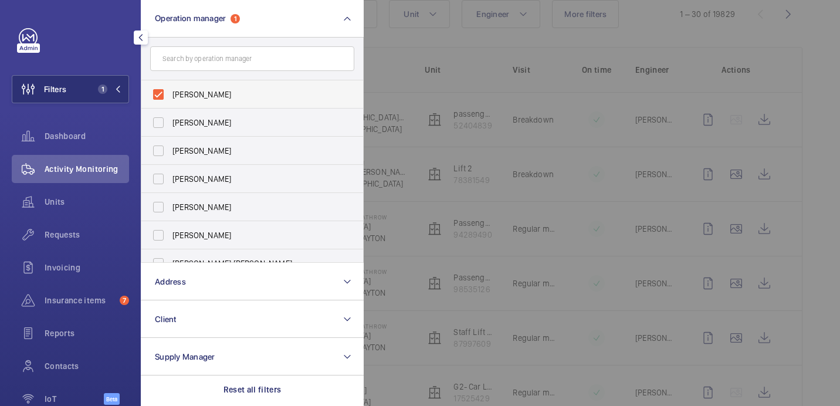
click at [201, 106] on label "[PERSON_NAME]" at bounding box center [243, 94] width 204 height 28
click at [170, 106] on input "[PERSON_NAME]" at bounding box center [158, 94] width 23 height 23
checkbox input "false"
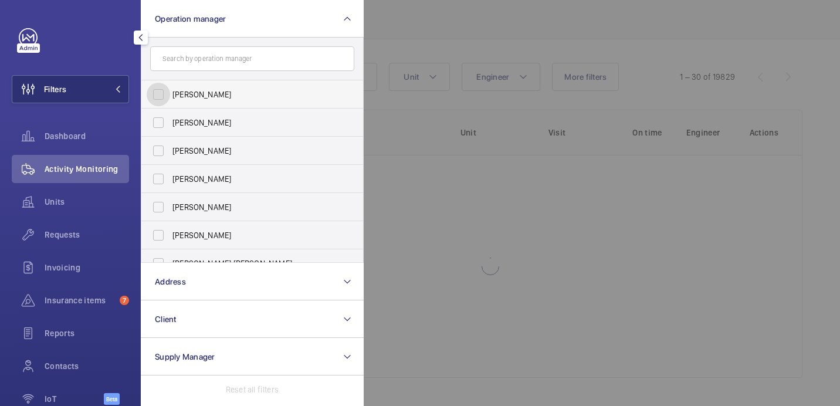
scroll to position [73, 0]
click at [228, 60] on input "text" at bounding box center [252, 58] width 204 height 25
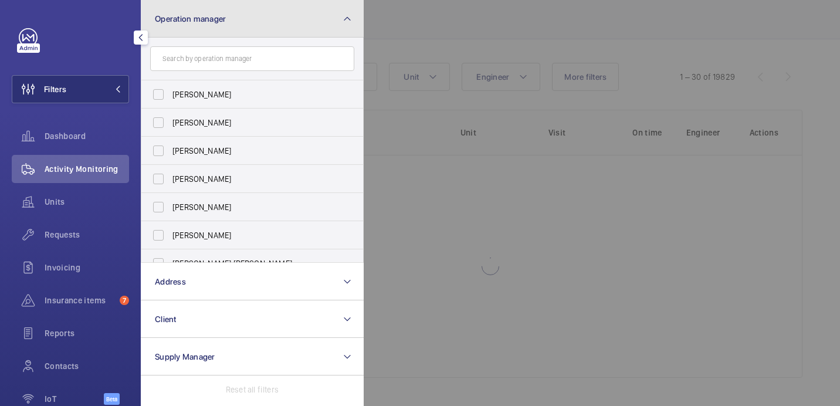
click at [234, 29] on button "Operation manager" at bounding box center [252, 19] width 223 height 38
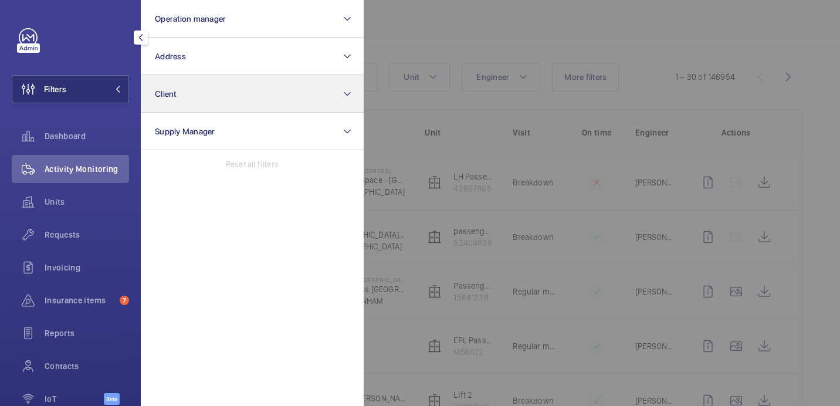
scroll to position [136, 0]
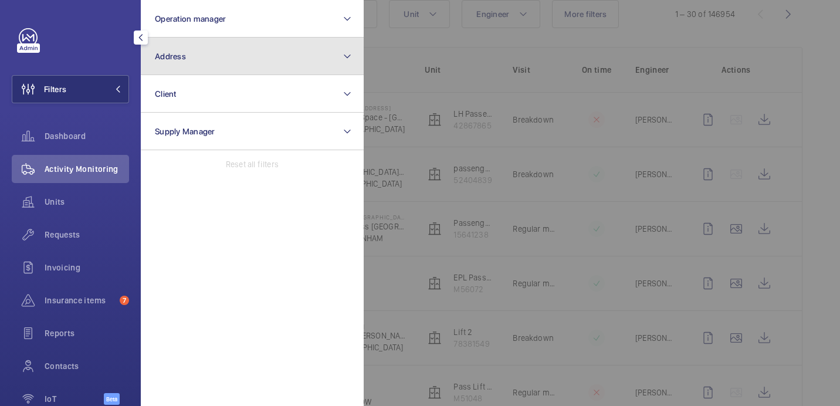
click at [215, 71] on button "Address" at bounding box center [252, 57] width 223 height 38
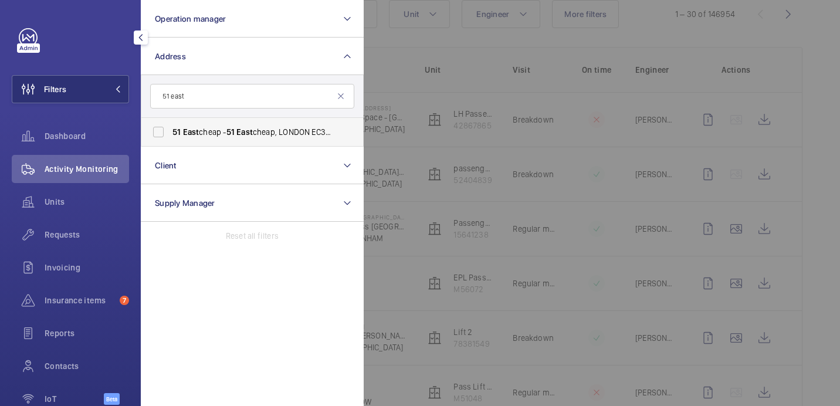
type input "51 east"
click at [243, 124] on label "51 East cheap - 51 East cheap, LONDON EC3M 1DT" at bounding box center [243, 132] width 204 height 28
click at [170, 124] on input "51 East cheap - 51 East cheap, LONDON EC3M 1DT" at bounding box center [158, 131] width 23 height 23
checkbox input "true"
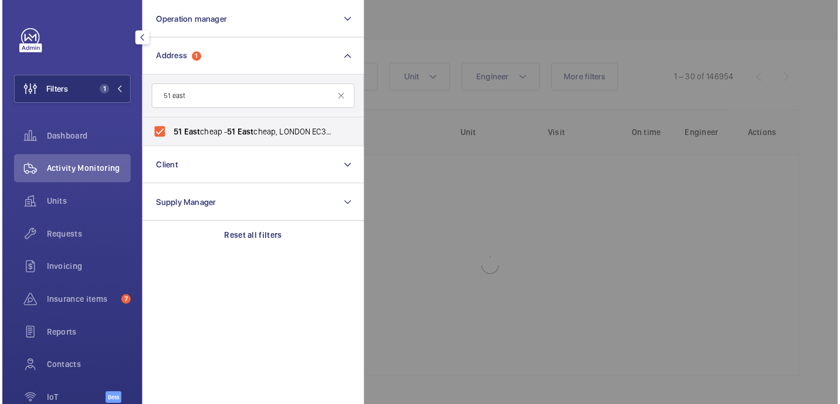
scroll to position [136, 0]
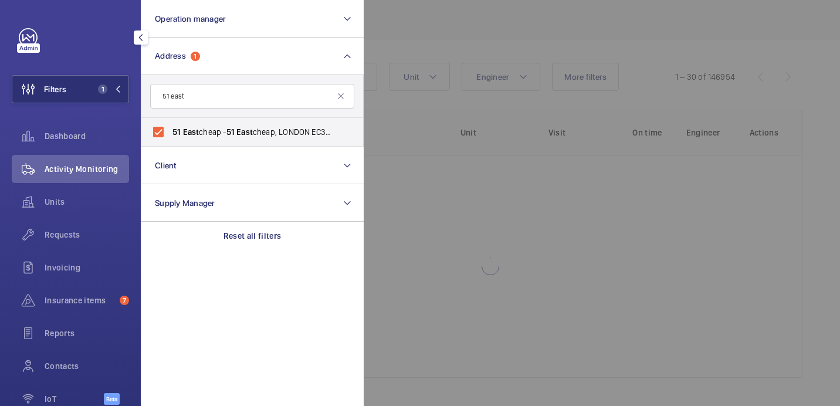
click at [428, 47] on div at bounding box center [784, 203] width 840 height 406
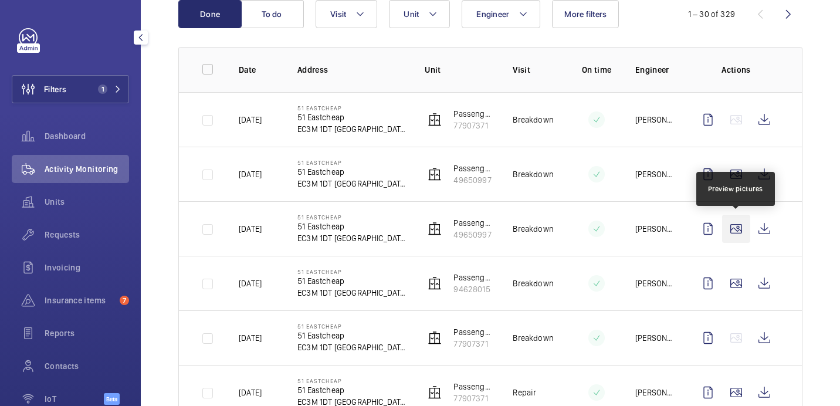
click at [742, 229] on wm-front-icon-button at bounding box center [736, 229] width 28 height 28
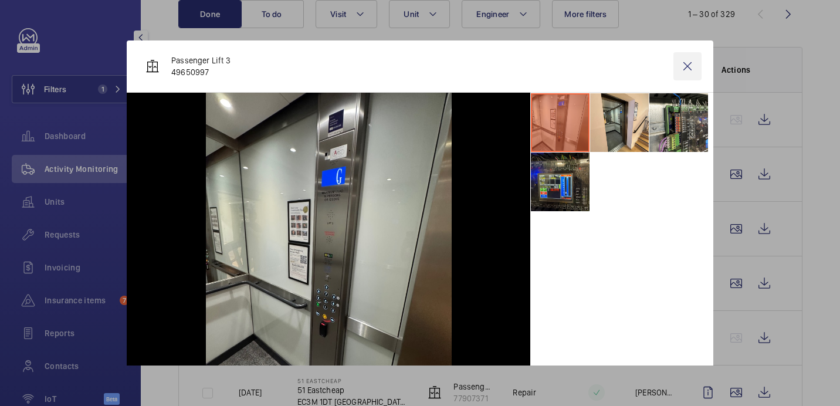
click at [681, 74] on wm-front-icon-button at bounding box center [688, 66] width 28 height 28
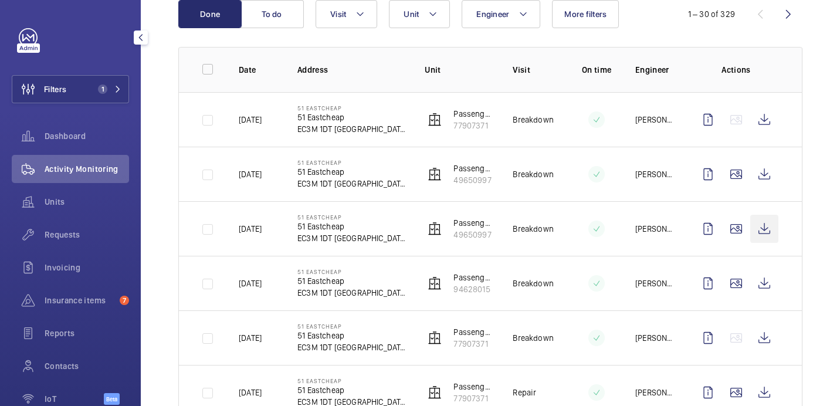
click at [762, 220] on wm-front-icon-button at bounding box center [764, 229] width 28 height 28
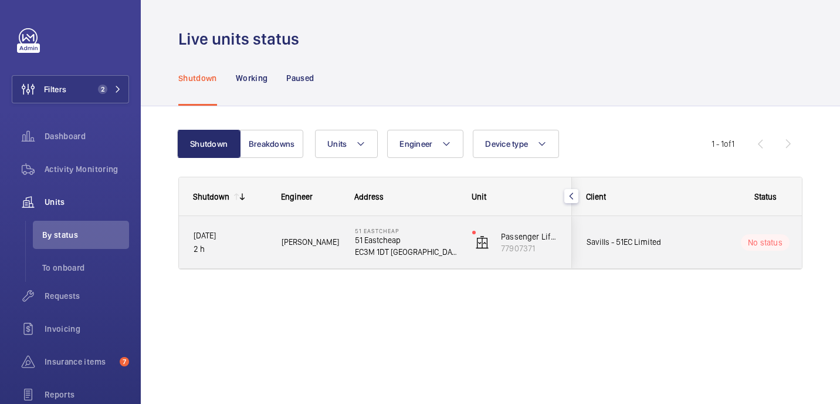
click at [685, 248] on div "No status" at bounding box center [758, 242] width 160 height 40
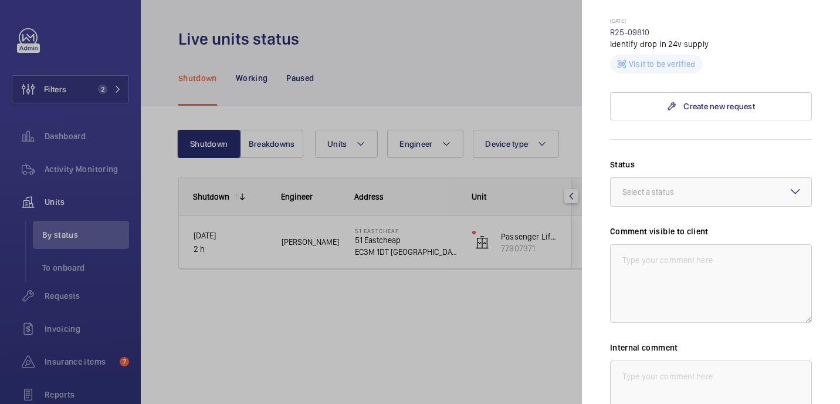
scroll to position [643, 0]
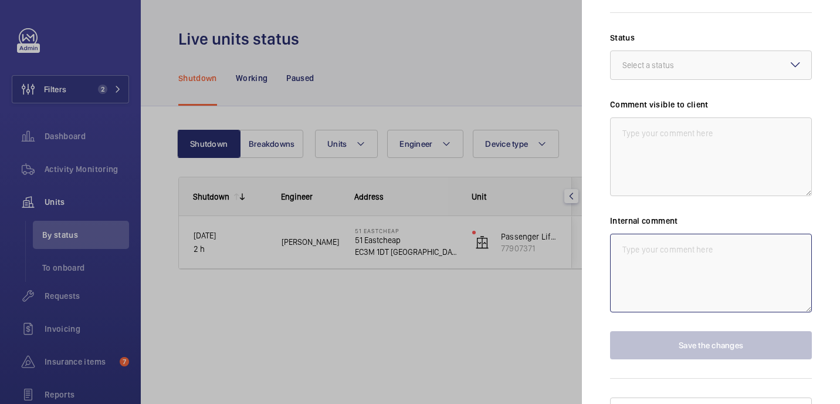
click at [735, 234] on textarea at bounding box center [711, 273] width 202 height 79
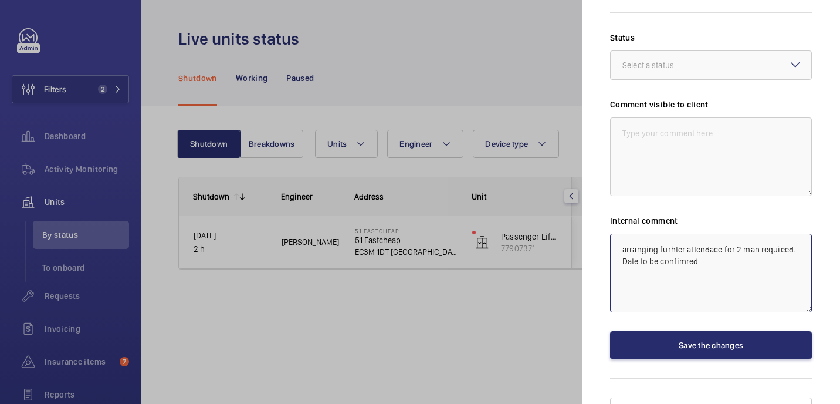
click at [684, 234] on textarea "arranging furhter attendace for 2 man requieed. Date to be confimred" at bounding box center [711, 273] width 202 height 79
click at [721, 234] on textarea "arranging further attendace for 2 man requieed. Date to be confimred" at bounding box center [711, 273] width 202 height 79
click at [797, 234] on textarea "arranging further attendance for 2 man requieed. Date to be confimred" at bounding box center [711, 273] width 202 height 79
click at [701, 239] on textarea "arranging further attendance for 2 man required Date to be confimred" at bounding box center [711, 273] width 202 height 79
click at [623, 234] on textarea "arranging further attendance for 2 man required Date to be confirmed." at bounding box center [711, 273] width 202 height 79
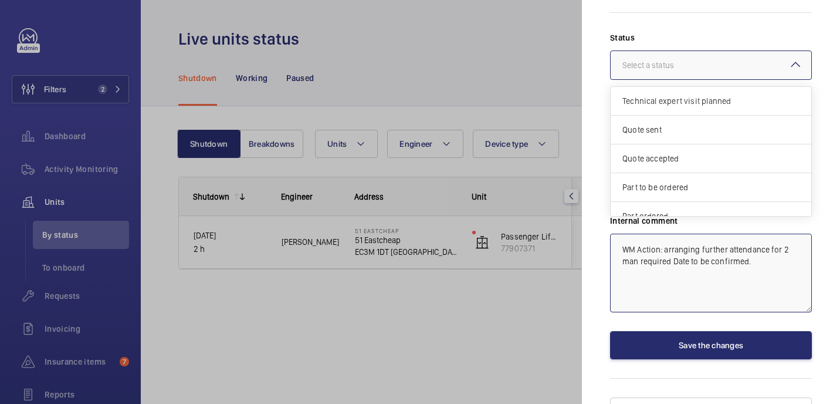
click at [782, 51] on div at bounding box center [711, 65] width 201 height 28
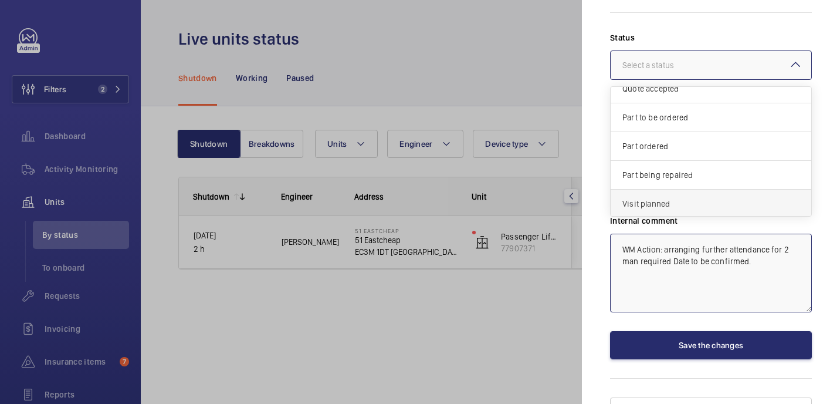
scroll to position [0, 0]
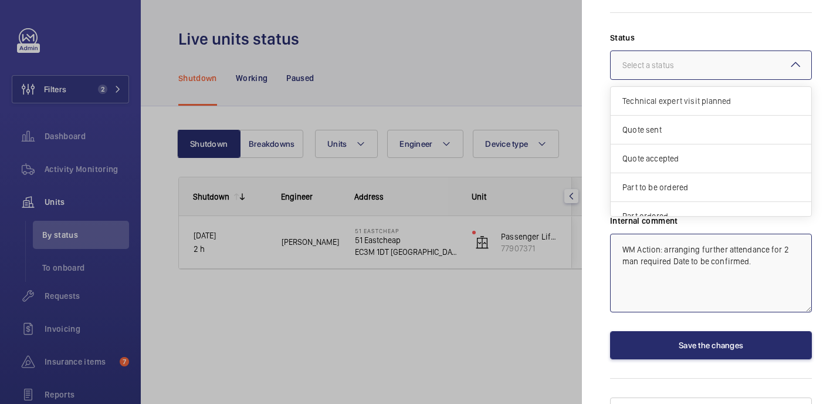
type textarea "WM Action: arranging further attendance for 2 man required Date to be confirmed."
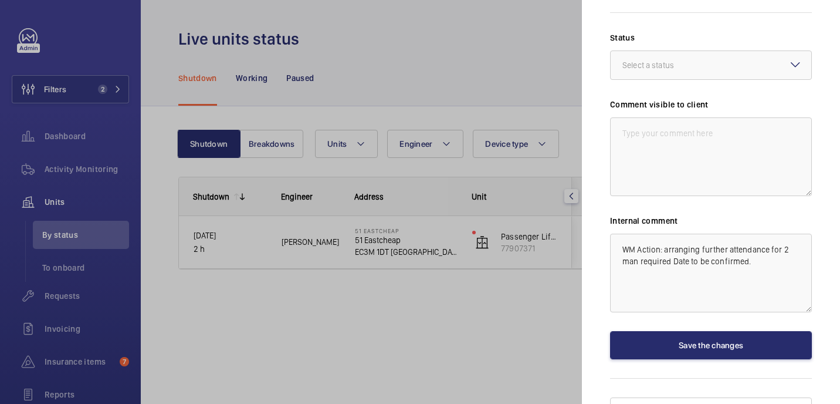
click at [794, 57] on mat-icon at bounding box center [796, 64] width 14 height 14
click at [773, 241] on textarea "WM Action: arranging further attendance for 2 man required Date to be confirmed." at bounding box center [711, 273] width 202 height 79
click at [676, 117] on textarea at bounding box center [711, 156] width 202 height 79
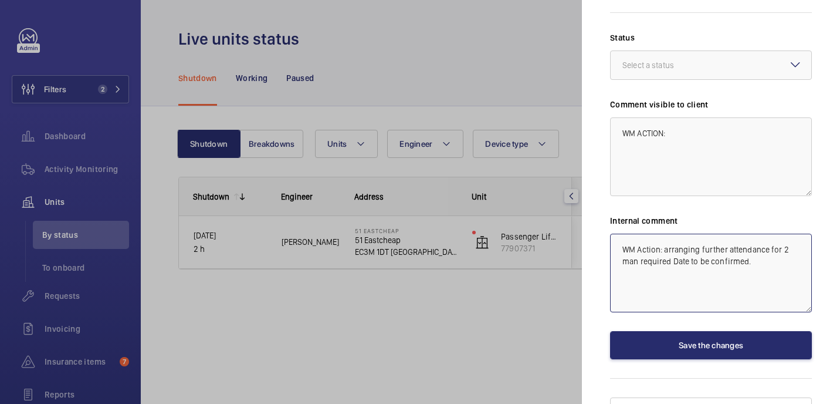
drag, startPoint x: 665, startPoint y: 226, endPoint x: 767, endPoint y: 242, distance: 103.2
click at [767, 242] on textarea "WM Action: arranging further attendance for 2 man required Date to be confirmed." at bounding box center [711, 273] width 202 height 79
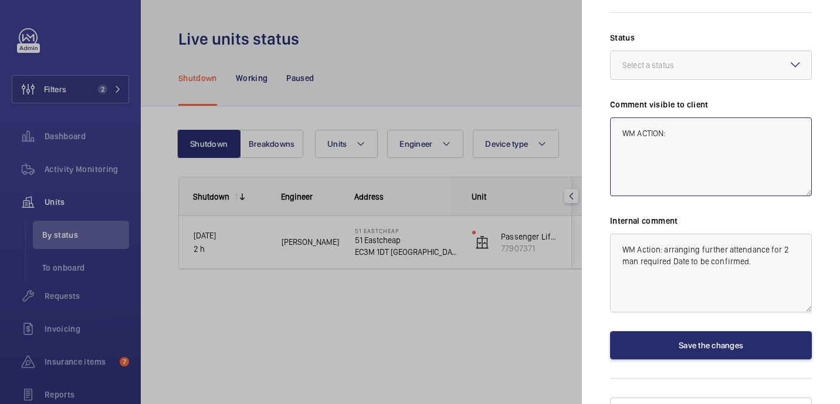
click at [718, 117] on textarea "WM ACTION:" at bounding box center [711, 156] width 202 height 79
paste textarea "arranging further attendance for 2 man required Date to be confirmed."
click at [742, 51] on div at bounding box center [711, 65] width 201 height 28
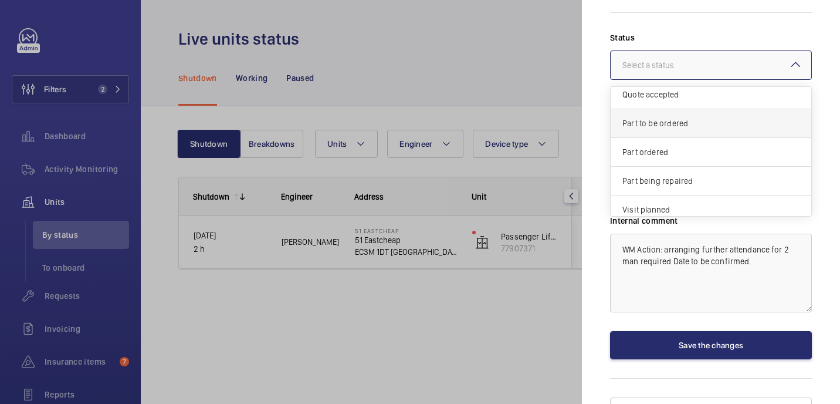
scroll to position [100, 0]
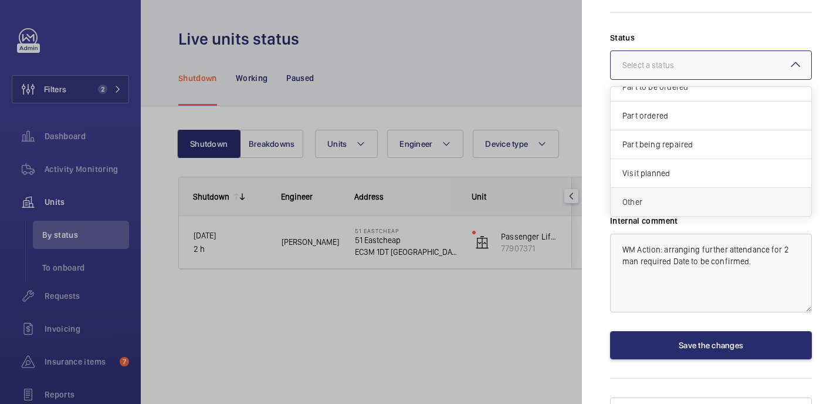
click at [674, 196] on span "Other" at bounding box center [711, 202] width 177 height 12
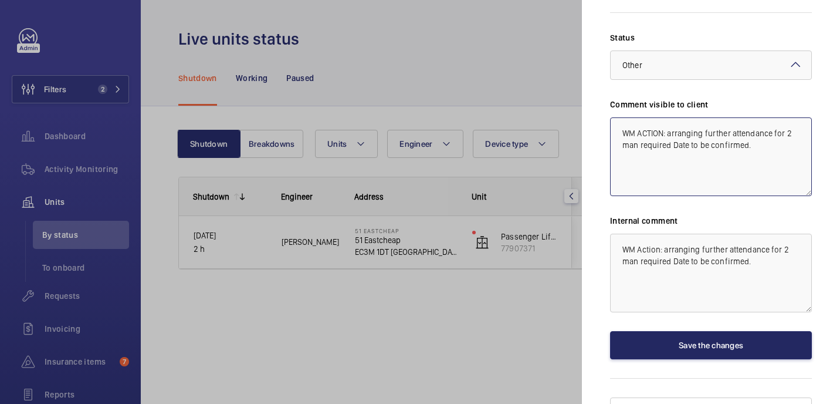
type textarea "WM ACTION: arranging further attendance for 2 man required Date to be confirmed."
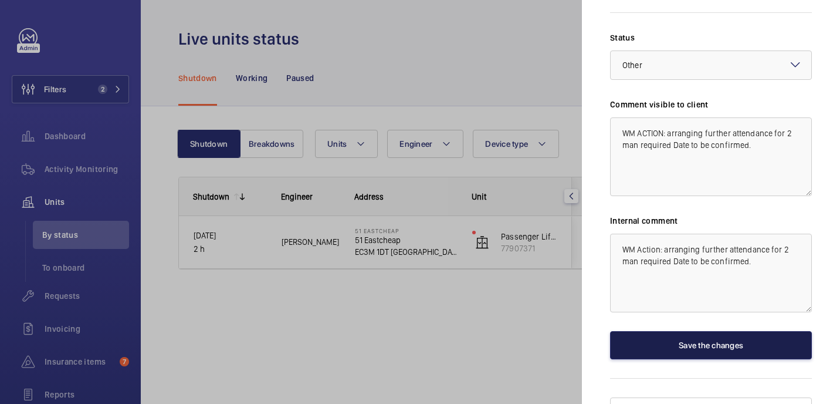
click at [739, 331] on button "Save the changes" at bounding box center [711, 345] width 202 height 28
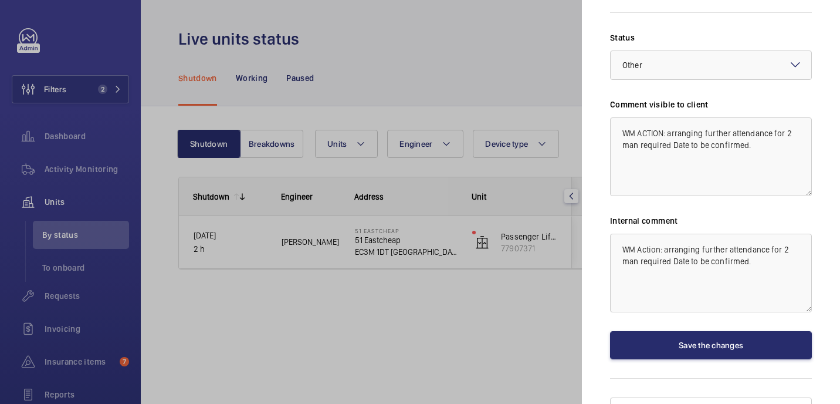
scroll to position [0, 0]
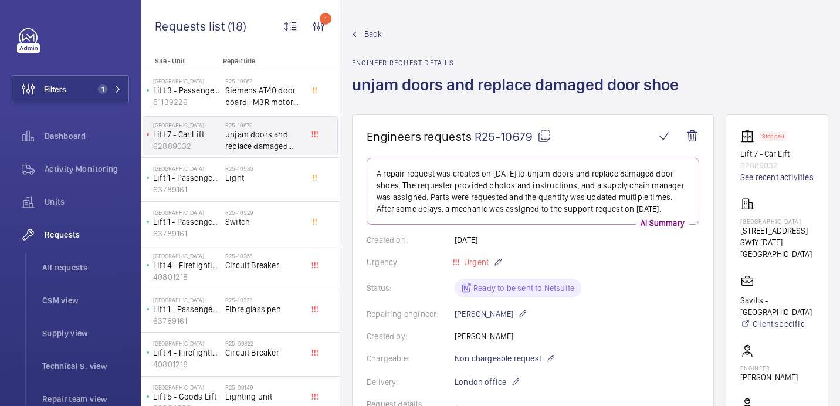
scroll to position [587, 0]
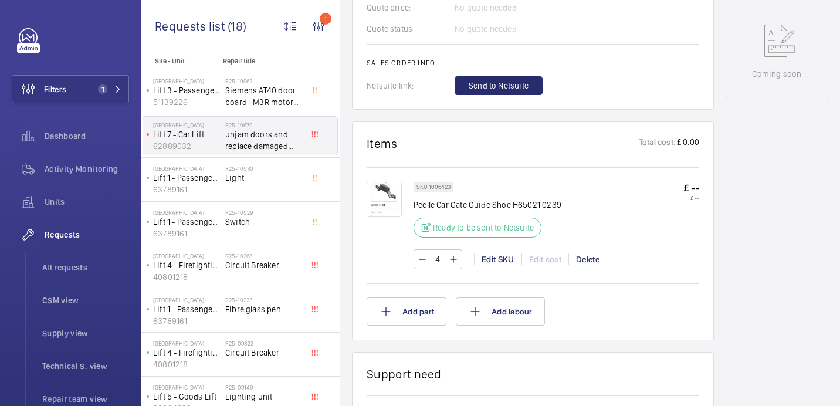
click at [381, 203] on img at bounding box center [384, 199] width 35 height 35
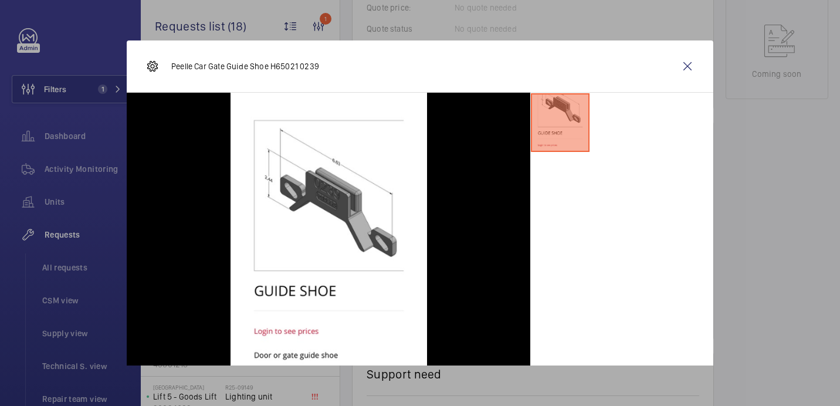
scroll to position [56, 0]
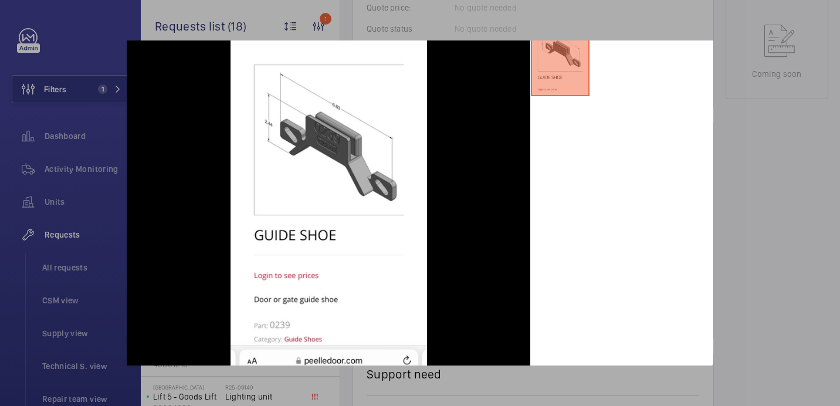
click at [746, 203] on div at bounding box center [420, 203] width 840 height 406
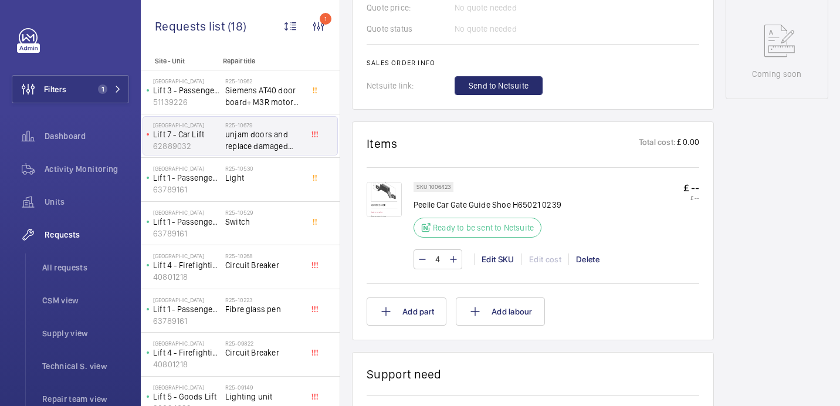
click at [481, 202] on p "Peelle Car Gate Guide Shoe H65021 0239" at bounding box center [488, 205] width 148 height 12
copy div "Peelle Car Gate Guide Shoe H65021 0239"
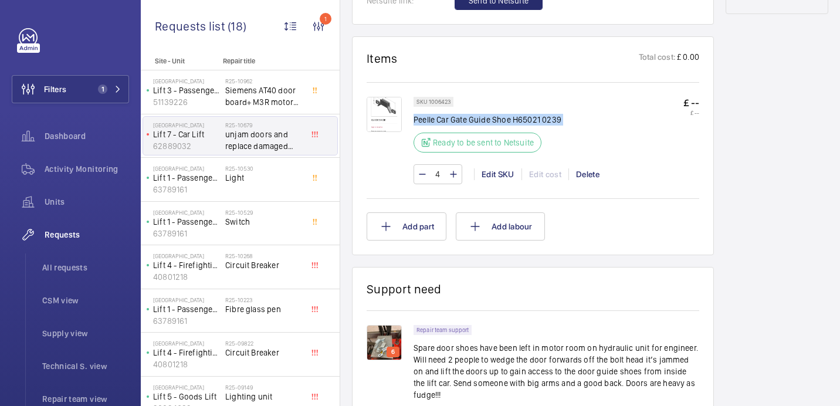
scroll to position [674, 0]
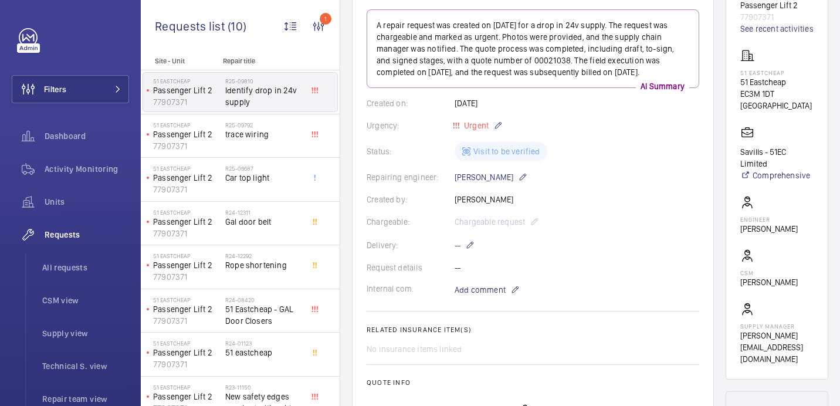
scroll to position [147, 0]
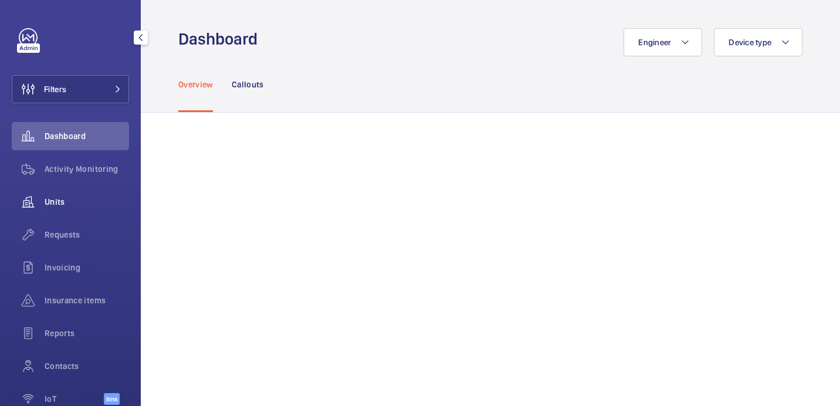
click at [66, 208] on div "Units" at bounding box center [70, 202] width 117 height 28
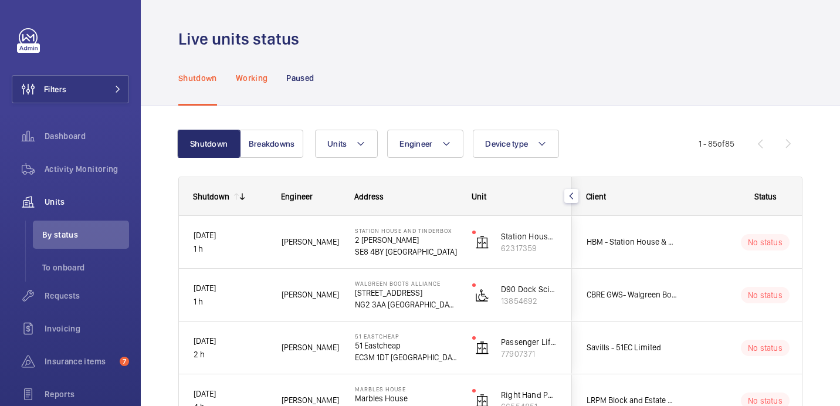
click at [251, 75] on p "Working" at bounding box center [252, 78] width 32 height 12
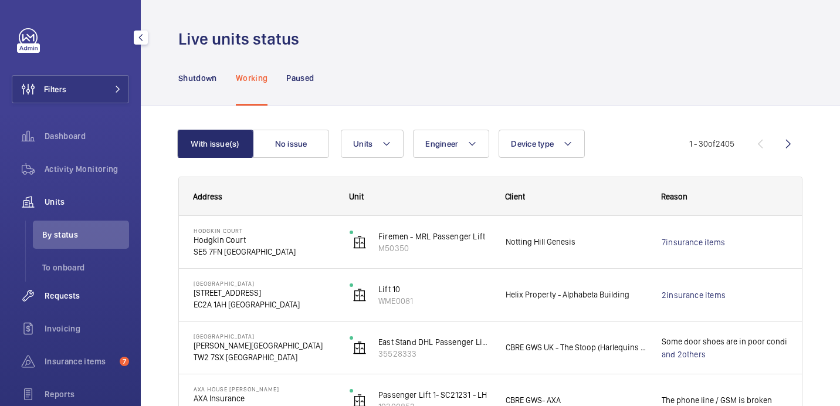
click at [80, 291] on span "Requests" at bounding box center [87, 296] width 84 height 12
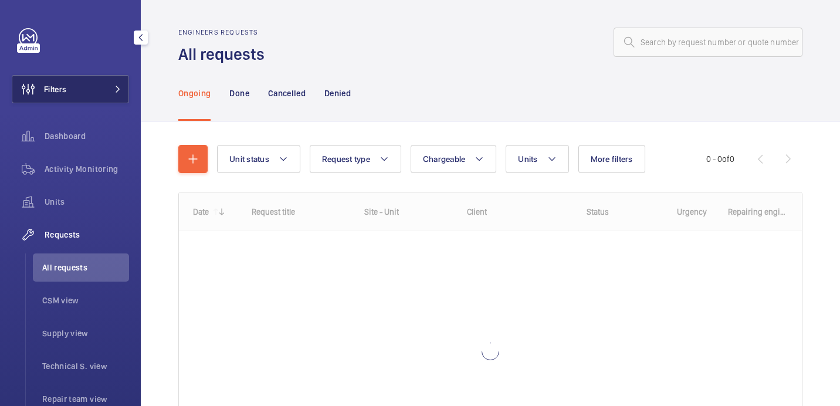
click at [105, 87] on button "Filters" at bounding box center [70, 89] width 117 height 28
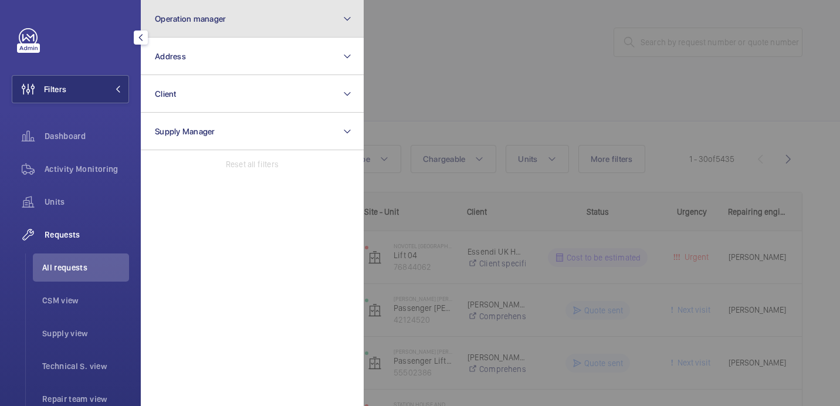
click at [225, 22] on span "Operation manager" at bounding box center [190, 18] width 71 height 9
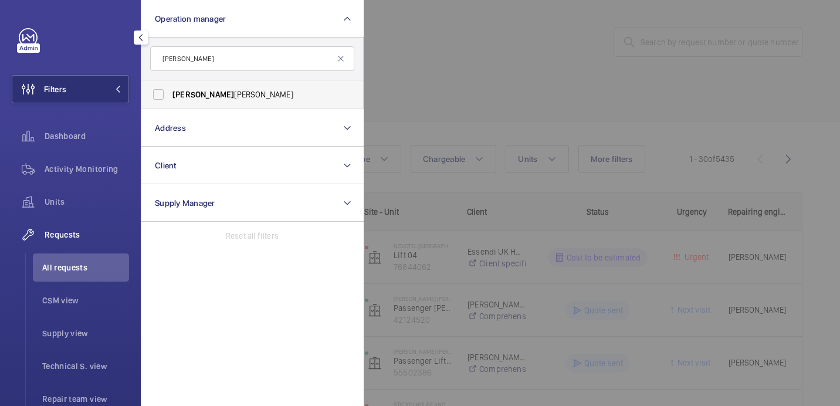
type input "[PERSON_NAME]"
click at [221, 93] on span "[PERSON_NAME]" at bounding box center [252, 95] width 161 height 12
click at [170, 93] on input "[PERSON_NAME]" at bounding box center [158, 94] width 23 height 23
checkbox input "true"
click at [433, 94] on div at bounding box center [784, 203] width 840 height 406
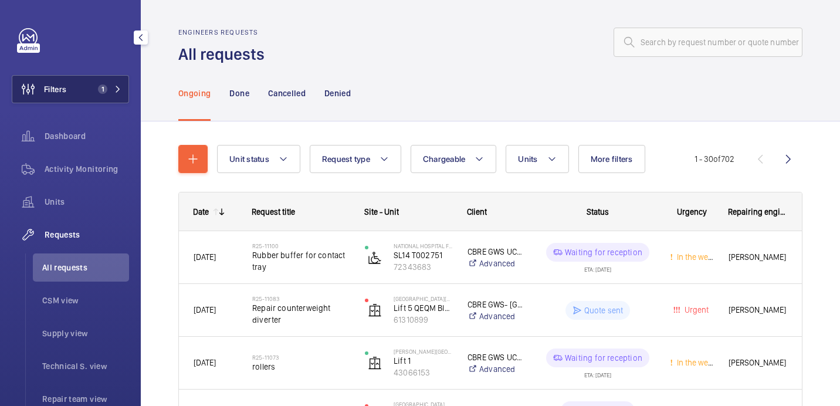
click at [106, 99] on button "Filters 1" at bounding box center [70, 89] width 117 height 28
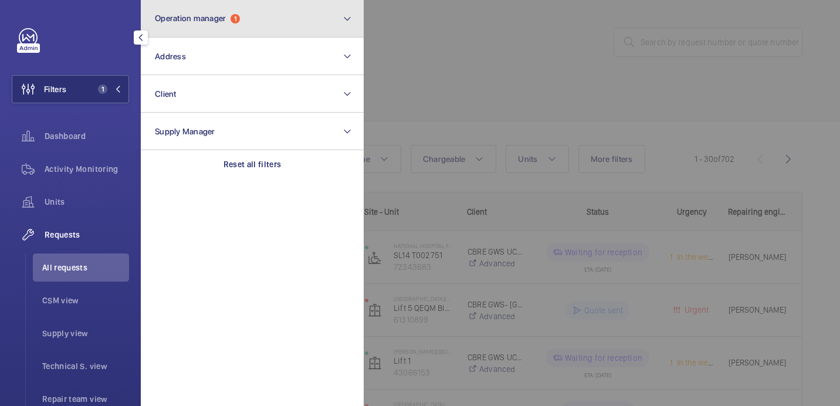
click at [266, 29] on button "Operation manager 1" at bounding box center [252, 19] width 223 height 38
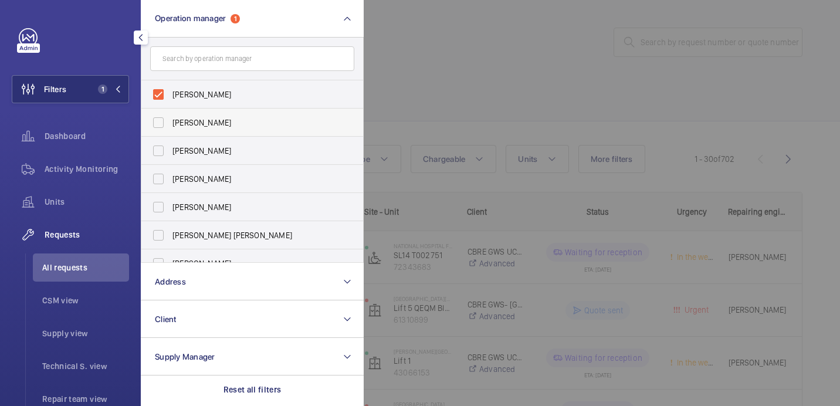
click at [198, 113] on label "[PERSON_NAME]" at bounding box center [243, 123] width 204 height 28
click at [170, 113] on input "[PERSON_NAME]" at bounding box center [158, 122] width 23 height 23
checkbox input "true"
click at [197, 100] on span "[PERSON_NAME]" at bounding box center [252, 95] width 161 height 12
click at [170, 100] on input "[PERSON_NAME]" at bounding box center [158, 94] width 23 height 23
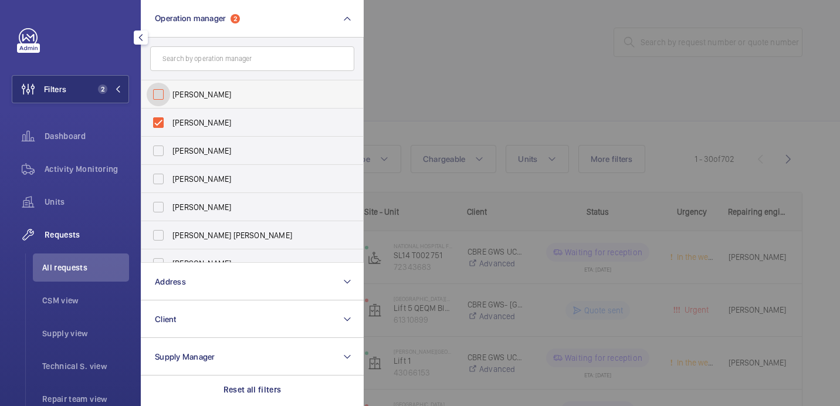
checkbox input "false"
click at [198, 115] on label "[PERSON_NAME]" at bounding box center [243, 123] width 204 height 28
click at [170, 115] on input "[PERSON_NAME]" at bounding box center [158, 122] width 23 height 23
checkbox input "false"
click at [198, 80] on form at bounding box center [252, 59] width 222 height 43
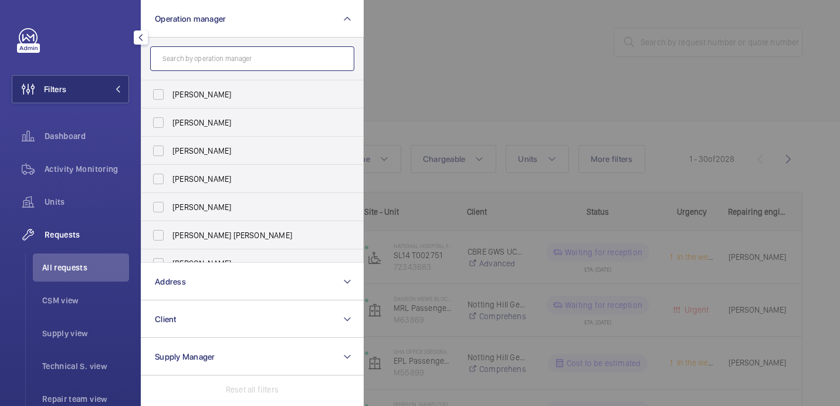
click at [197, 69] on input "text" at bounding box center [252, 58] width 204 height 25
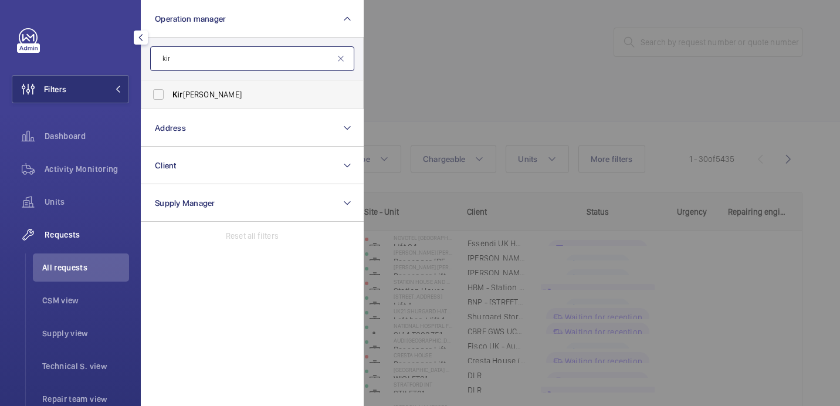
type input "kir"
click at [224, 107] on label "Kir [PERSON_NAME]" at bounding box center [243, 94] width 204 height 28
click at [170, 106] on input "Kir [PERSON_NAME]" at bounding box center [158, 94] width 23 height 23
checkbox input "true"
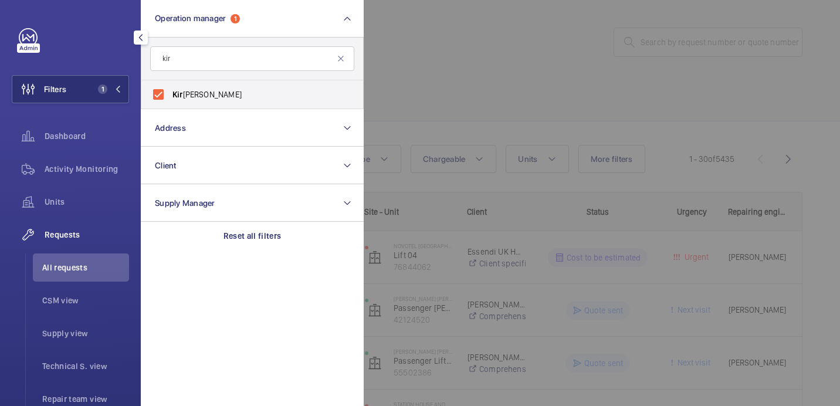
click at [457, 43] on div at bounding box center [784, 203] width 840 height 406
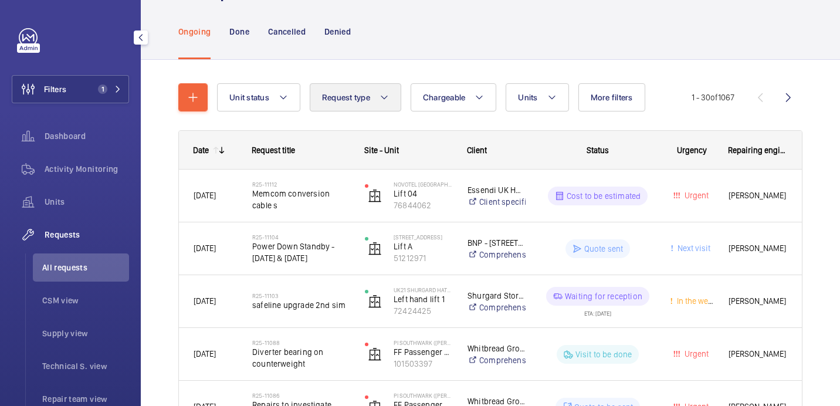
scroll to position [88, 0]
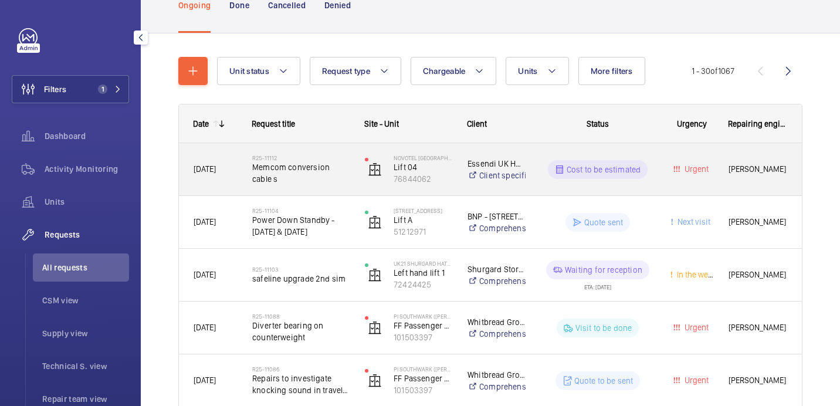
click at [344, 182] on span "Memcom conversion cable s" at bounding box center [300, 172] width 97 height 23
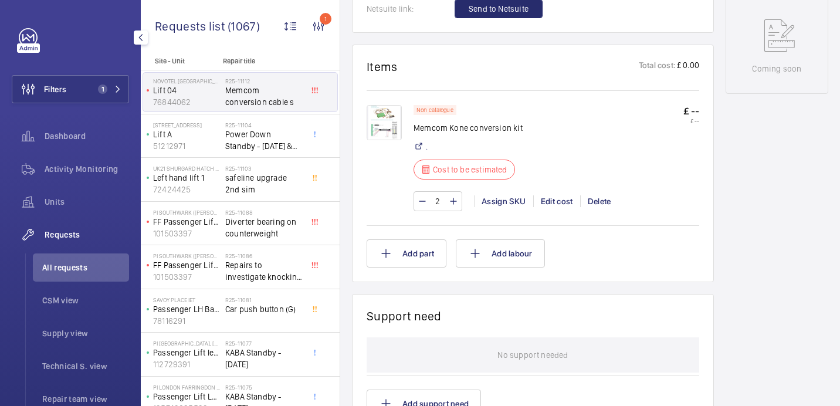
scroll to position [653, 0]
click at [385, 131] on img at bounding box center [384, 123] width 35 height 35
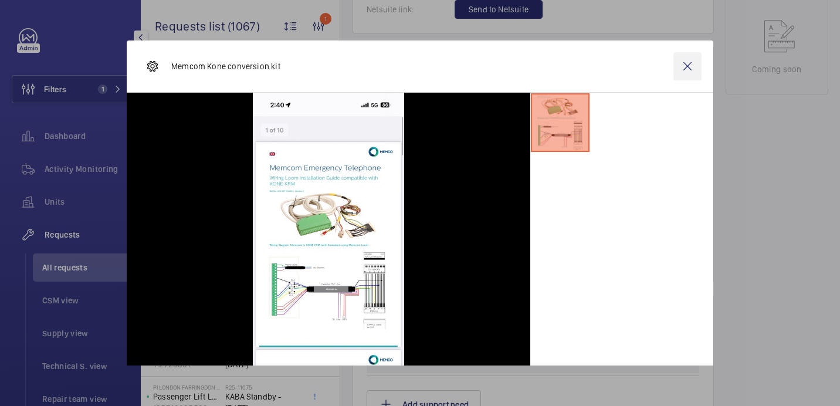
click at [679, 73] on wm-front-icon-button at bounding box center [688, 66] width 28 height 28
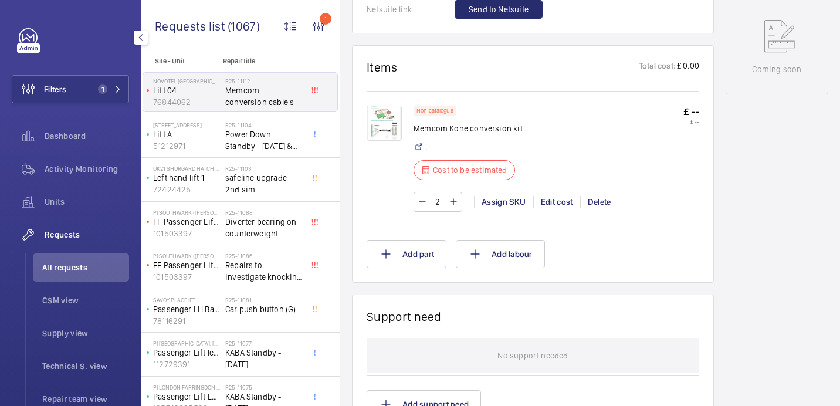
click at [442, 134] on p "Memcom Kone conversion kit" at bounding box center [468, 129] width 109 height 12
copy div "Memcom Kone conversion kit"
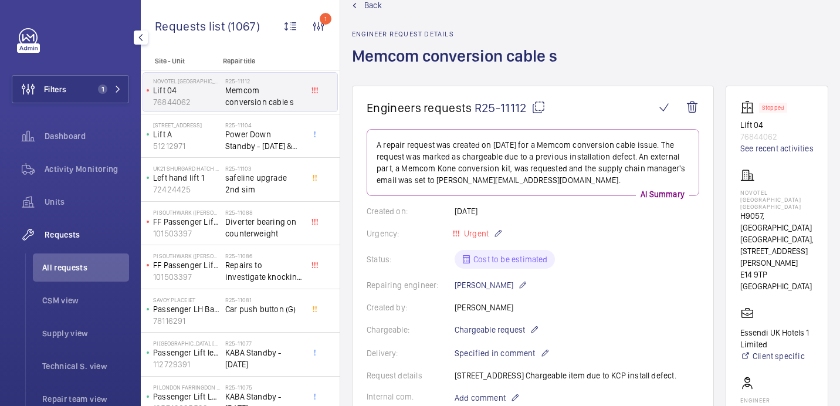
scroll to position [0, 0]
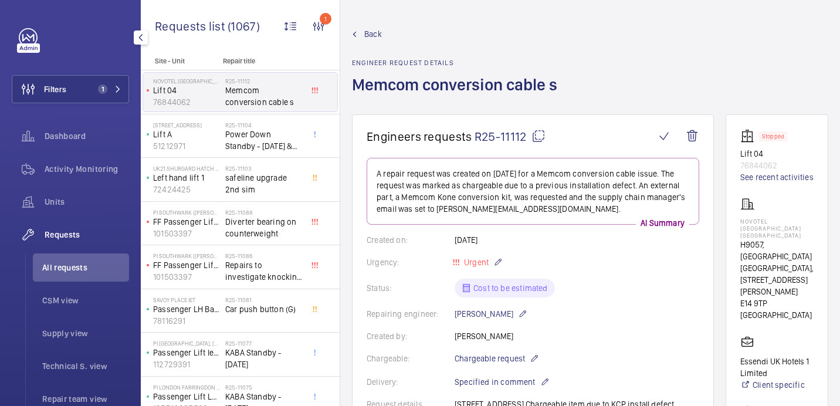
click at [542, 139] on mat-icon at bounding box center [539, 136] width 14 height 14
copy div "Memcom Kone conversion kit"
click at [769, 216] on div "NOVOTEL [GEOGRAPHIC_DATA] [GEOGRAPHIC_DATA] H9057, [GEOGRAPHIC_DATA] [GEOGRAPHI…" at bounding box center [776, 259] width 73 height 124
click at [769, 219] on p "NOVOTEL [GEOGRAPHIC_DATA] [GEOGRAPHIC_DATA]" at bounding box center [776, 228] width 73 height 21
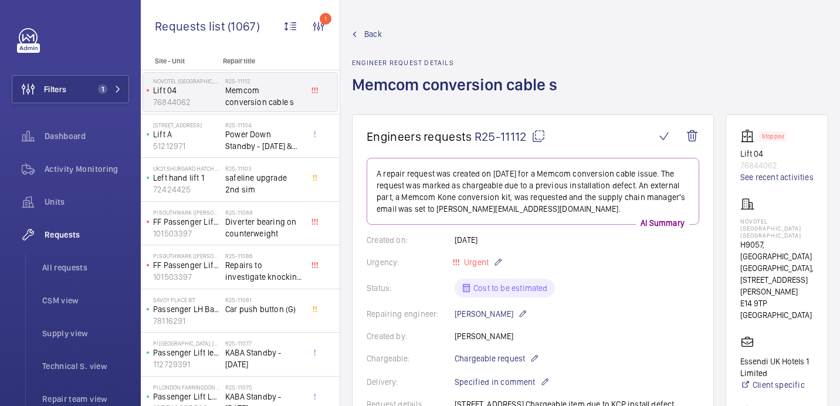
click at [769, 219] on p "NOVOTEL [GEOGRAPHIC_DATA] [GEOGRAPHIC_DATA]" at bounding box center [776, 228] width 73 height 21
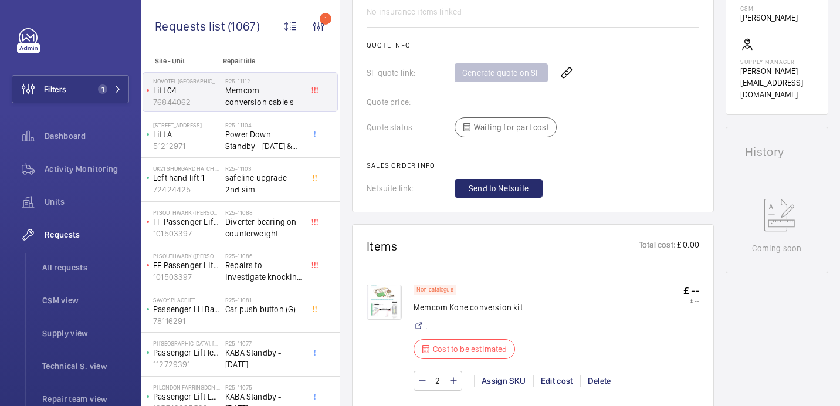
click at [454, 313] on p "Memcom Kone conversion kit" at bounding box center [468, 308] width 109 height 12
copy div "Memcom Kone conversion kit"
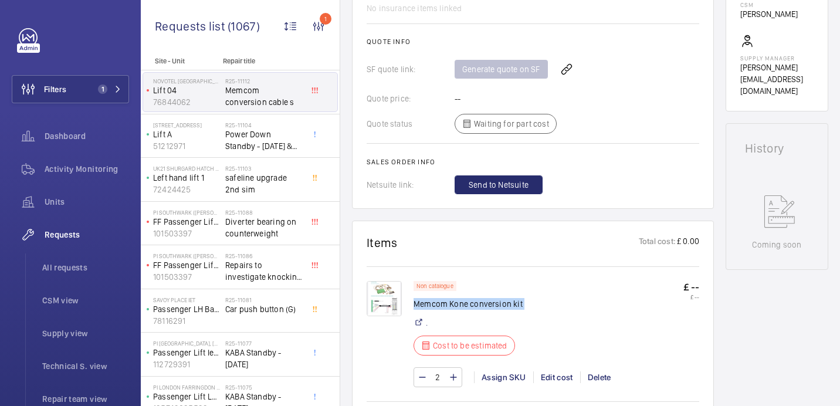
click at [377, 300] on img at bounding box center [384, 298] width 35 height 35
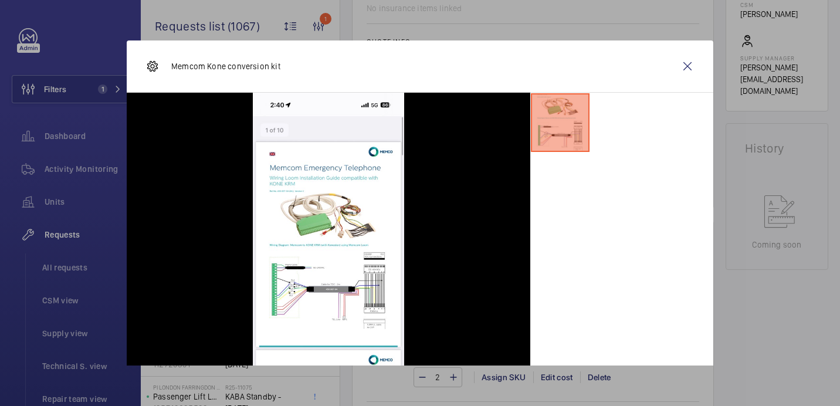
scroll to position [41, 0]
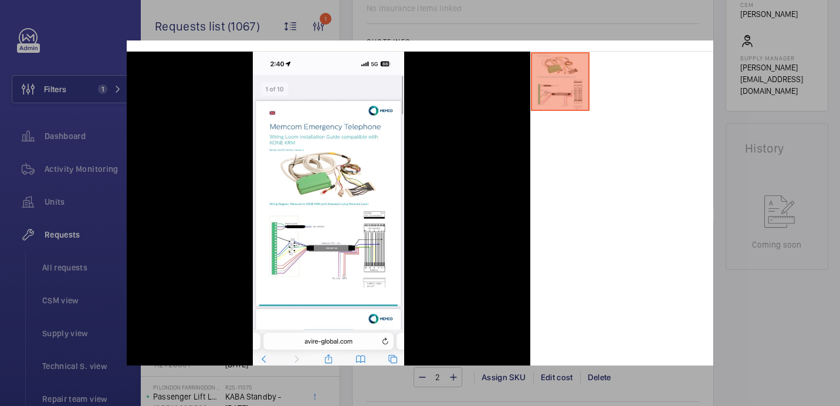
click at [748, 234] on div at bounding box center [420, 203] width 840 height 406
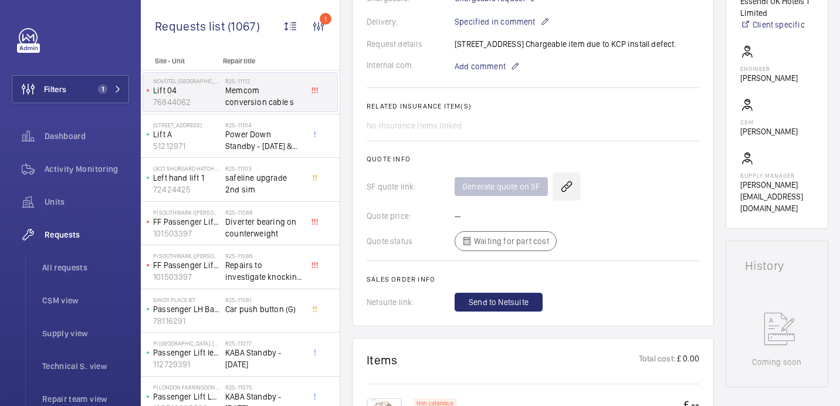
scroll to position [199, 0]
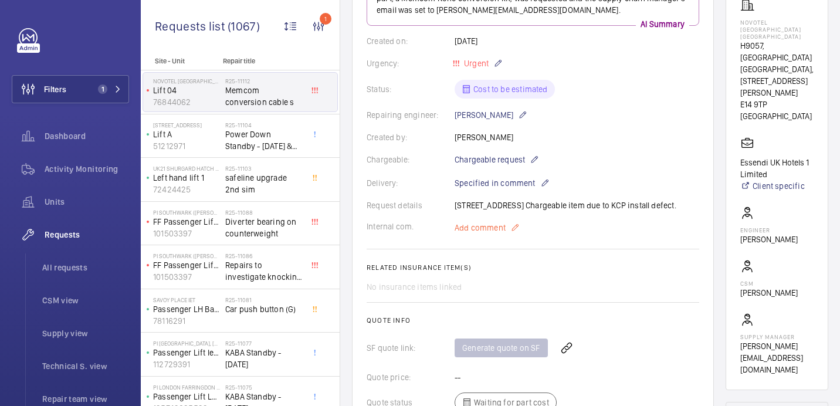
click at [472, 234] on span "Add comment" at bounding box center [480, 228] width 51 height 12
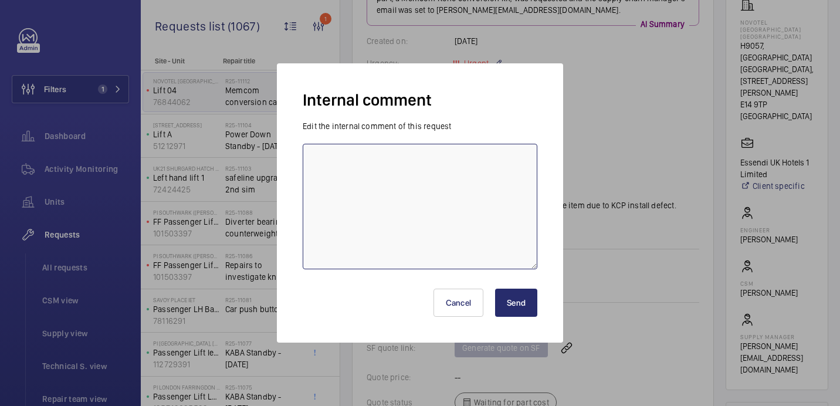
click at [420, 234] on textarea at bounding box center [420, 207] width 235 height 126
type textarea "cost requested from supplier - 19/08 [GEOGRAPHIC_DATA]"
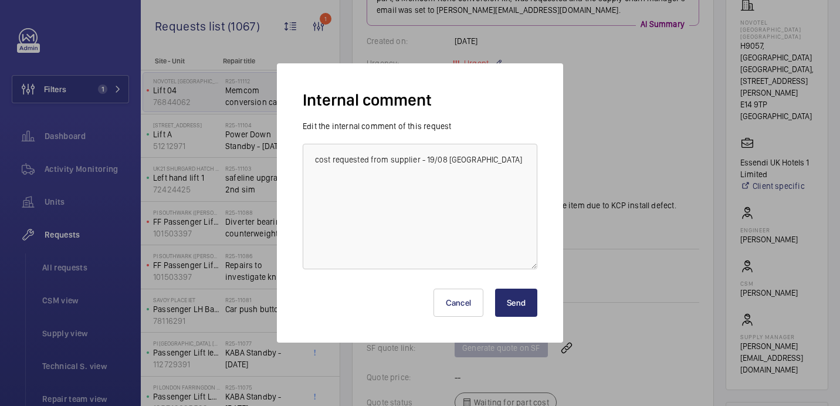
click at [525, 307] on button "Send" at bounding box center [516, 303] width 42 height 28
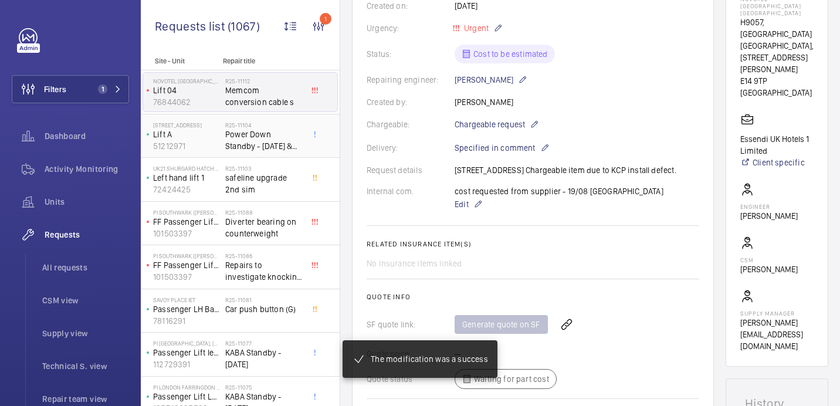
scroll to position [234, 0]
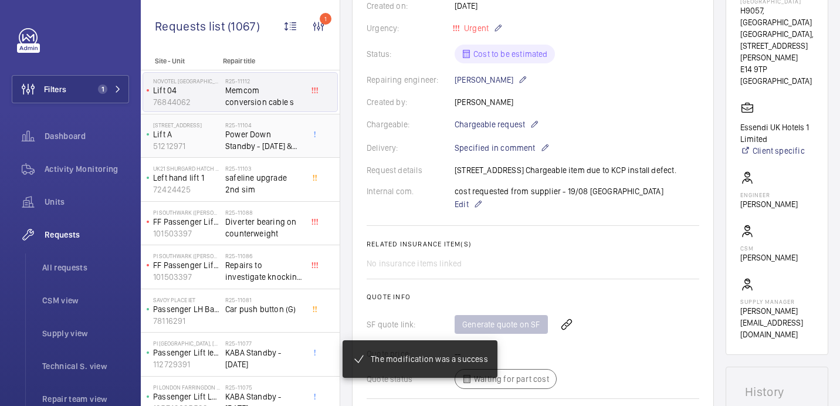
click at [278, 138] on span "Power Down Standby - [DATE] & [DATE]" at bounding box center [263, 139] width 77 height 23
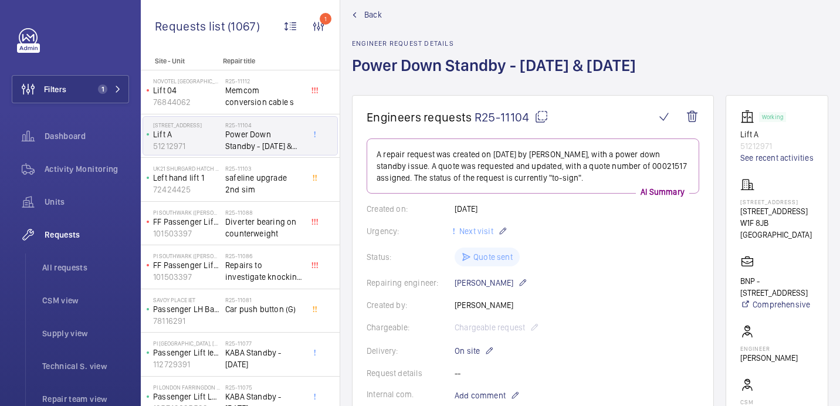
scroll to position [25, 0]
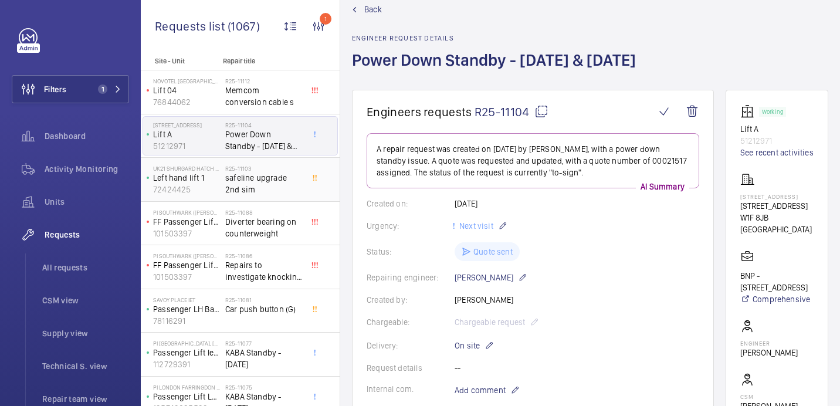
click at [255, 189] on span "safeline upgrade 2nd sim" at bounding box center [263, 183] width 77 height 23
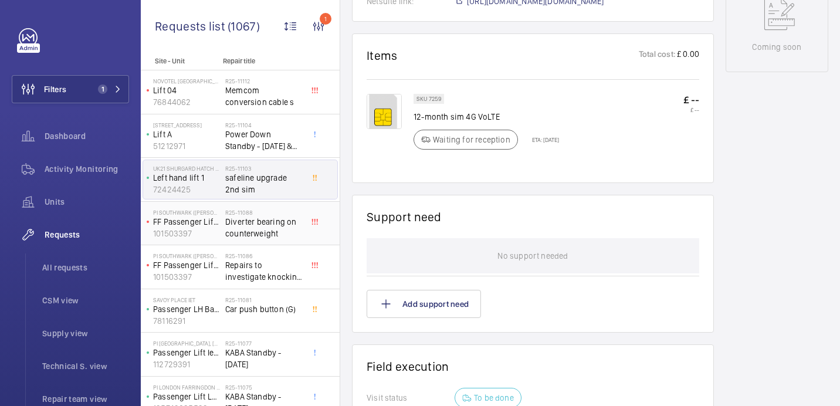
scroll to position [633, 0]
click at [272, 222] on span "Diverter bearing on counterweight" at bounding box center [263, 227] width 77 height 23
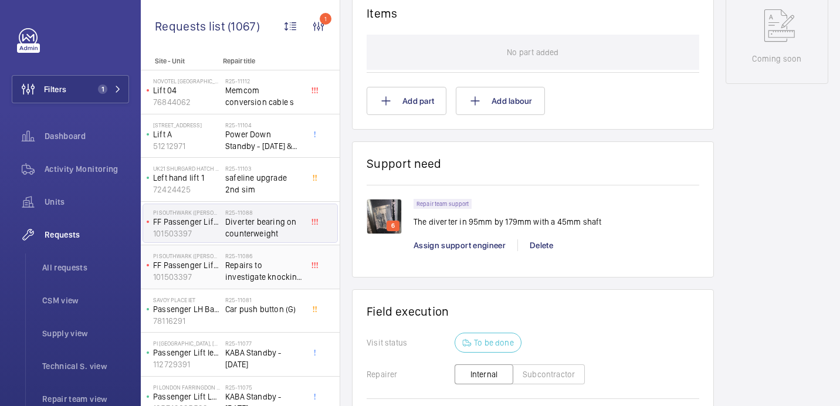
scroll to position [652, 0]
click at [231, 279] on span "Repairs to investigate knocking sound in travel, bearings to be removed" at bounding box center [263, 270] width 77 height 23
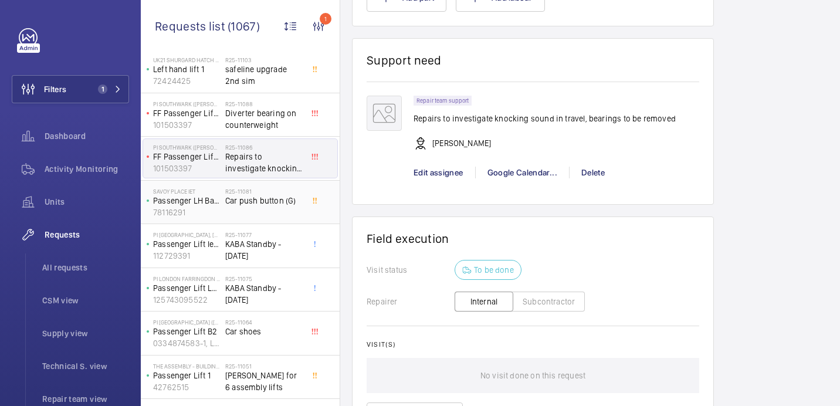
scroll to position [122, 0]
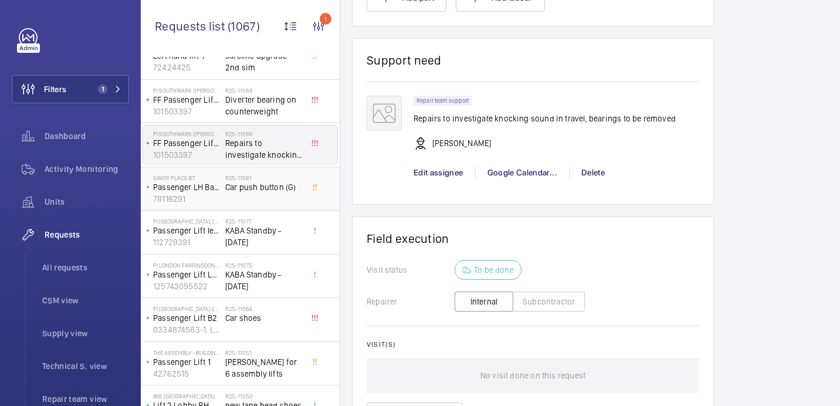
click at [243, 176] on h2 "R25-11081" at bounding box center [263, 177] width 77 height 7
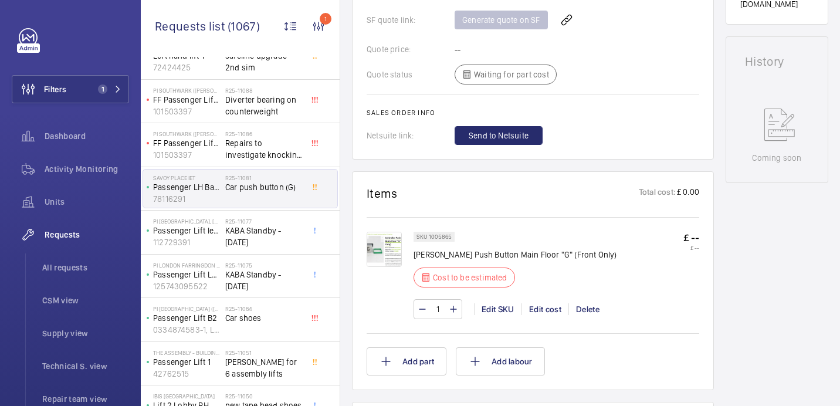
click at [380, 248] on img at bounding box center [384, 249] width 35 height 35
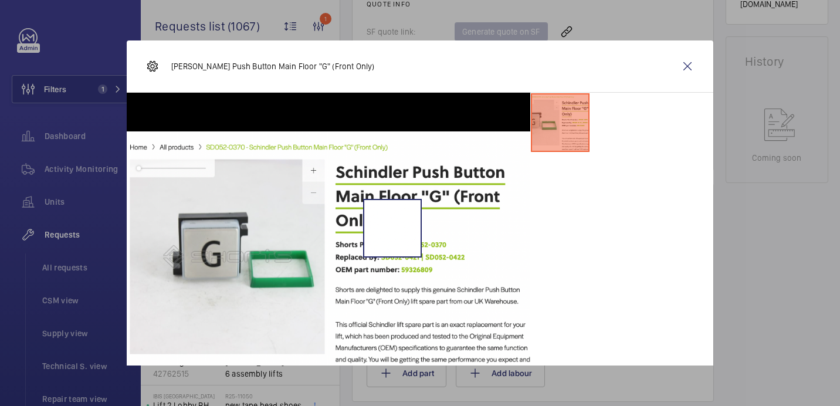
scroll to position [527, 0]
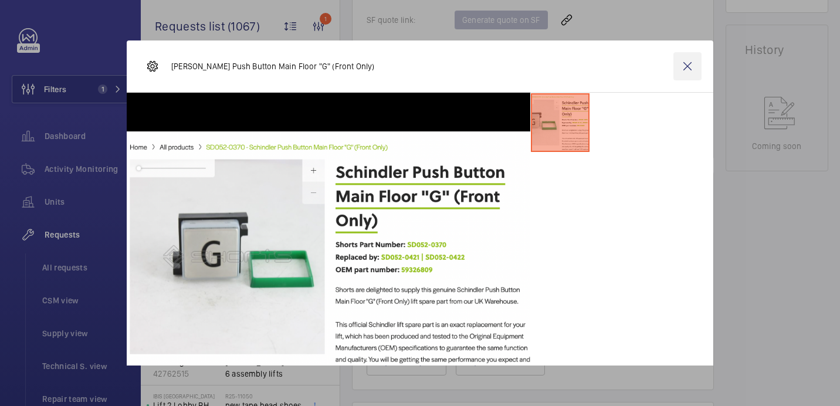
click at [690, 64] on wm-front-icon-button at bounding box center [688, 66] width 28 height 28
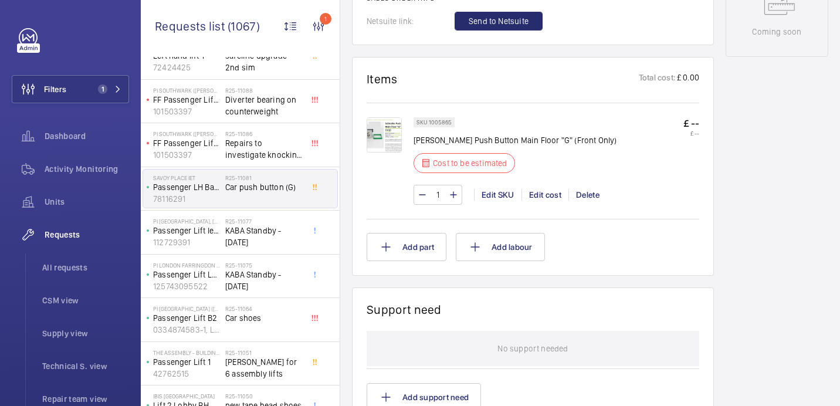
scroll to position [101, 0]
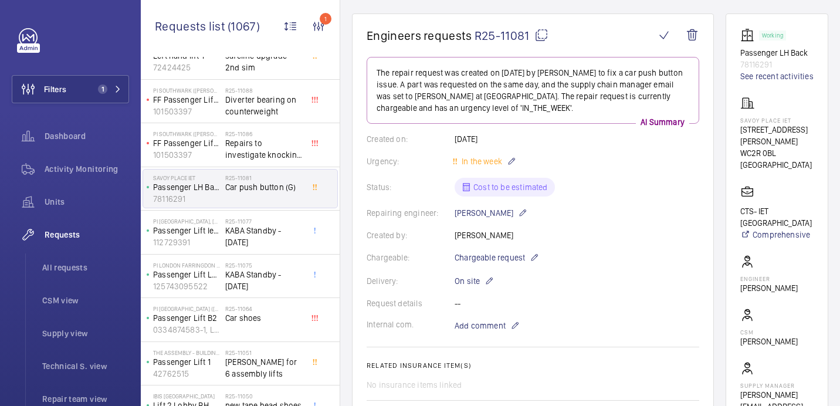
click at [547, 35] on mat-icon at bounding box center [542, 35] width 14 height 14
type textarea "R25-11081"
click at [759, 119] on p "Savoy Place IET" at bounding box center [776, 120] width 73 height 7
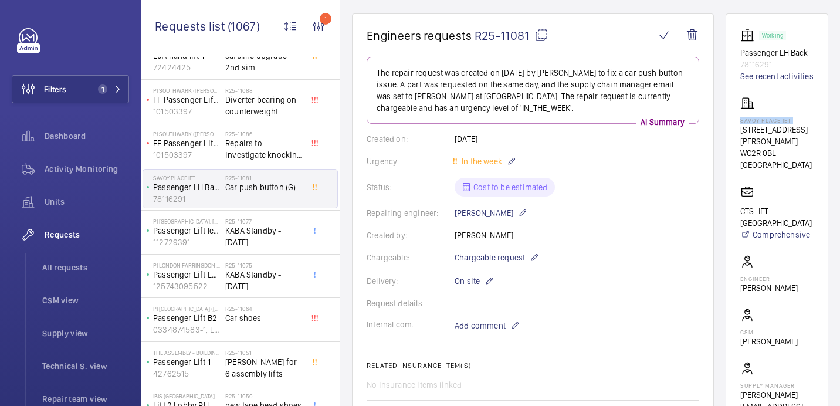
copy p "Savoy Place IET"
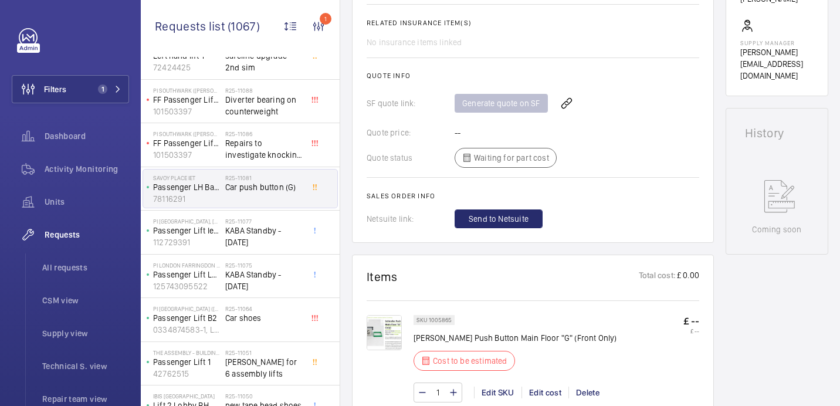
scroll to position [468, 0]
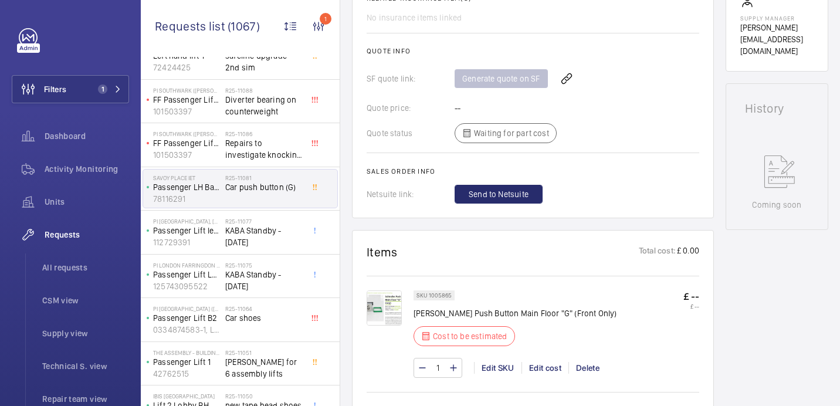
click at [477, 318] on p "[PERSON_NAME] Push Button Main Floor "G" (Front Only)" at bounding box center [516, 313] width 204 height 12
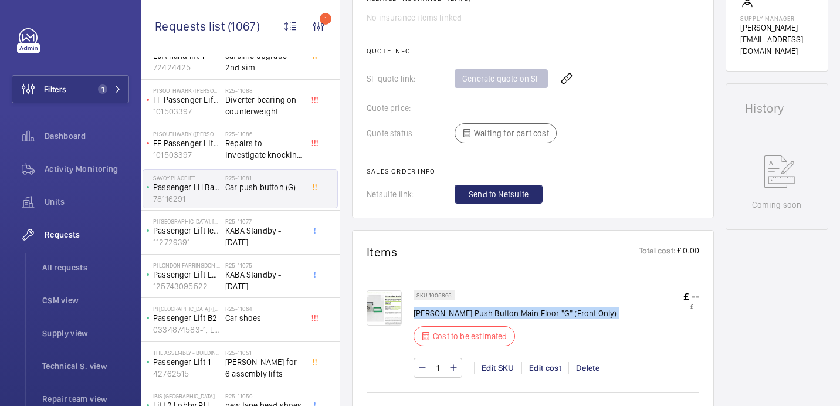
click at [477, 318] on p "[PERSON_NAME] Push Button Main Floor "G" (Front Only)" at bounding box center [516, 313] width 204 height 12
copy div "[PERSON_NAME] Push Button Main Floor "G" (Front Only)"
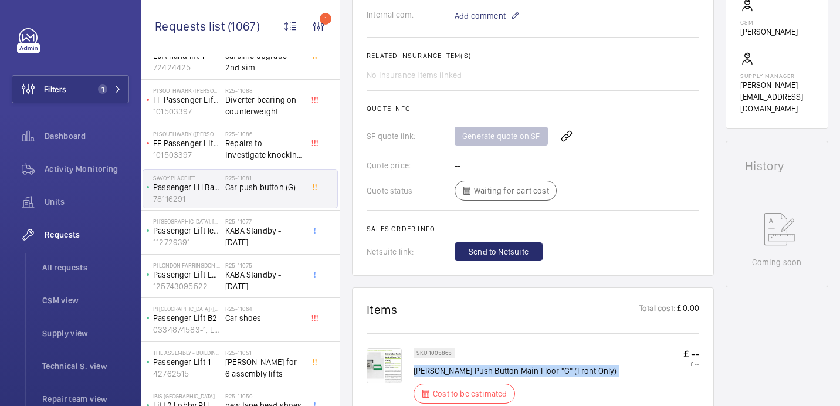
scroll to position [492, 0]
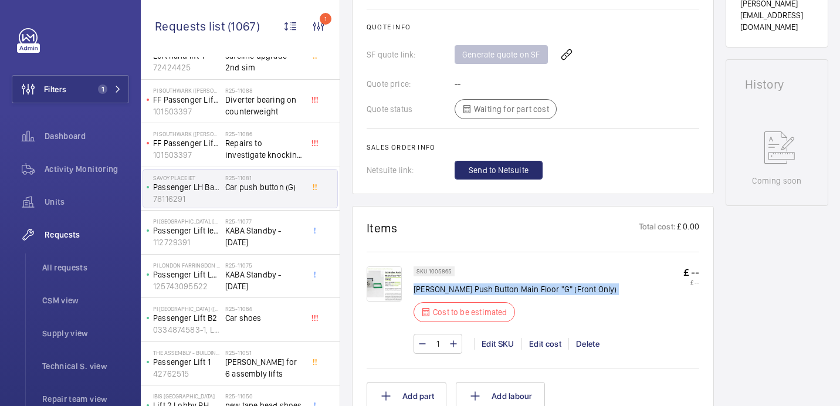
click at [382, 282] on img at bounding box center [384, 283] width 35 height 35
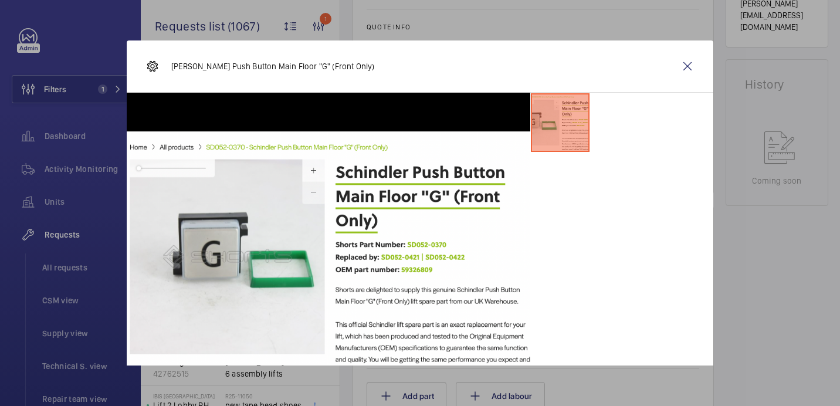
click at [831, 230] on div at bounding box center [420, 203] width 840 height 406
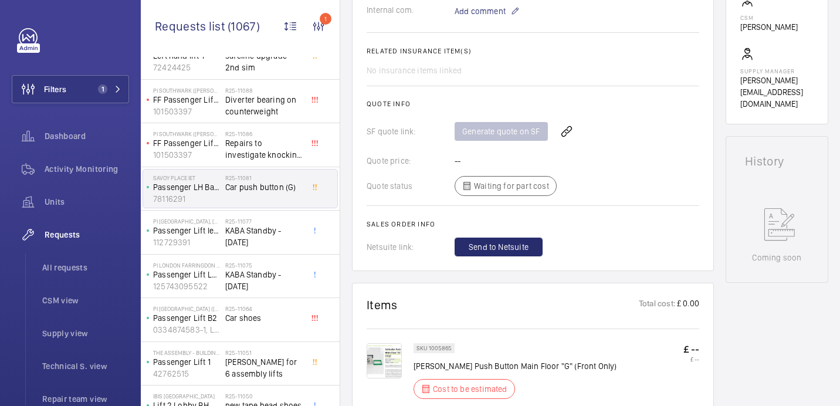
scroll to position [324, 0]
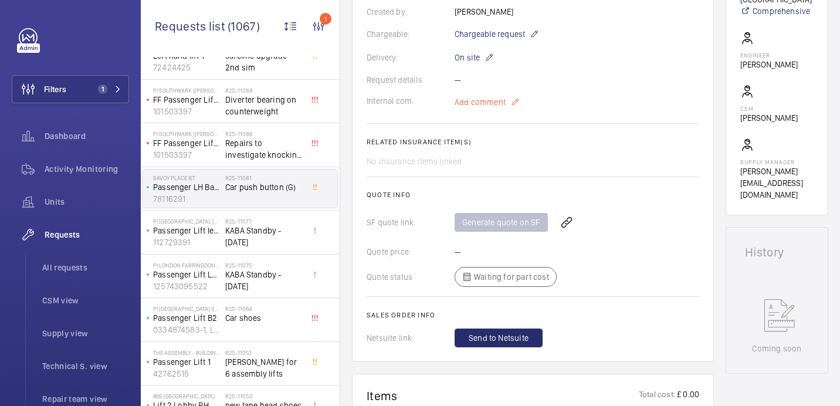
click at [483, 105] on span "Add comment" at bounding box center [480, 102] width 51 height 12
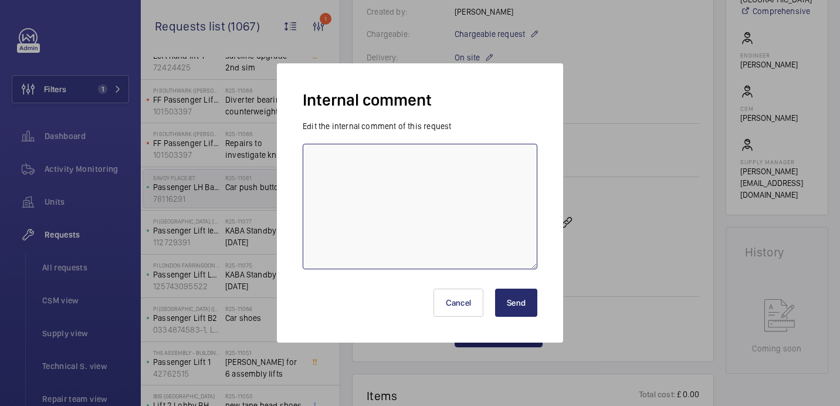
click at [410, 154] on textarea at bounding box center [420, 207] width 235 height 126
type textarea "sent to supplier for cost - 19.08 [GEOGRAPHIC_DATA]"
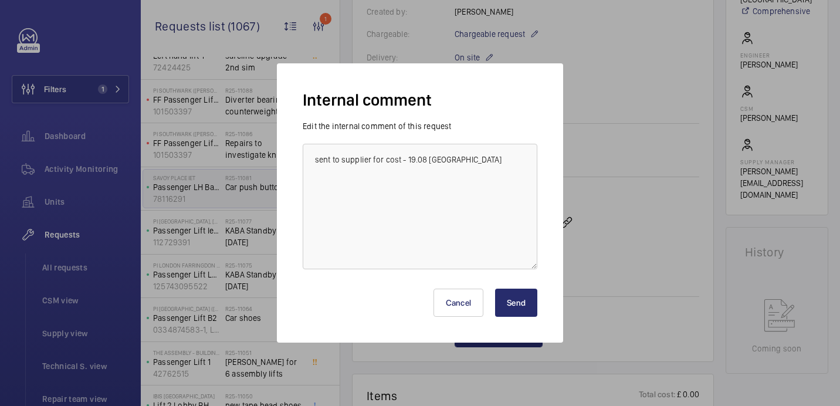
click at [523, 302] on button "Send" at bounding box center [516, 303] width 42 height 28
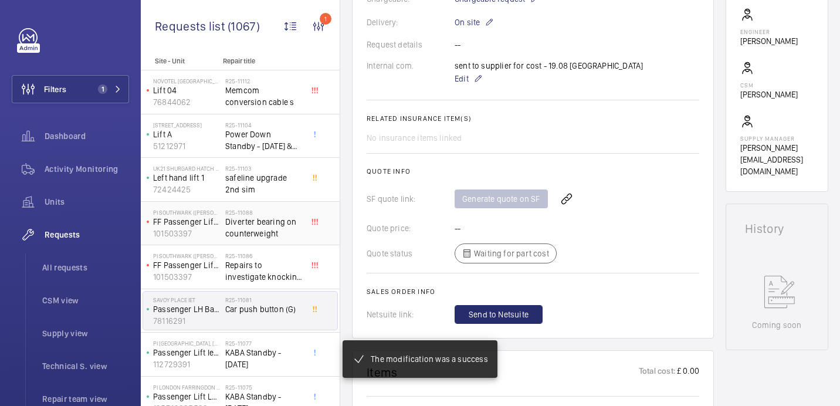
scroll to position [360, 0]
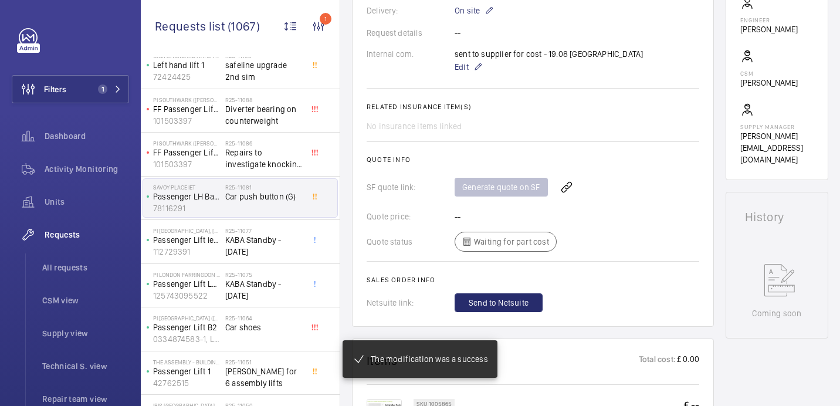
scroll to position [118, 0]
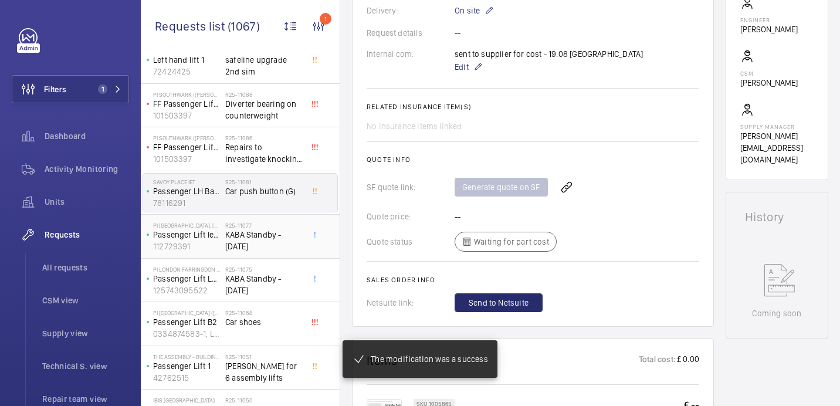
click at [279, 239] on span "KABA Standby - [DATE]" at bounding box center [263, 240] width 77 height 23
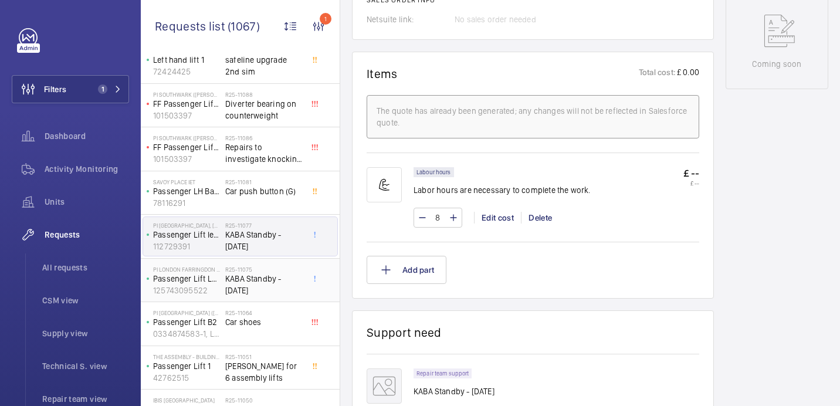
scroll to position [616, 0]
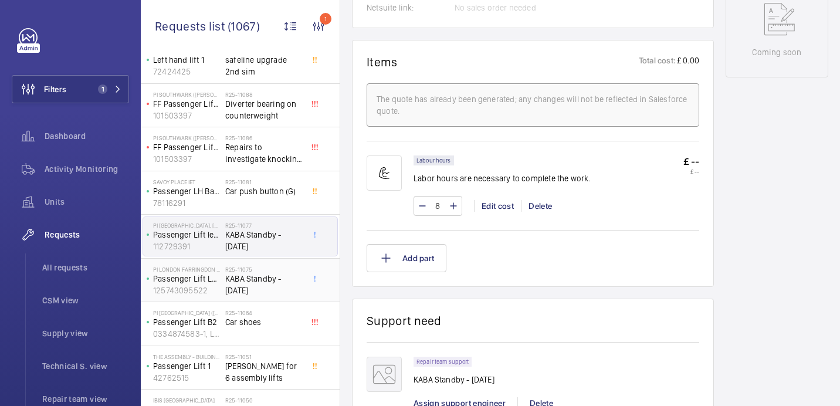
click at [237, 269] on h2 "R25-11075" at bounding box center [263, 269] width 77 height 7
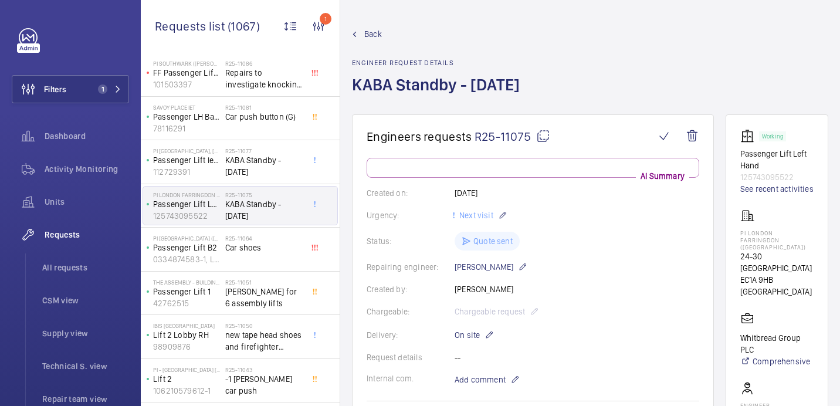
scroll to position [207, 0]
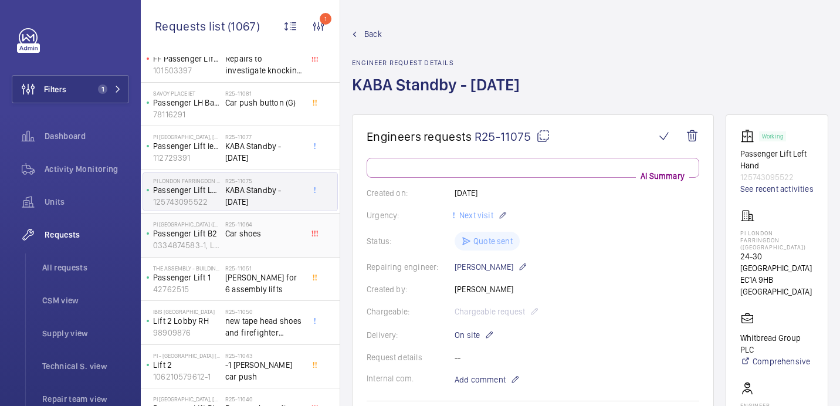
click at [246, 241] on div "R25-11064 Car shoes" at bounding box center [263, 238] width 77 height 34
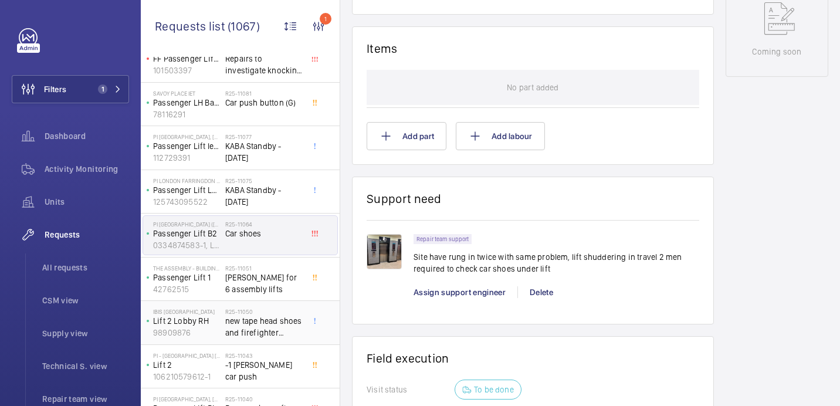
scroll to position [640, 0]
click at [244, 286] on span "[PERSON_NAME] for 6 assembly lifts" at bounding box center [263, 283] width 77 height 23
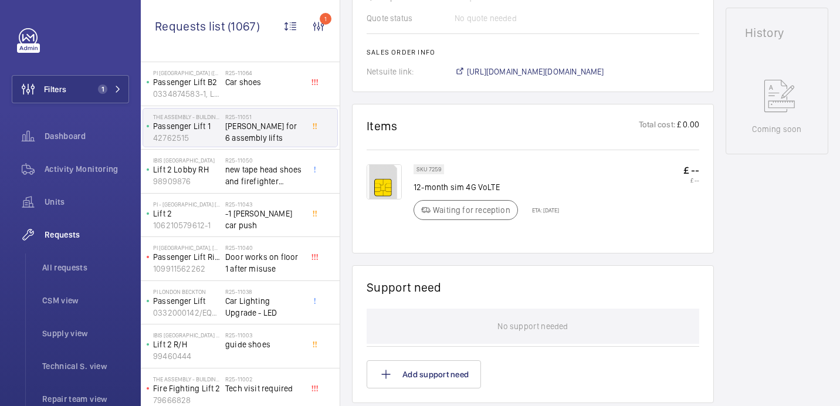
scroll to position [368, 0]
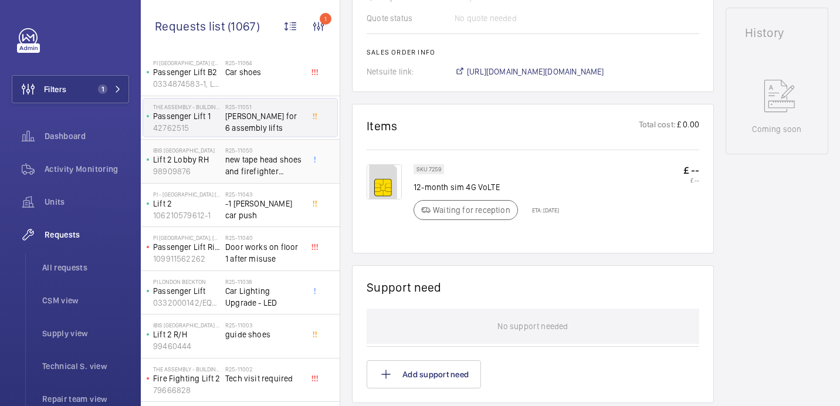
click at [260, 149] on h2 "R25-11050" at bounding box center [263, 150] width 77 height 7
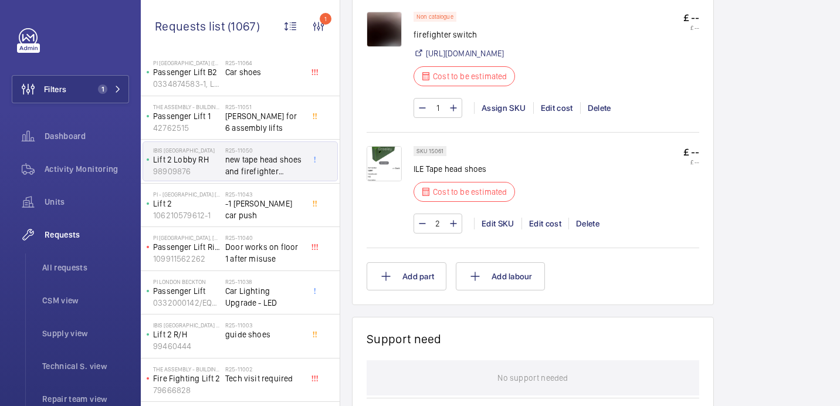
scroll to position [594, 0]
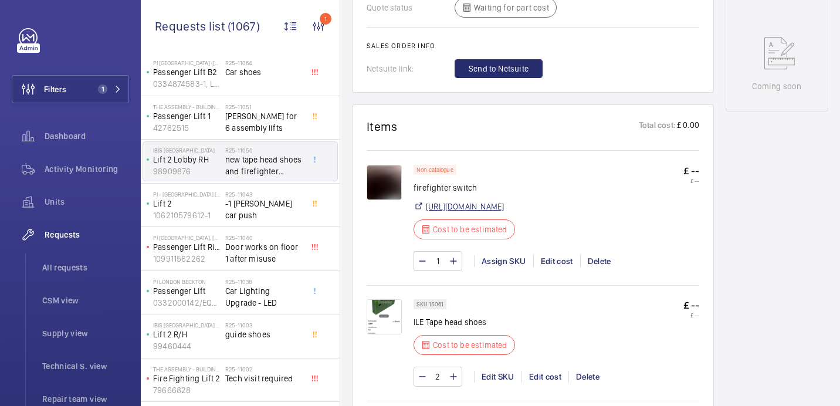
click at [478, 212] on link "[URL][DOMAIN_NAME]" at bounding box center [465, 207] width 78 height 12
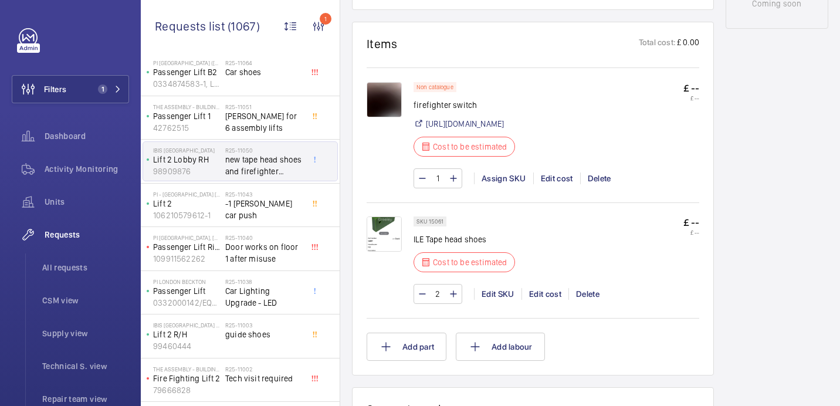
click at [389, 252] on img at bounding box center [384, 234] width 35 height 35
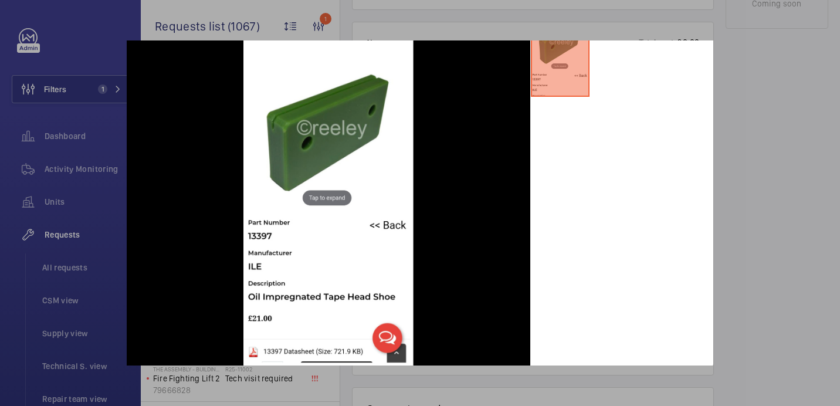
scroll to position [0, 0]
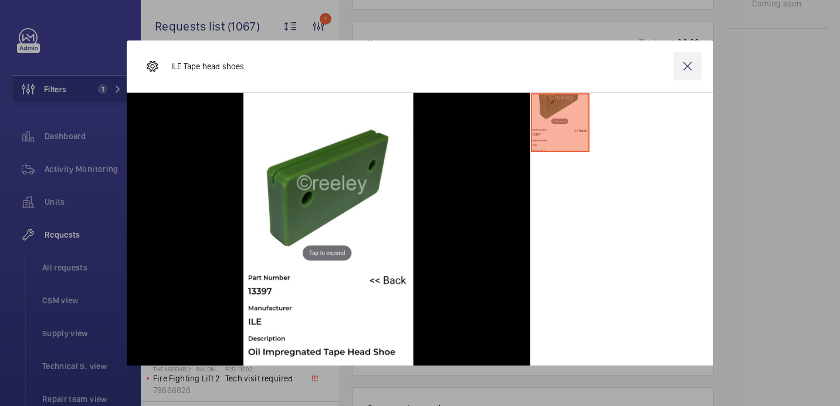
click at [699, 68] on wm-front-icon-button at bounding box center [688, 66] width 28 height 28
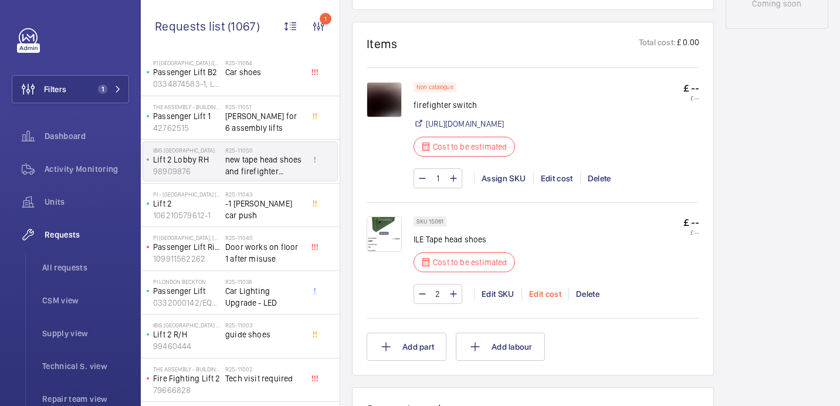
click at [554, 300] on div "Edit cost" at bounding box center [545, 294] width 47 height 12
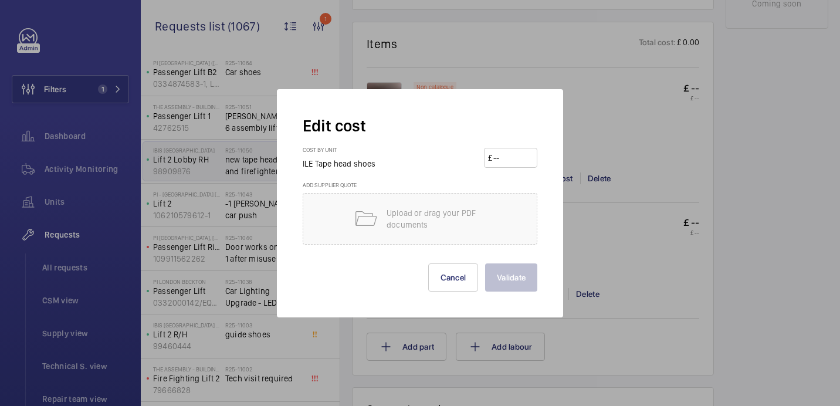
click at [500, 155] on input "number" at bounding box center [512, 157] width 41 height 19
type input "21"
click at [529, 283] on button "Validate" at bounding box center [511, 277] width 52 height 28
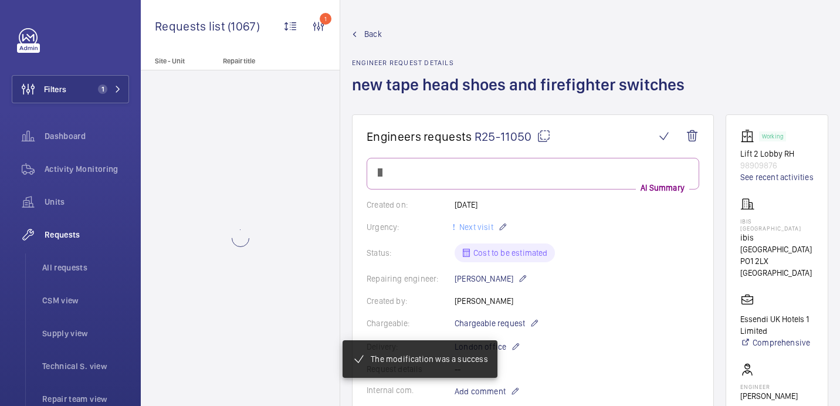
scroll to position [677, 0]
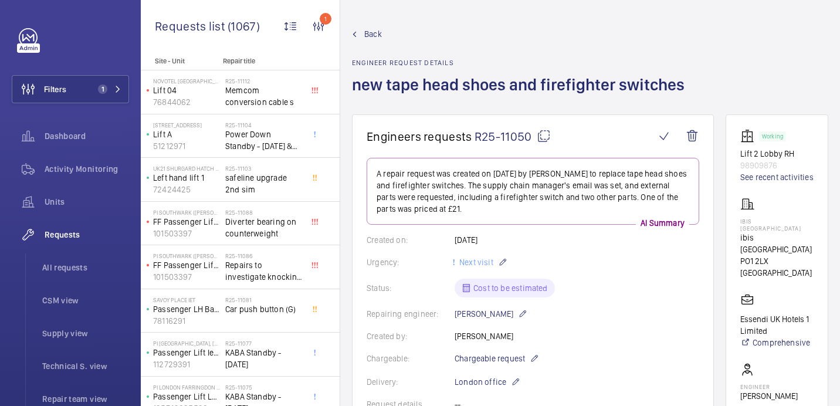
click at [541, 140] on mat-icon at bounding box center [544, 136] width 14 height 14
type textarea "R25-11050"
click at [750, 219] on p "IBIS [GEOGRAPHIC_DATA]" at bounding box center [776, 225] width 73 height 14
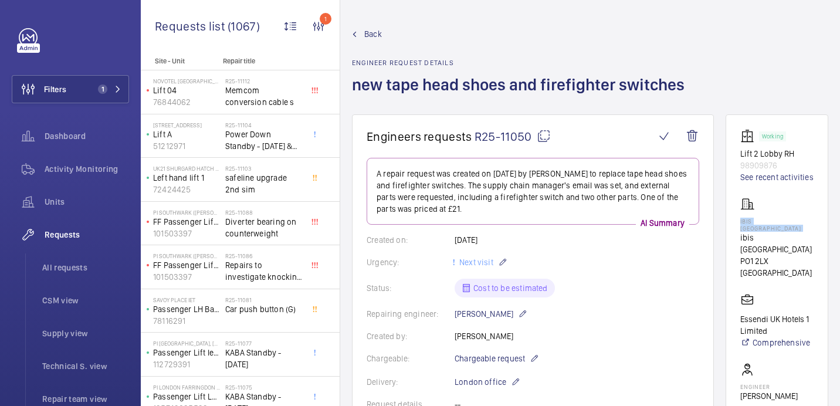
copy p "IBIS [GEOGRAPHIC_DATA]"
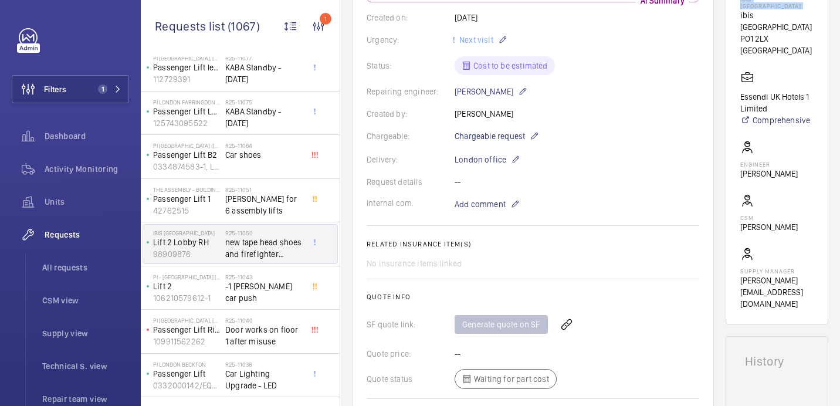
scroll to position [160, 0]
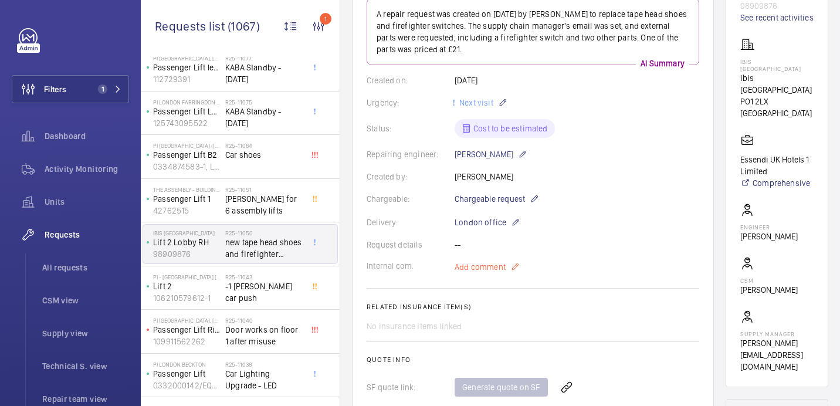
click at [493, 268] on span "Add comment" at bounding box center [480, 267] width 51 height 12
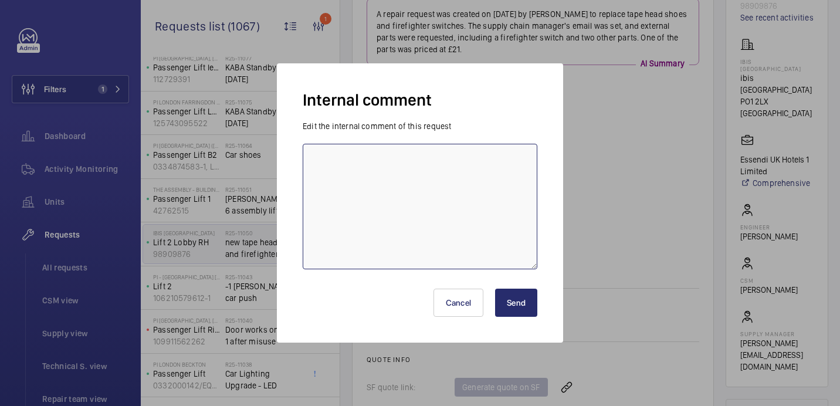
click at [405, 221] on textarea at bounding box center [420, 207] width 235 height 126
type textarea "Sent to supplier for cost - 19.08 [GEOGRAPHIC_DATA]"
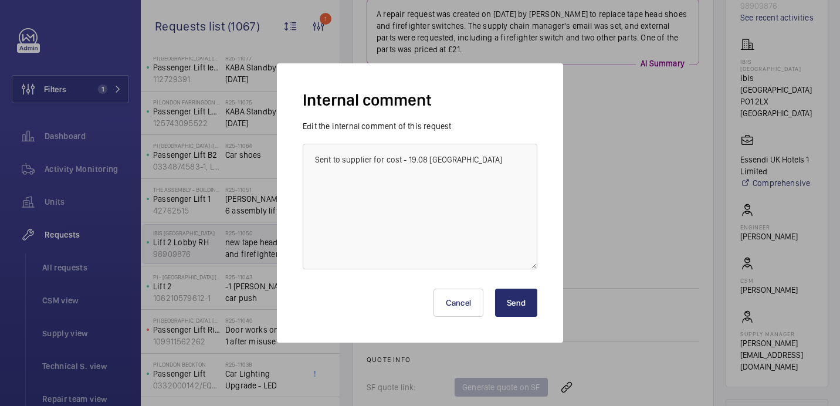
click at [517, 297] on button "Send" at bounding box center [516, 303] width 42 height 28
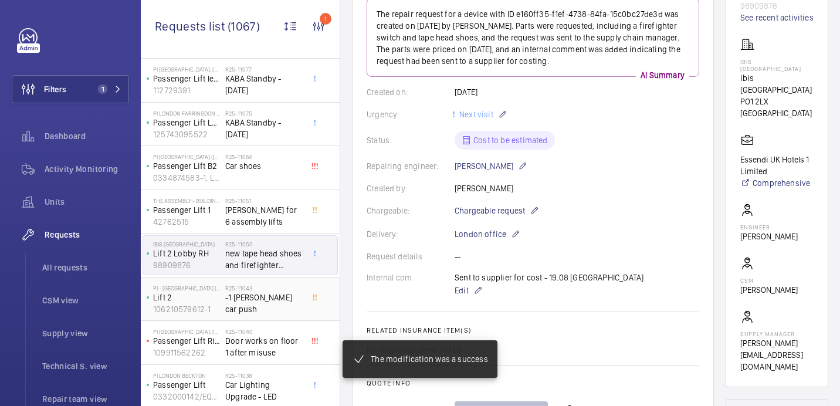
scroll to position [357, 0]
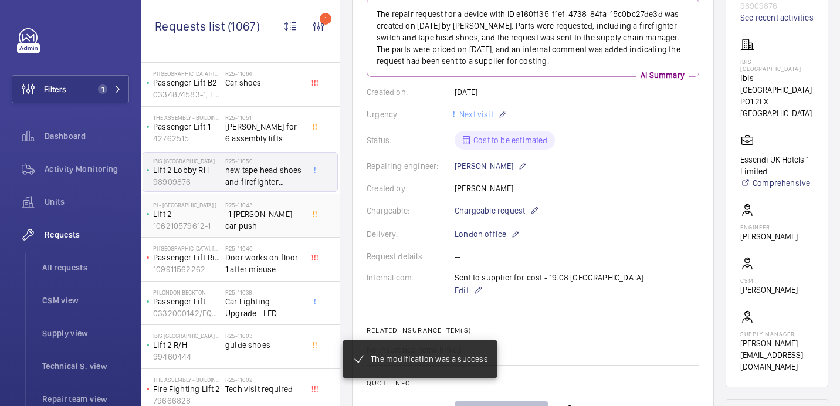
click at [272, 224] on div "R25-11043 -1 [PERSON_NAME] car push" at bounding box center [263, 218] width 77 height 34
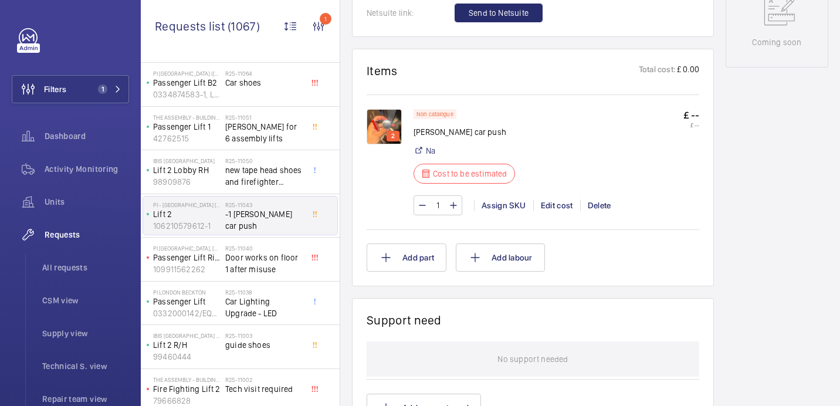
click at [377, 124] on img at bounding box center [384, 126] width 35 height 35
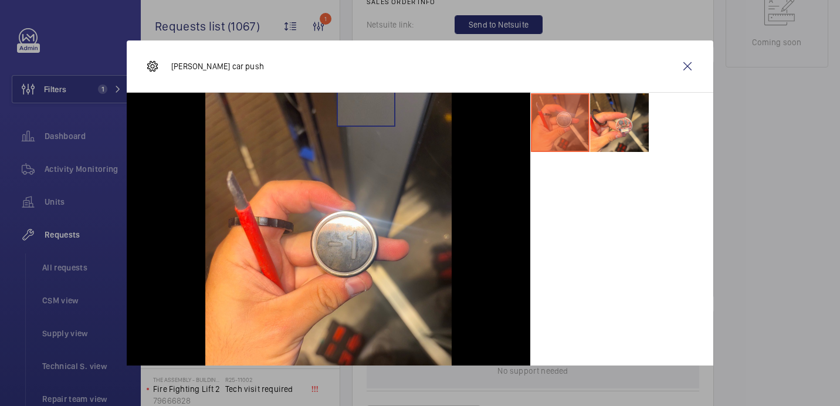
scroll to position [638, 0]
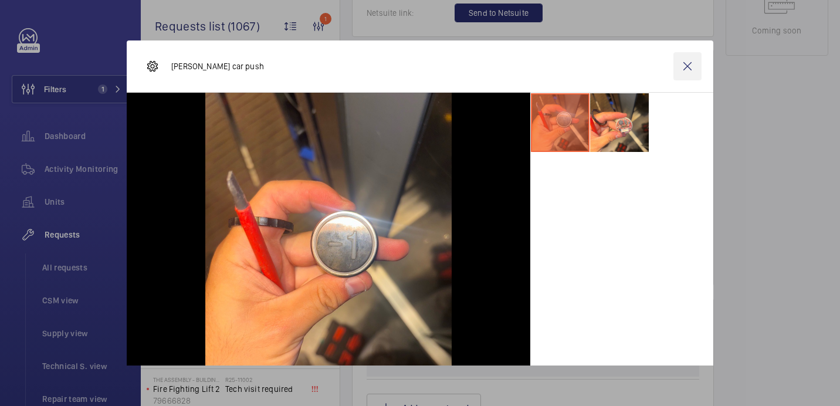
click at [687, 71] on wm-front-icon-button at bounding box center [688, 66] width 28 height 28
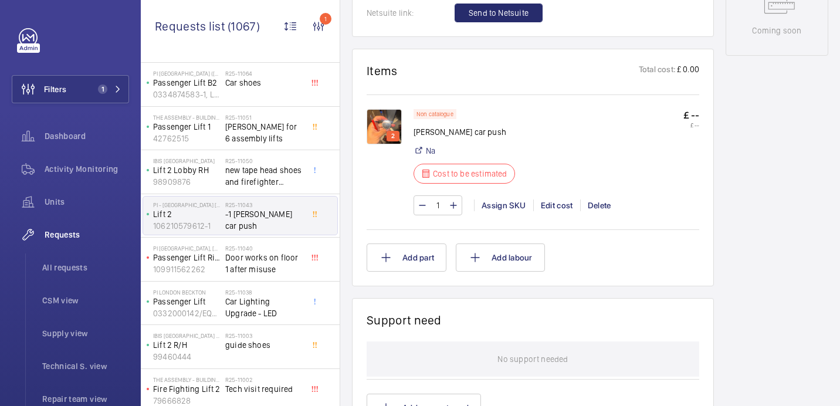
click at [425, 130] on p "[PERSON_NAME] car push" at bounding box center [468, 132] width 109 height 12
copy div "[PERSON_NAME] car push"
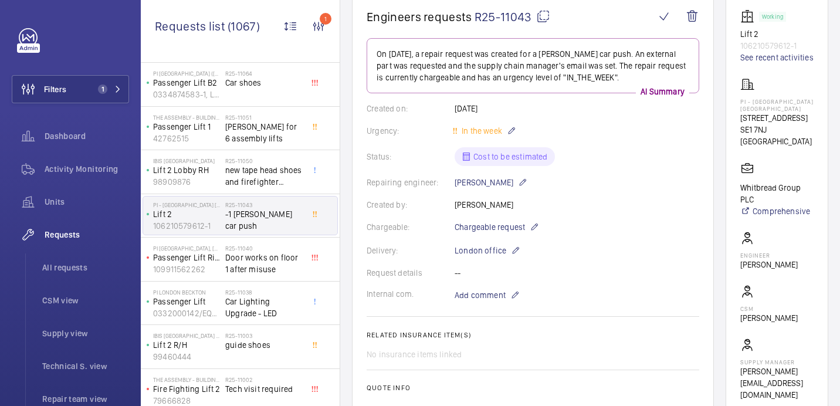
scroll to position [0, 0]
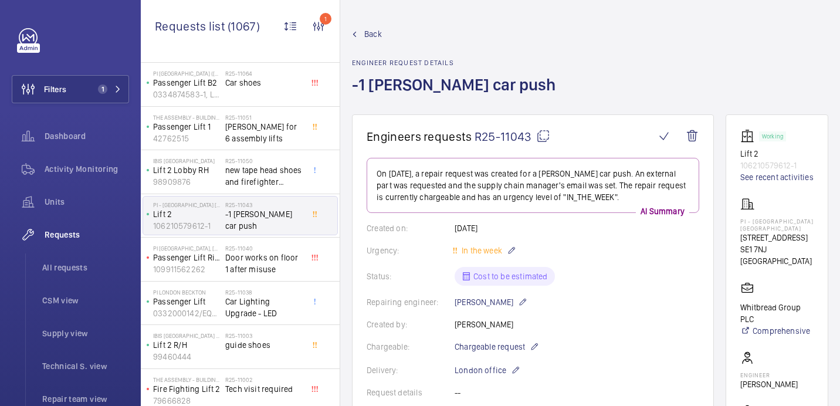
click at [537, 136] on mat-icon at bounding box center [543, 136] width 14 height 14
copy div "[PERSON_NAME] car push"
type textarea "R25-11043"
click at [752, 213] on div "PI - [GEOGRAPHIC_DATA] [GEOGRAPHIC_DATA] [STREET_ADDRESS]" at bounding box center [776, 232] width 73 height 70
click at [752, 220] on p "PI - [GEOGRAPHIC_DATA] [GEOGRAPHIC_DATA]" at bounding box center [776, 225] width 73 height 14
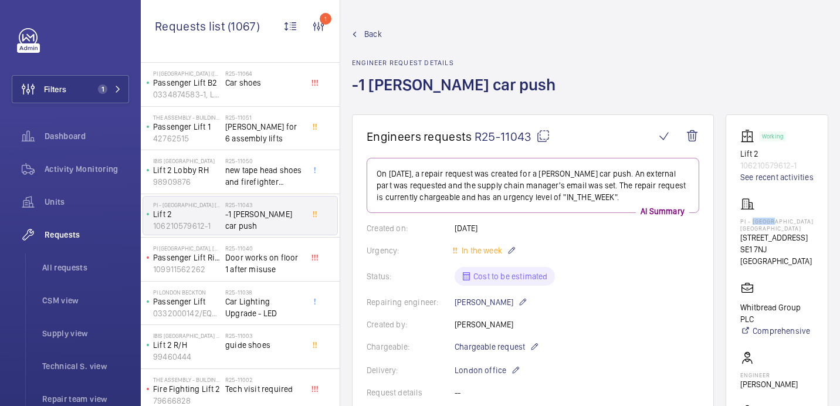
click at [752, 220] on p "PI - [GEOGRAPHIC_DATA] [GEOGRAPHIC_DATA]" at bounding box center [776, 225] width 73 height 14
copy p "PI - [GEOGRAPHIC_DATA] [GEOGRAPHIC_DATA]"
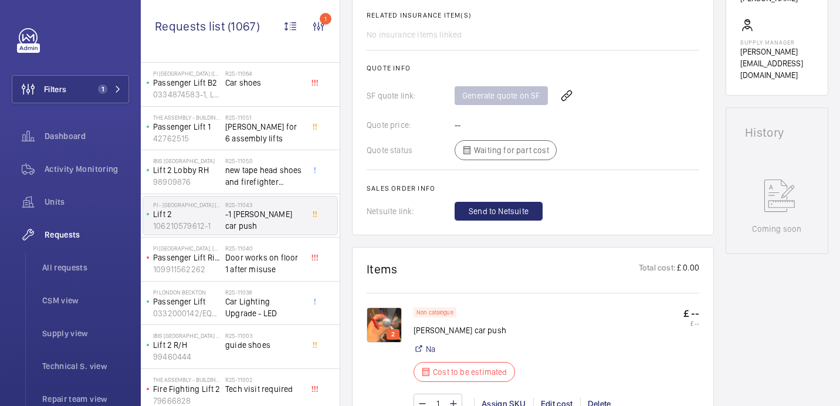
scroll to position [440, 0]
click at [392, 324] on img at bounding box center [384, 324] width 35 height 35
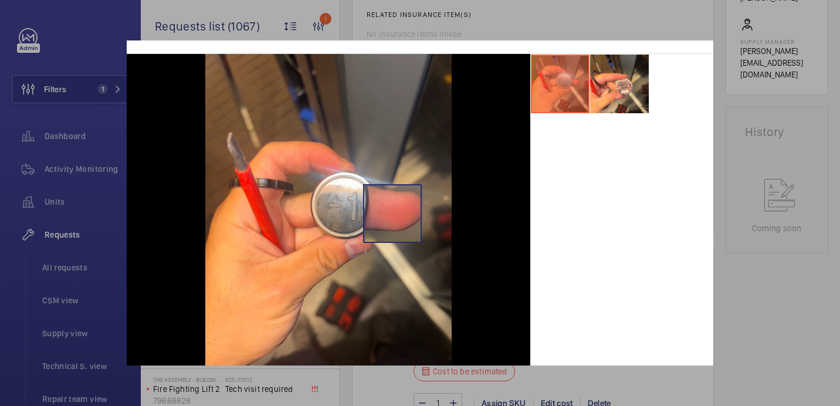
scroll to position [42, 0]
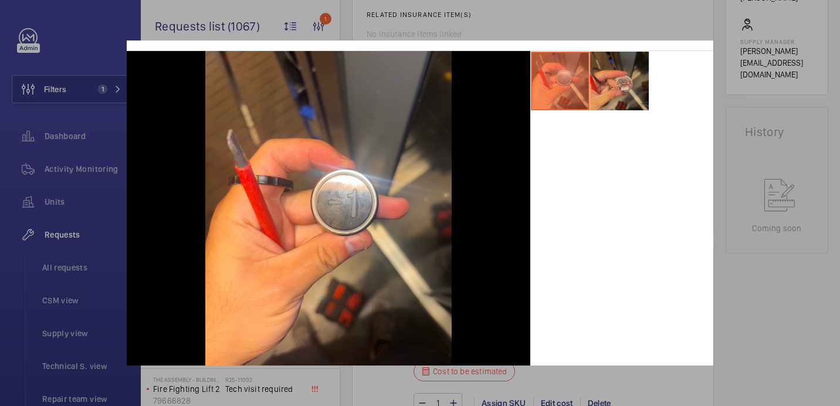
click at [623, 77] on li at bounding box center [619, 81] width 59 height 59
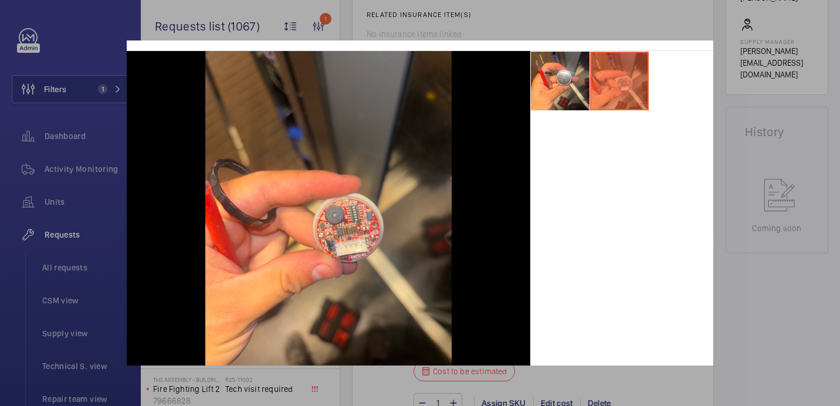
click at [756, 235] on div at bounding box center [420, 203] width 840 height 406
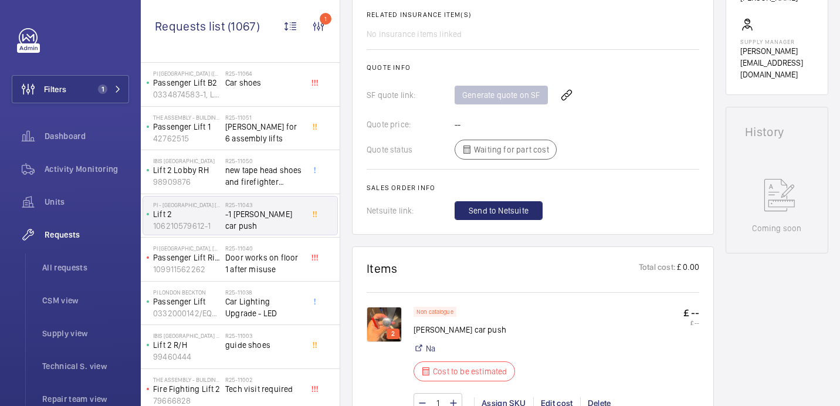
click at [445, 326] on p "[PERSON_NAME] car push" at bounding box center [468, 330] width 109 height 12
copy div "[PERSON_NAME] car push"
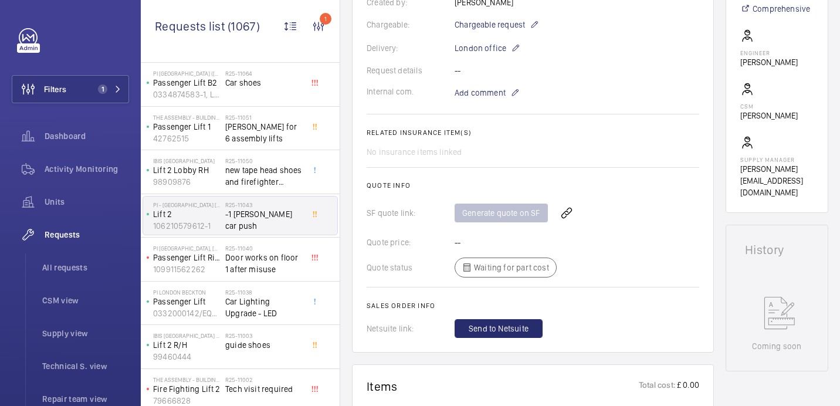
scroll to position [280, 0]
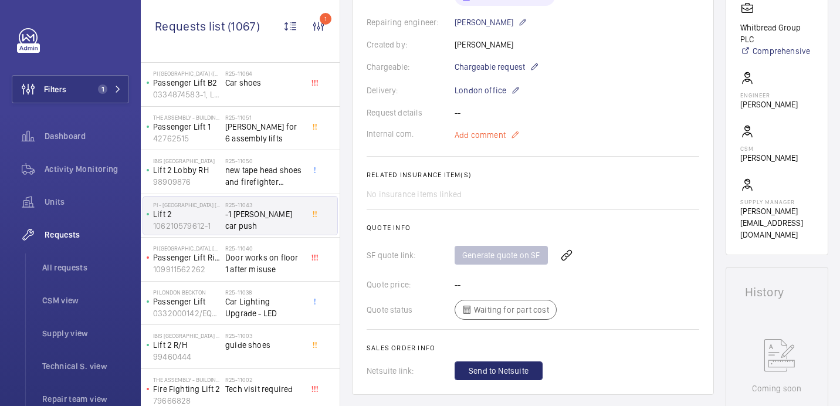
click at [470, 128] on p "Add comment" at bounding box center [499, 135] width 88 height 14
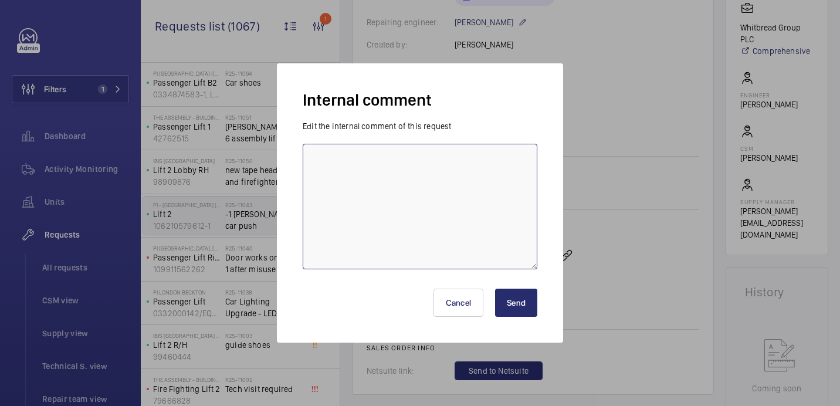
click at [421, 162] on textarea at bounding box center [420, 207] width 235 height 126
type textarea "sent to supplier for cost - 19.08 [GEOGRAPHIC_DATA]"
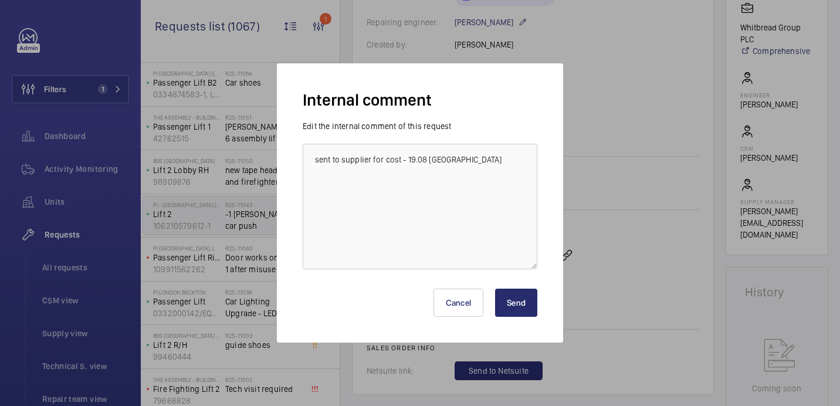
click at [516, 300] on button "Send" at bounding box center [516, 303] width 42 height 28
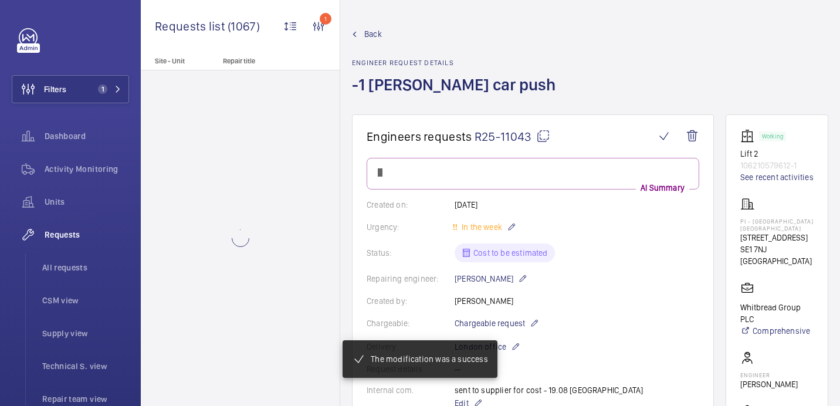
scroll to position [0, 0]
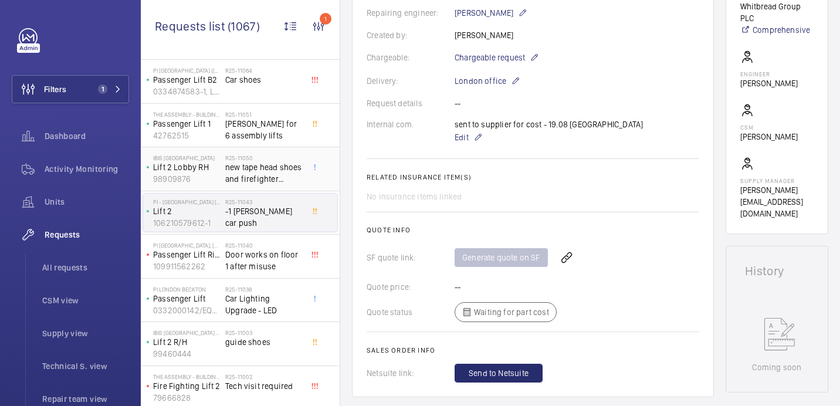
scroll to position [372, 0]
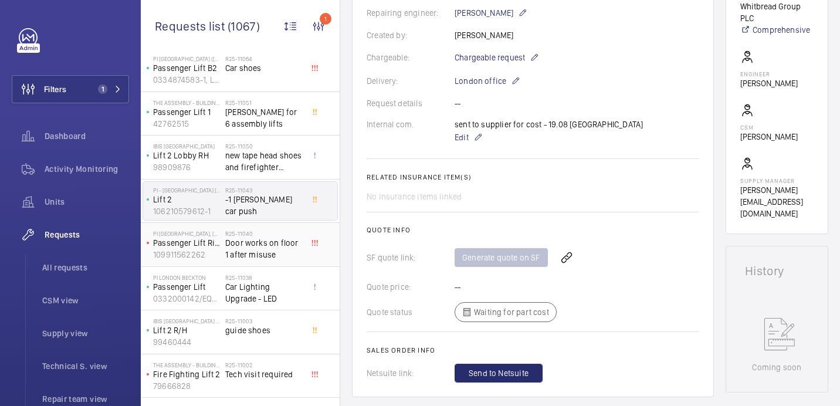
click at [279, 243] on span "Door works on floor 1 after misuse" at bounding box center [263, 248] width 77 height 23
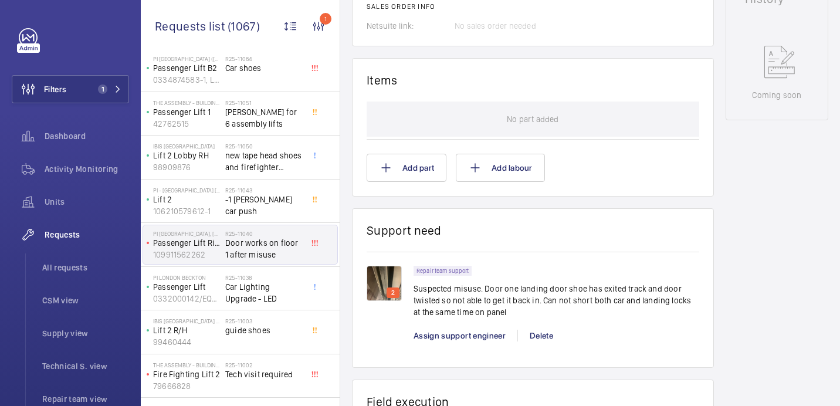
scroll to position [616, 0]
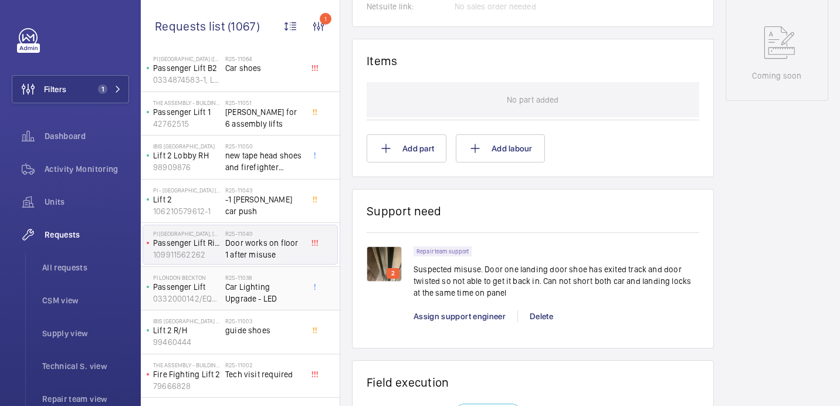
click at [279, 292] on span "Car Lighting Upgrade - LED" at bounding box center [263, 292] width 77 height 23
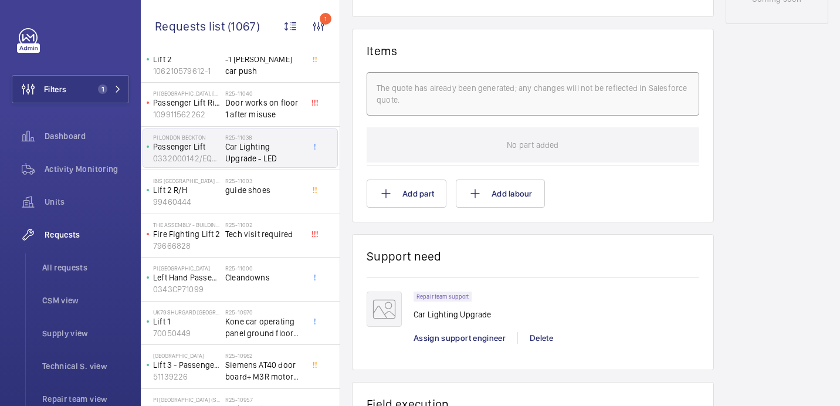
scroll to position [527, 0]
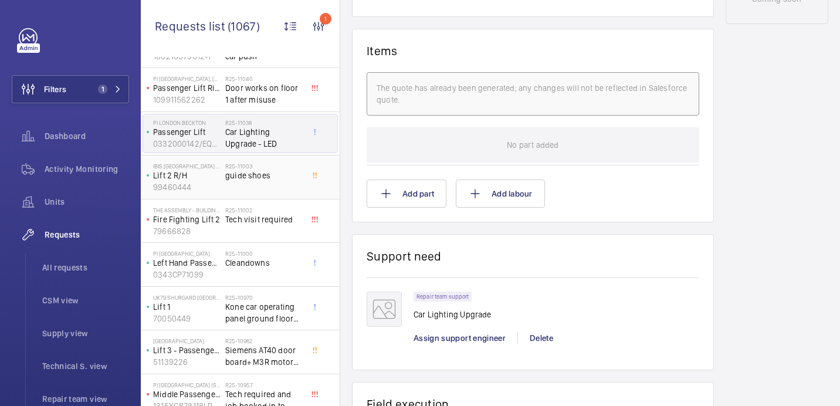
click at [250, 183] on div "R25-11003 guide shoes" at bounding box center [263, 180] width 77 height 34
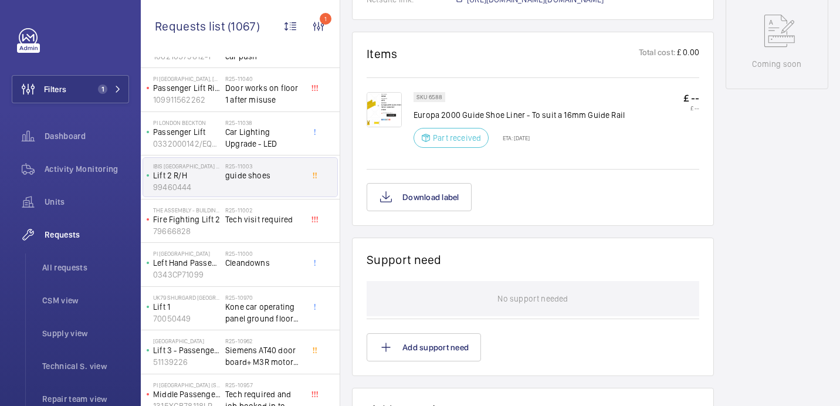
scroll to position [611, 0]
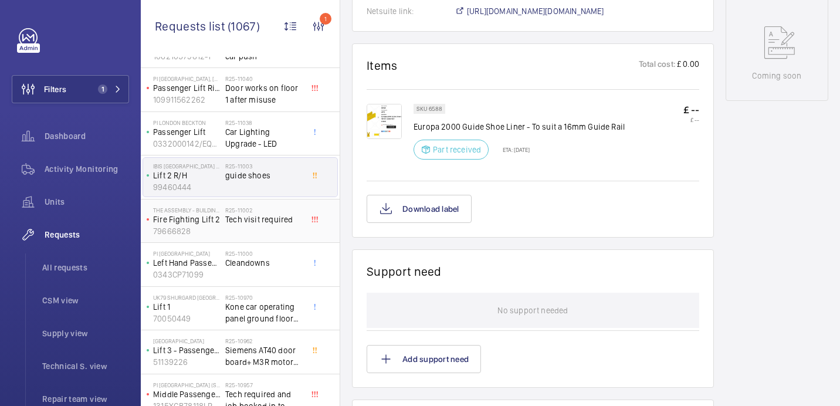
click at [253, 231] on div "R25-11002 Tech visit required" at bounding box center [263, 224] width 77 height 34
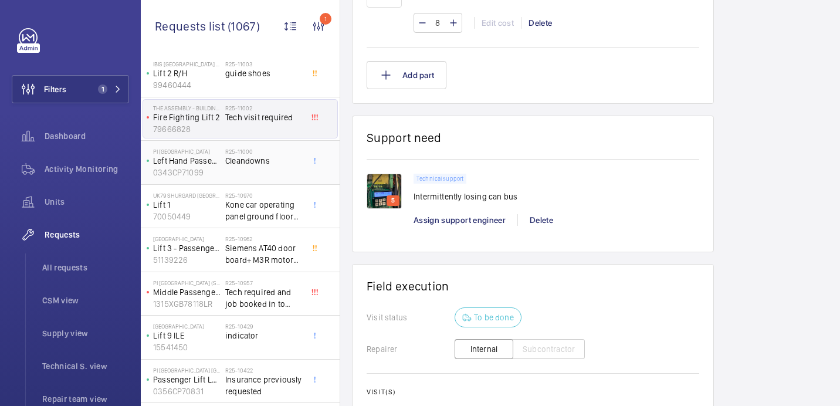
scroll to position [755, 0]
click at [253, 168] on div "R25-11000 Cleandowns" at bounding box center [263, 165] width 77 height 34
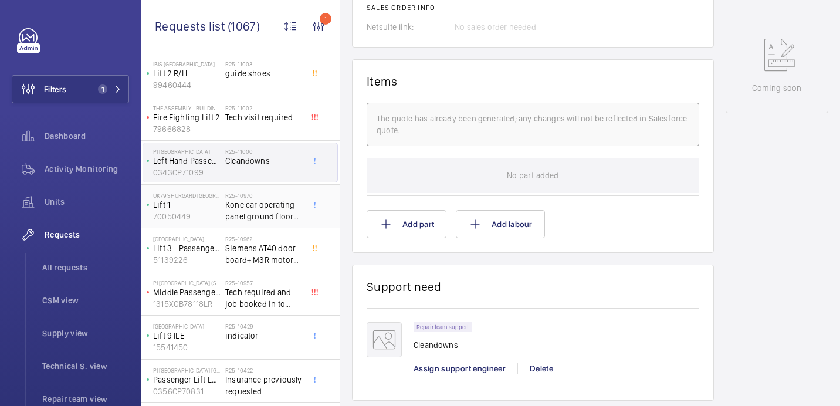
scroll to position [632, 0]
click at [259, 217] on span "Kone car operating panel ground floor push required" at bounding box center [263, 210] width 77 height 23
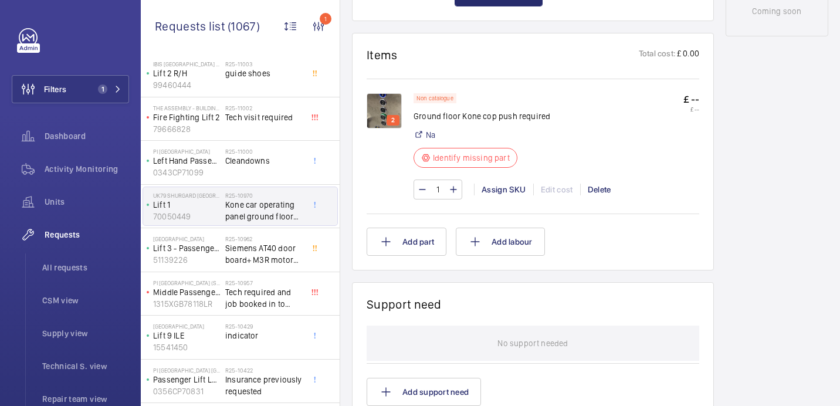
scroll to position [682, 0]
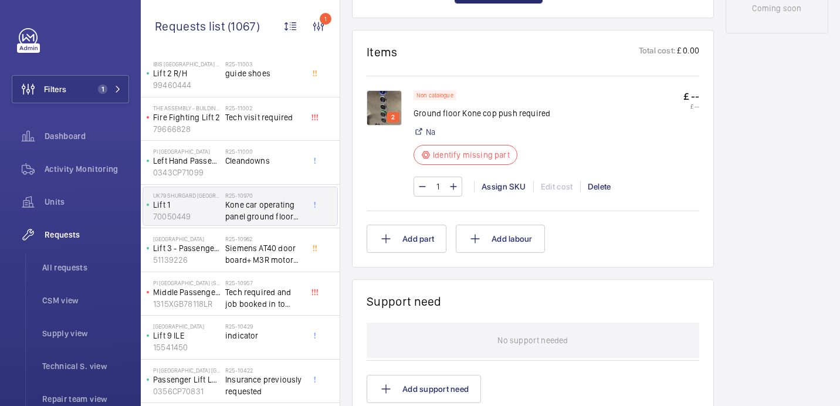
click at [390, 104] on img at bounding box center [384, 107] width 35 height 35
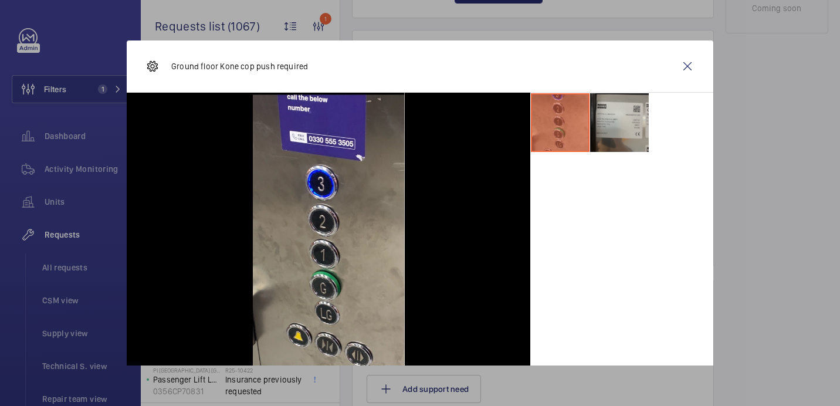
click at [620, 113] on li at bounding box center [619, 122] width 59 height 59
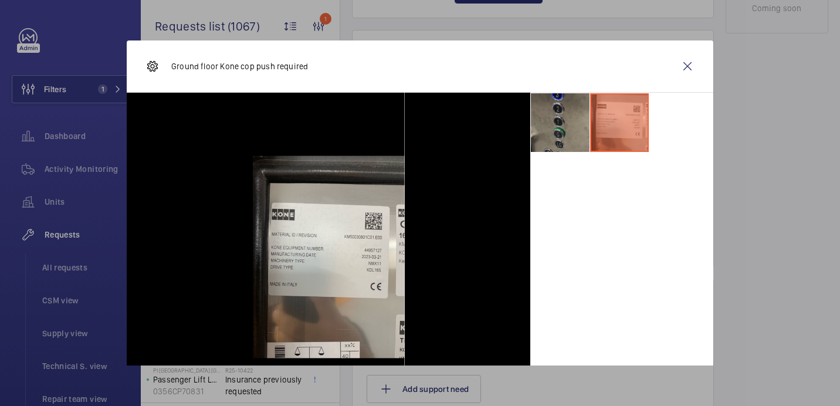
click at [569, 126] on li at bounding box center [560, 122] width 59 height 59
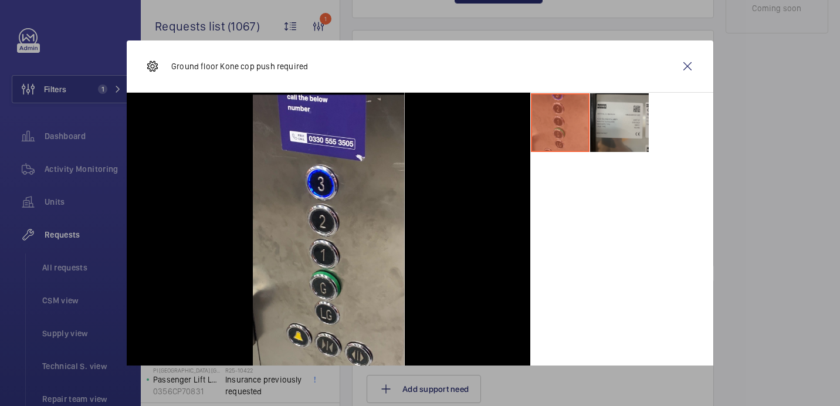
drag, startPoint x: 610, startPoint y: 120, endPoint x: 623, endPoint y: 112, distance: 15.8
click at [610, 120] on li at bounding box center [619, 122] width 59 height 59
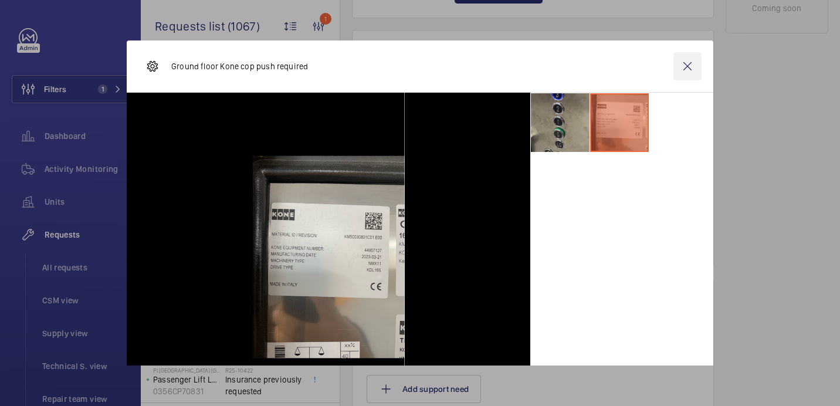
click at [687, 65] on wm-front-icon-button at bounding box center [688, 66] width 28 height 28
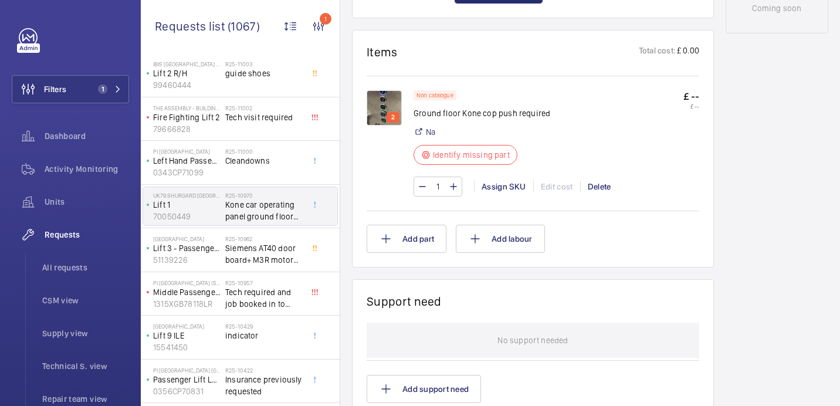
click at [390, 96] on img at bounding box center [384, 107] width 35 height 35
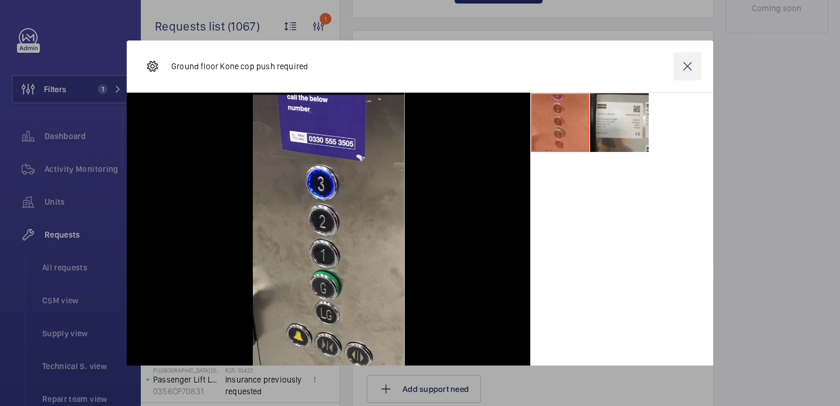
click at [686, 73] on wm-front-icon-button at bounding box center [688, 66] width 28 height 28
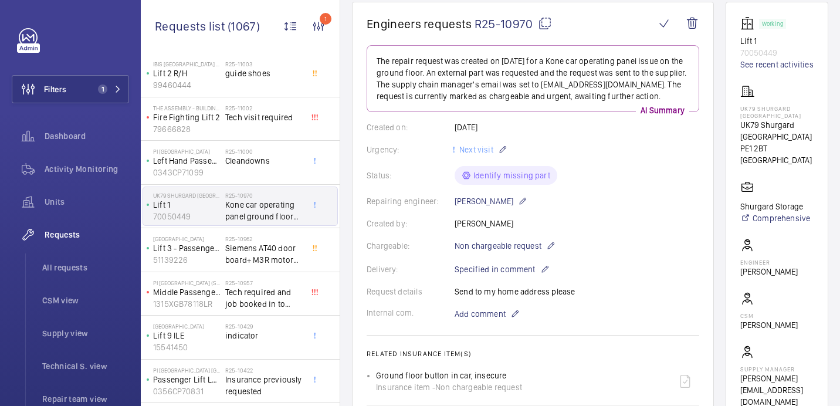
scroll to position [24, 0]
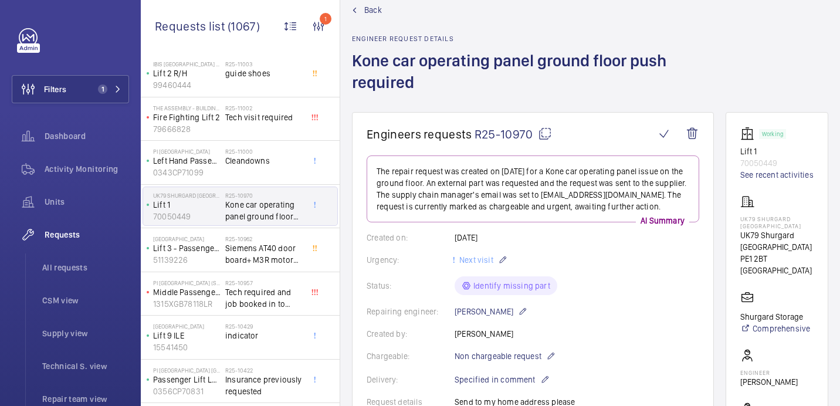
click at [549, 130] on mat-icon at bounding box center [545, 134] width 14 height 14
type textarea "R25-10970"
click at [744, 216] on p "UK79 Shurgard [GEOGRAPHIC_DATA]" at bounding box center [776, 222] width 73 height 14
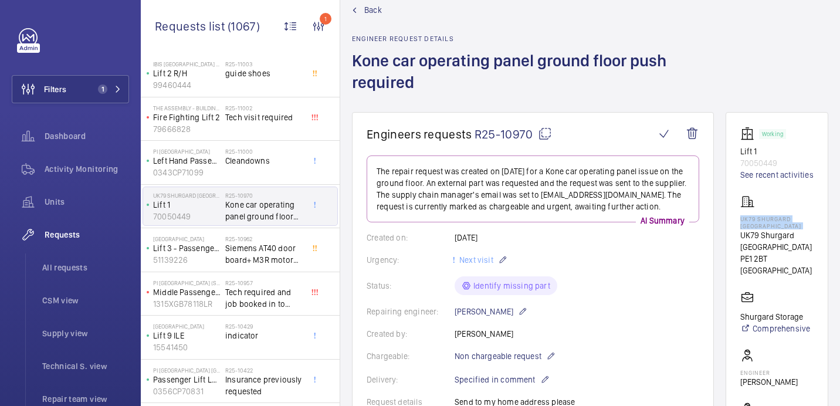
scroll to position [567, 0]
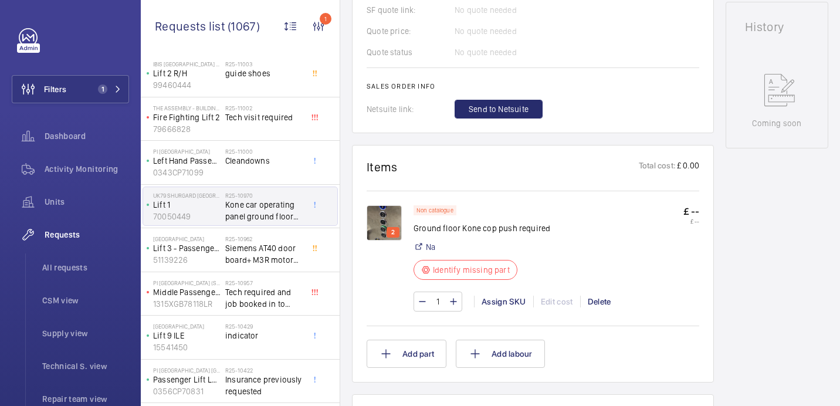
click at [385, 223] on img at bounding box center [384, 222] width 35 height 35
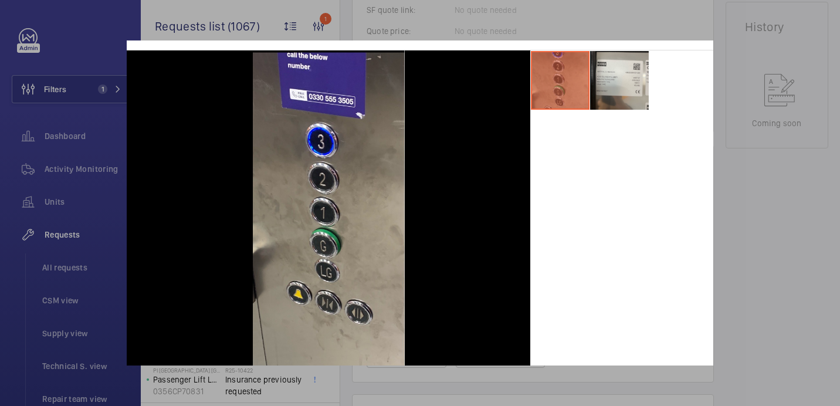
scroll to position [56, 0]
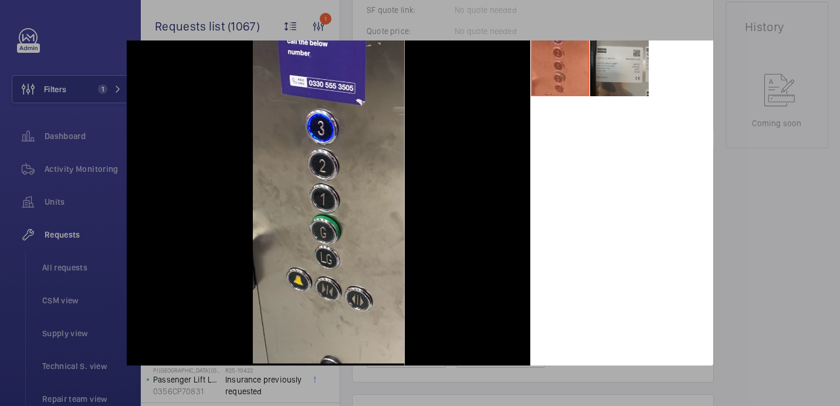
click at [621, 63] on li at bounding box center [619, 67] width 59 height 59
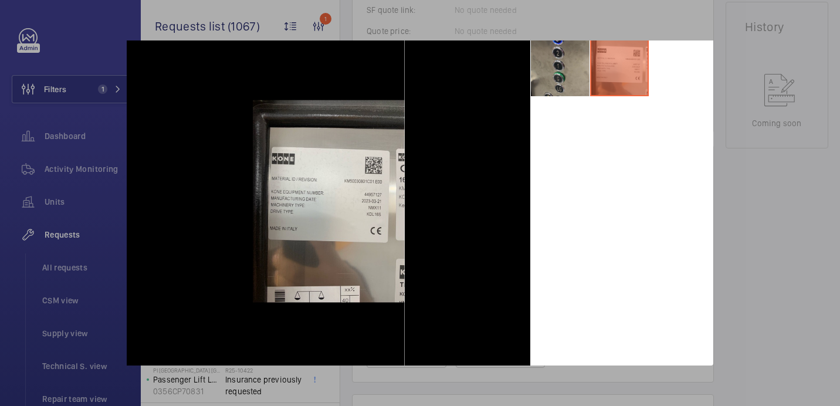
click at [774, 174] on div at bounding box center [420, 203] width 840 height 406
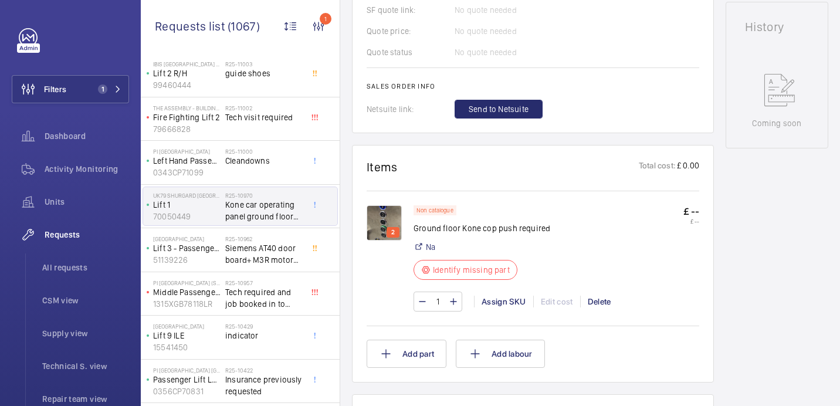
click at [456, 229] on p "Ground floor Kone cop push required" at bounding box center [482, 228] width 137 height 12
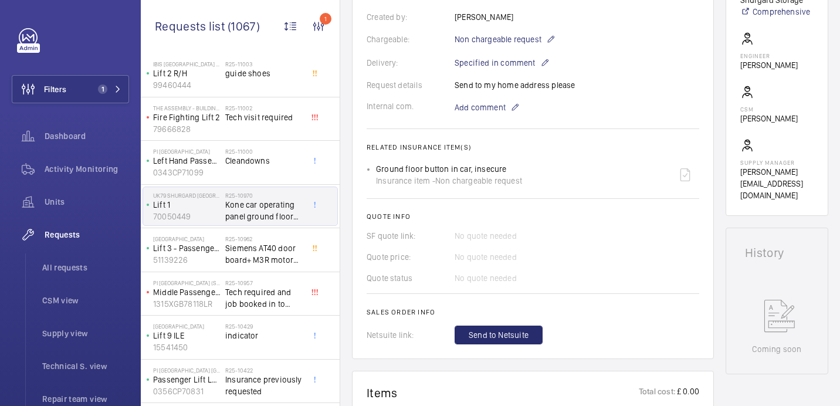
scroll to position [302, 0]
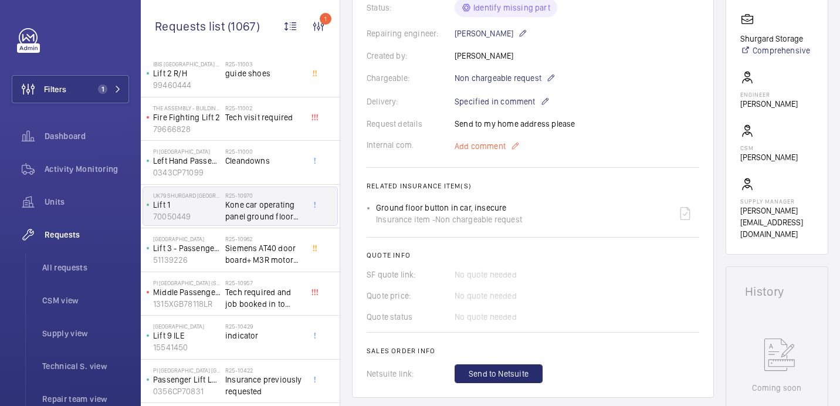
click at [470, 143] on span "Add comment" at bounding box center [480, 146] width 51 height 12
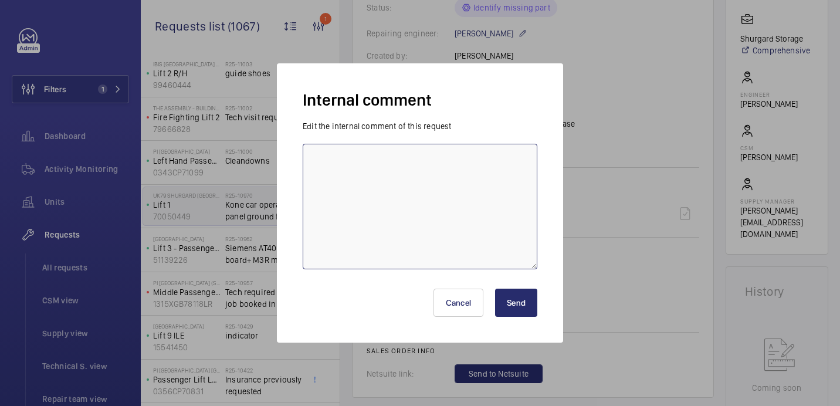
click at [411, 225] on textarea at bounding box center [420, 207] width 235 height 126
type textarea "sent to supplier - 19.08 [GEOGRAPHIC_DATA]"
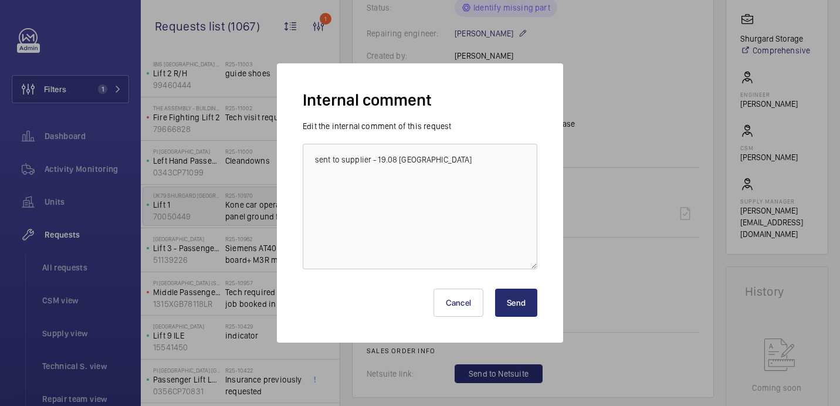
click at [527, 305] on button "Send" at bounding box center [516, 303] width 42 height 28
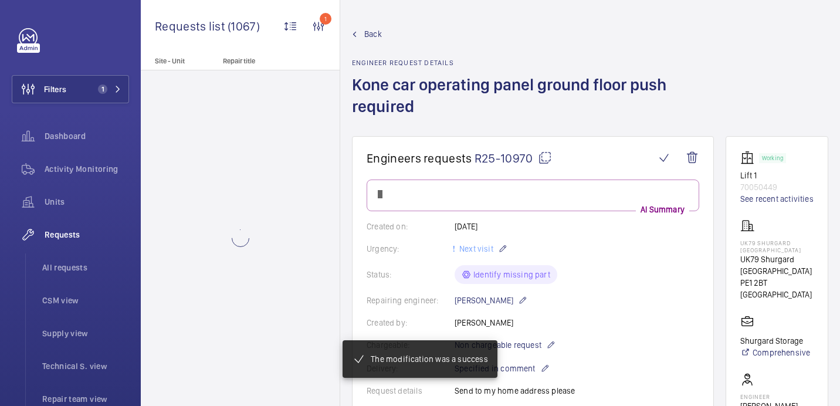
scroll to position [0, 0]
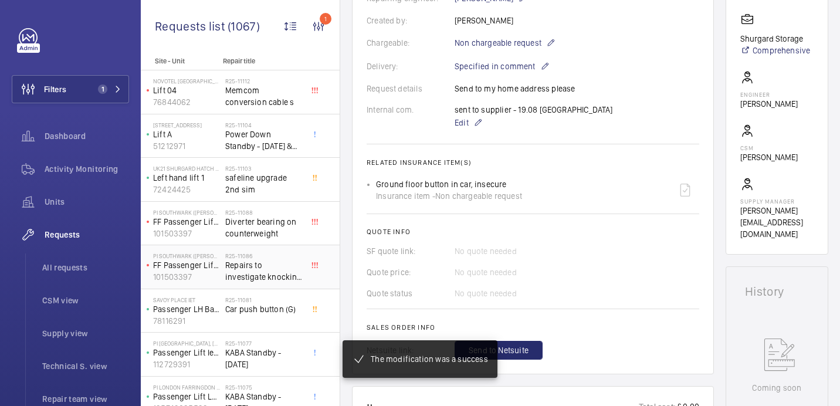
scroll to position [323, 0]
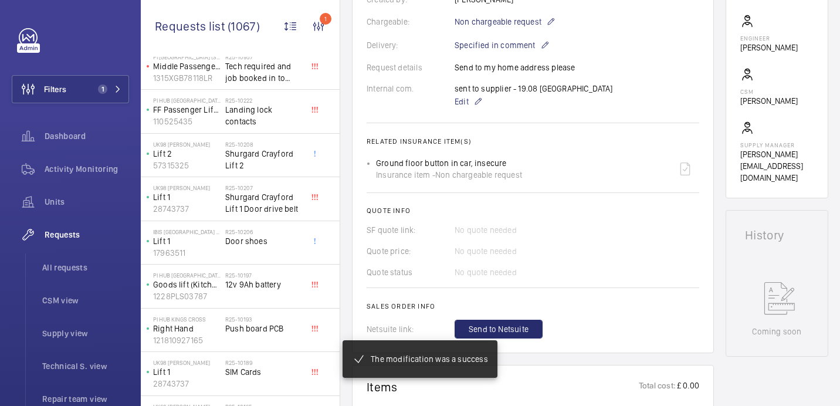
scroll to position [707, 0]
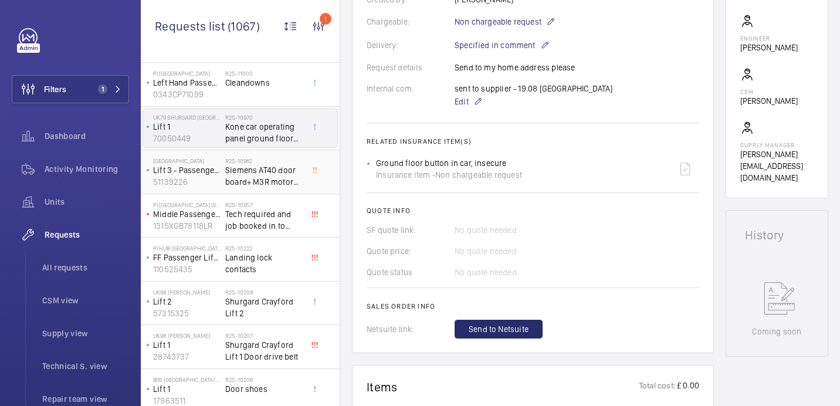
click at [274, 178] on span "Siemens AT40 door board+ M3R motor (PLEASE DELIVER TO SITE)" at bounding box center [263, 175] width 77 height 23
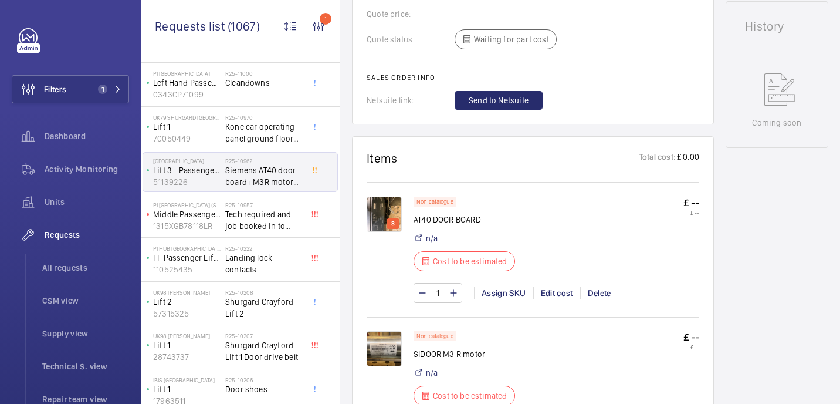
scroll to position [635, 0]
